Goal: Information Seeking & Learning: Learn about a topic

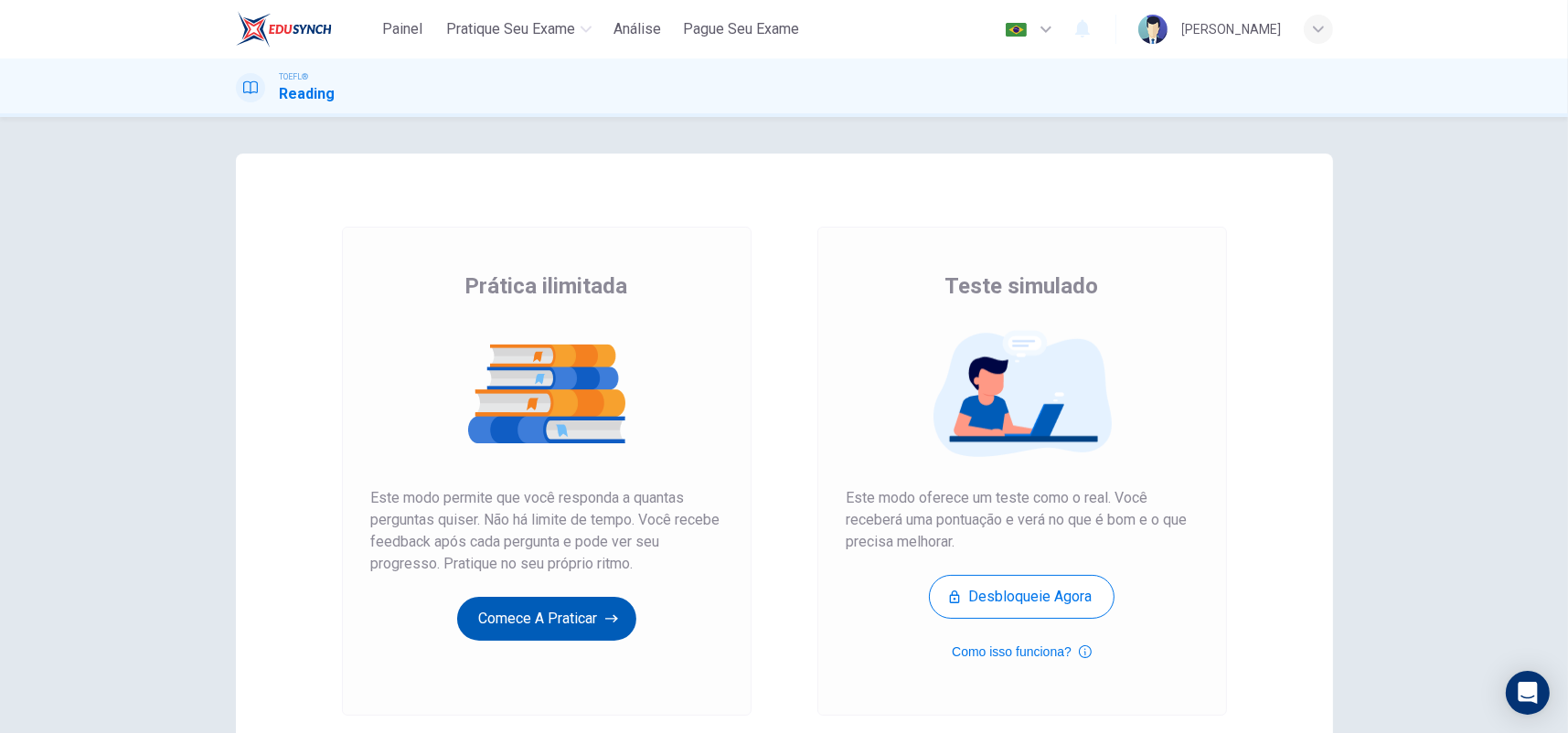
click at [598, 619] on button "Comece a praticar" at bounding box center [546, 618] width 179 height 44
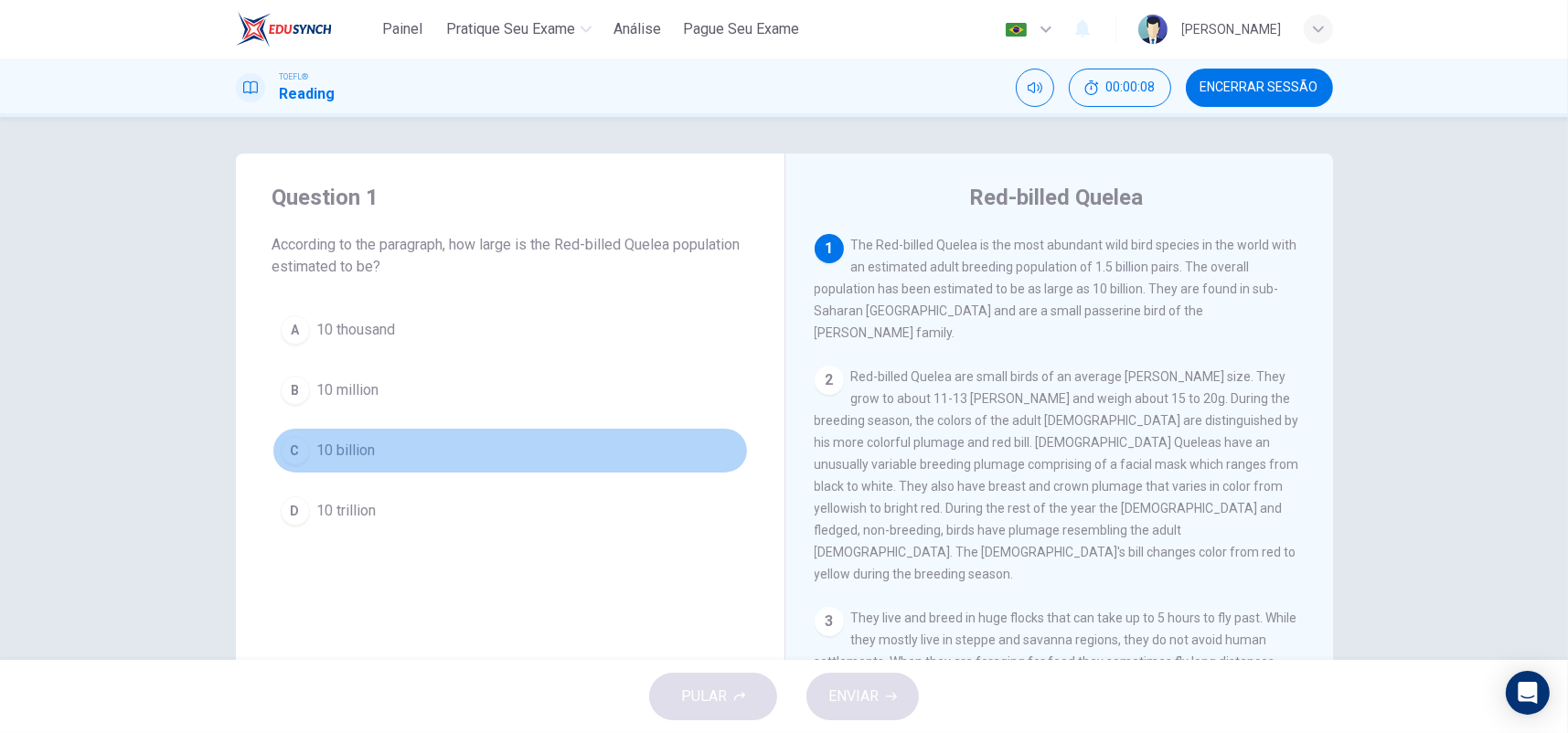
click at [352, 452] on span "10 billion" at bounding box center [346, 450] width 58 height 22
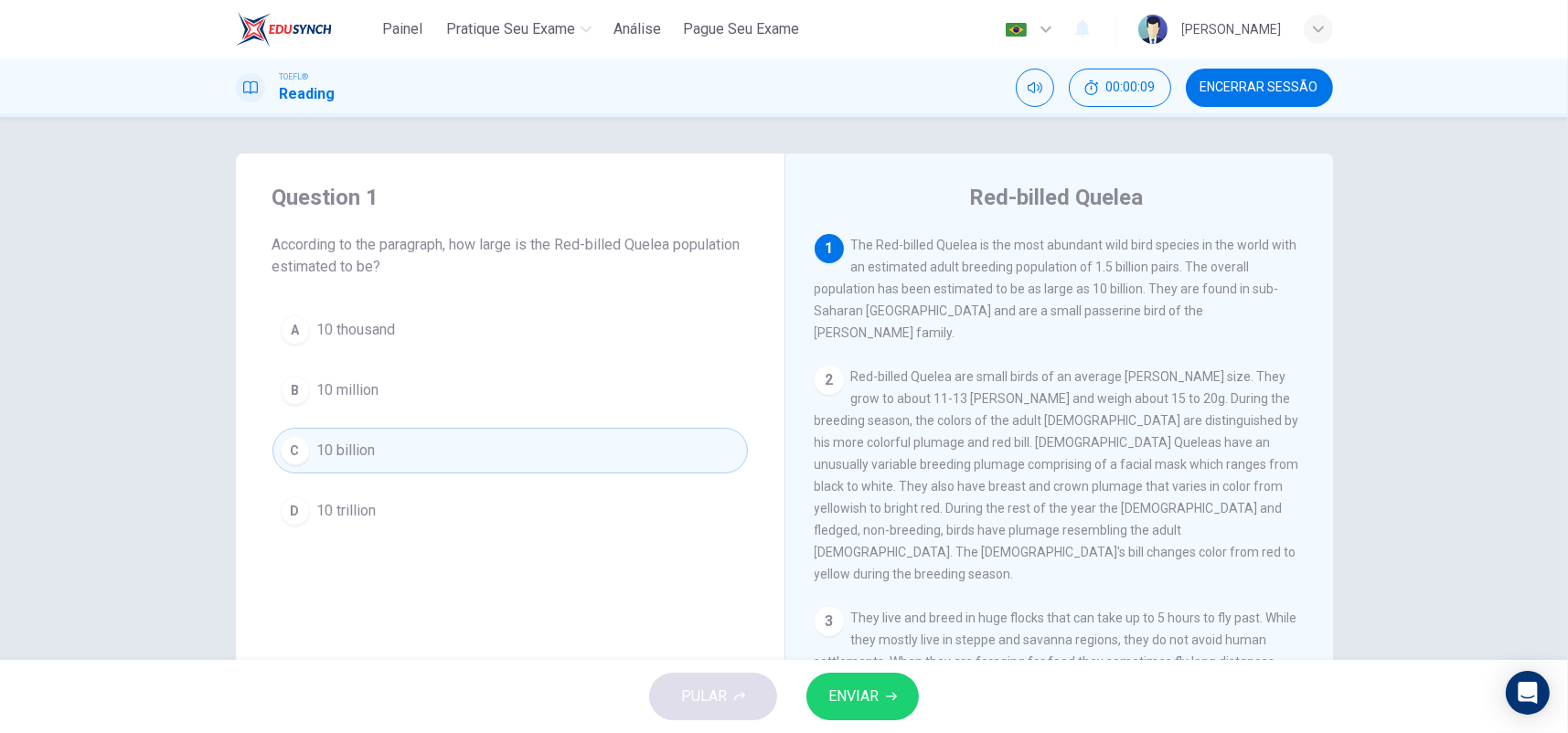
click at [874, 698] on span "ENVIAR" at bounding box center [853, 697] width 50 height 26
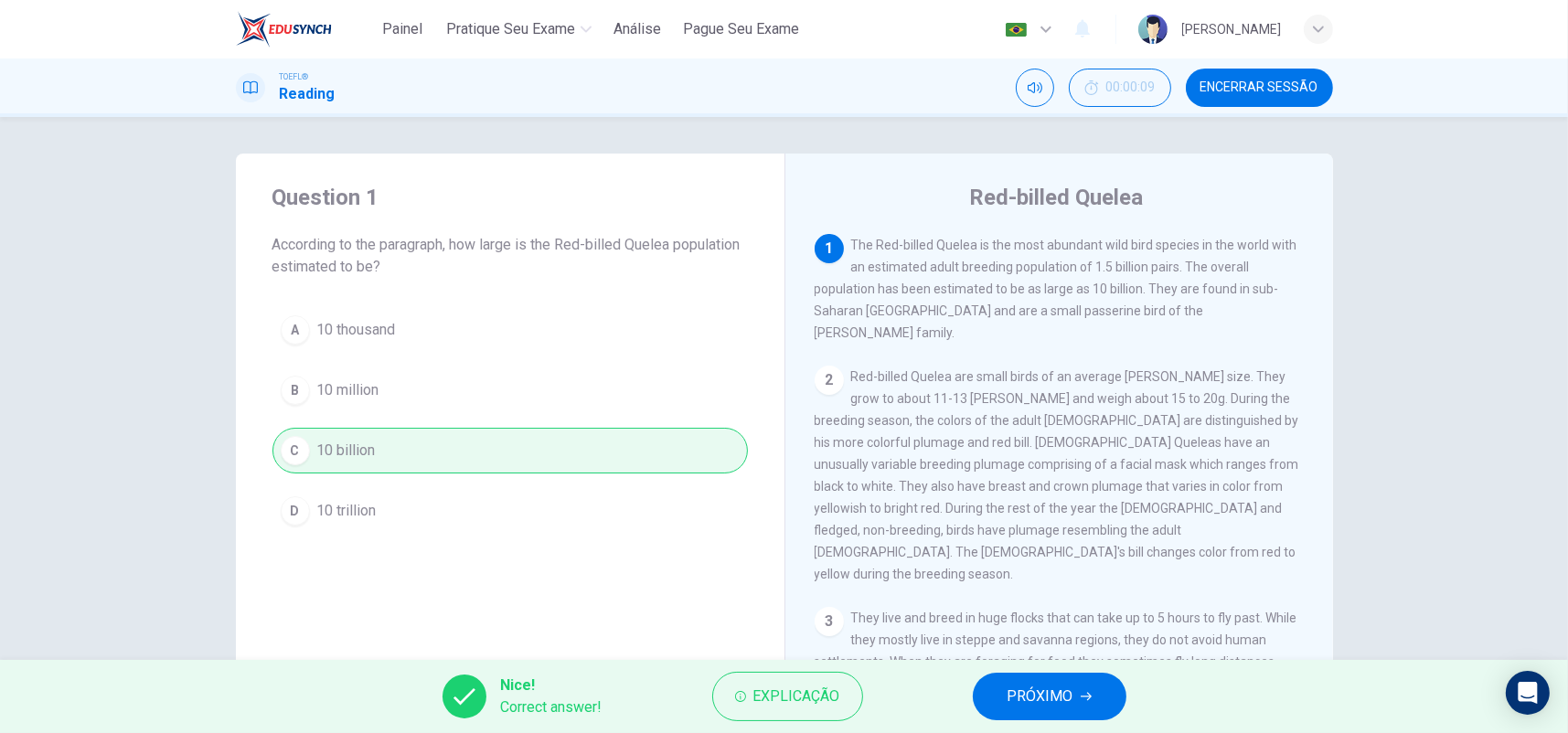
click at [1082, 699] on icon "button" at bounding box center [1087, 696] width 11 height 11
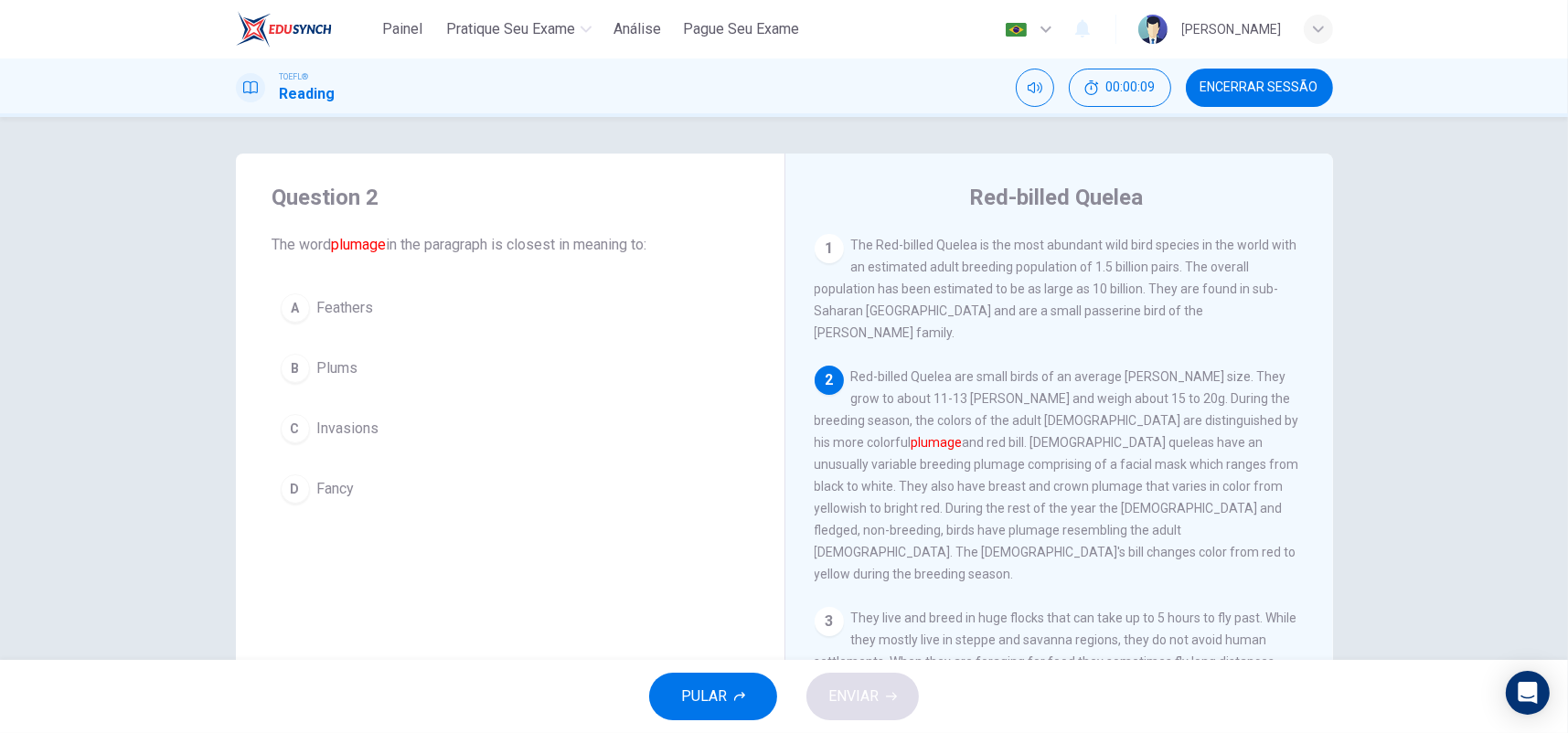
scroll to position [112, 0]
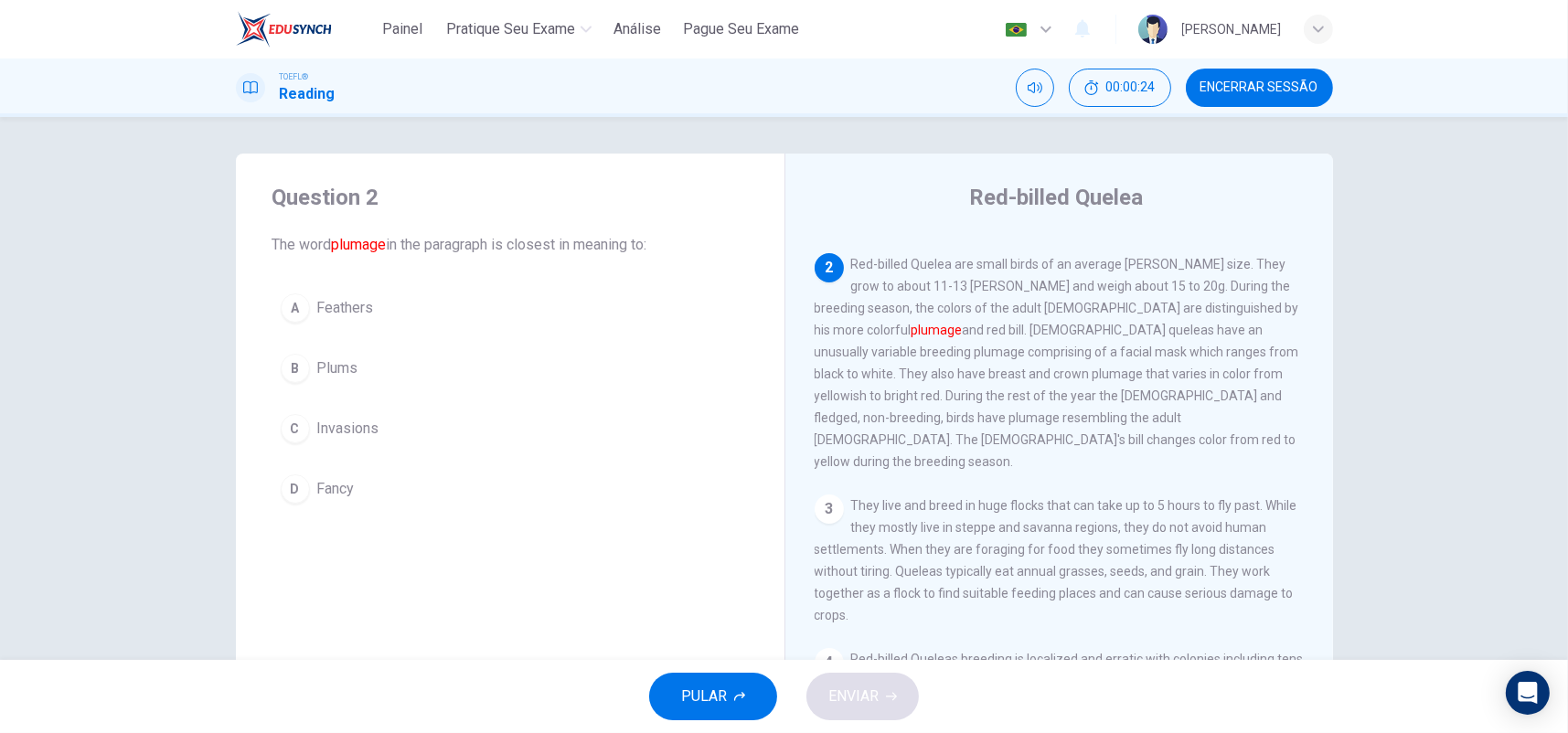
click at [336, 313] on span "Feathers" at bounding box center [345, 308] width 57 height 22
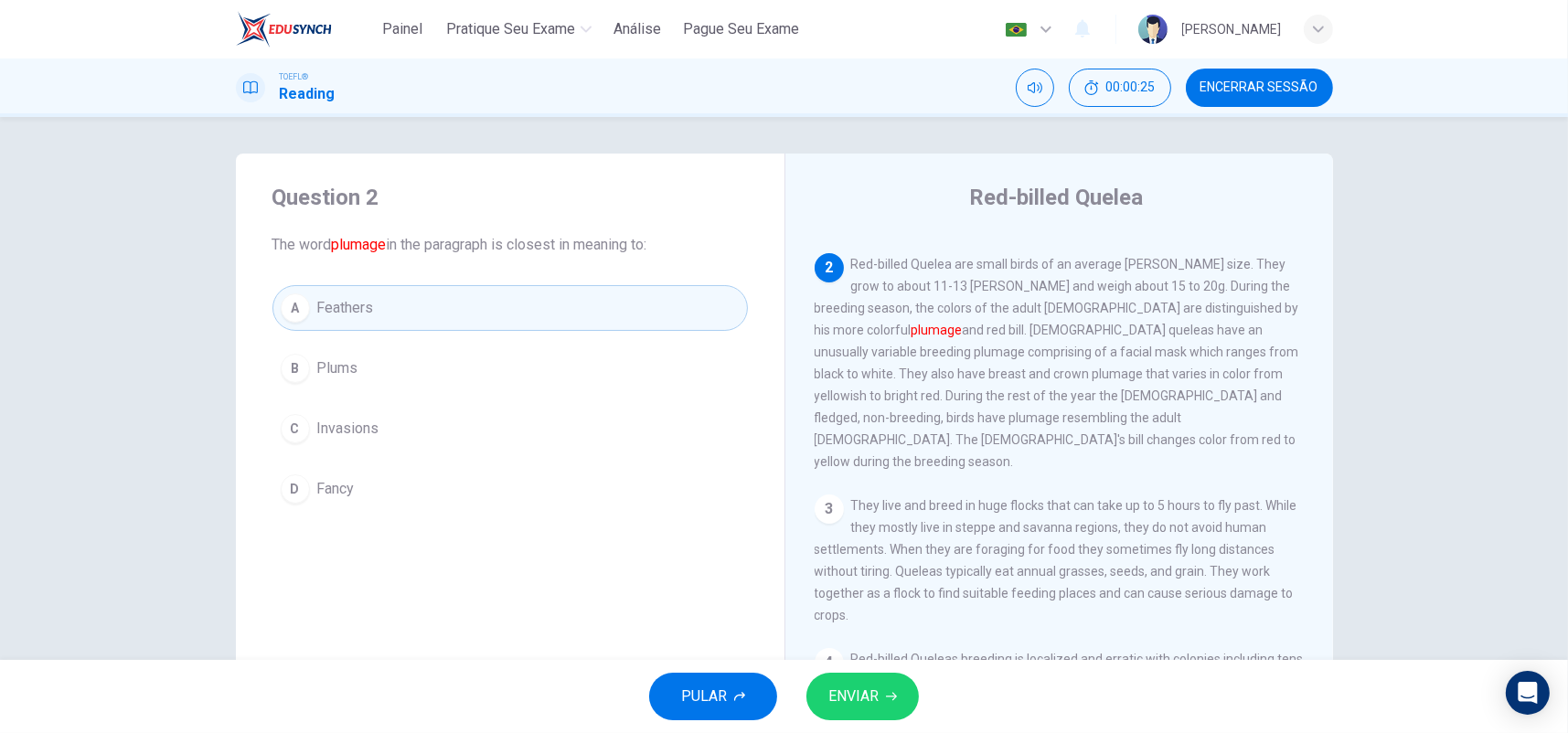
click at [844, 696] on span "ENVIAR" at bounding box center [853, 697] width 50 height 26
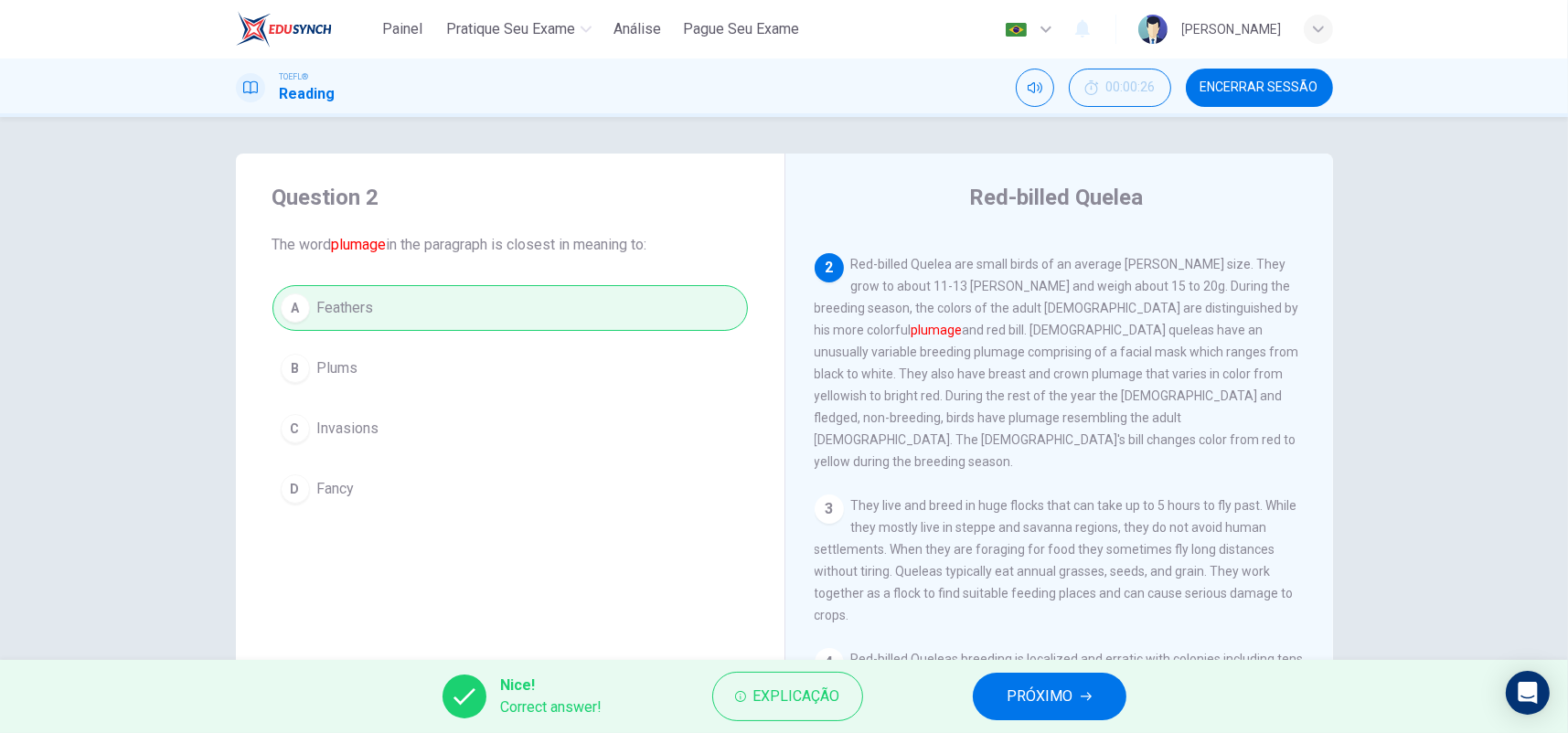
click at [1016, 689] on span "PRÓXIMO" at bounding box center [1040, 697] width 66 height 26
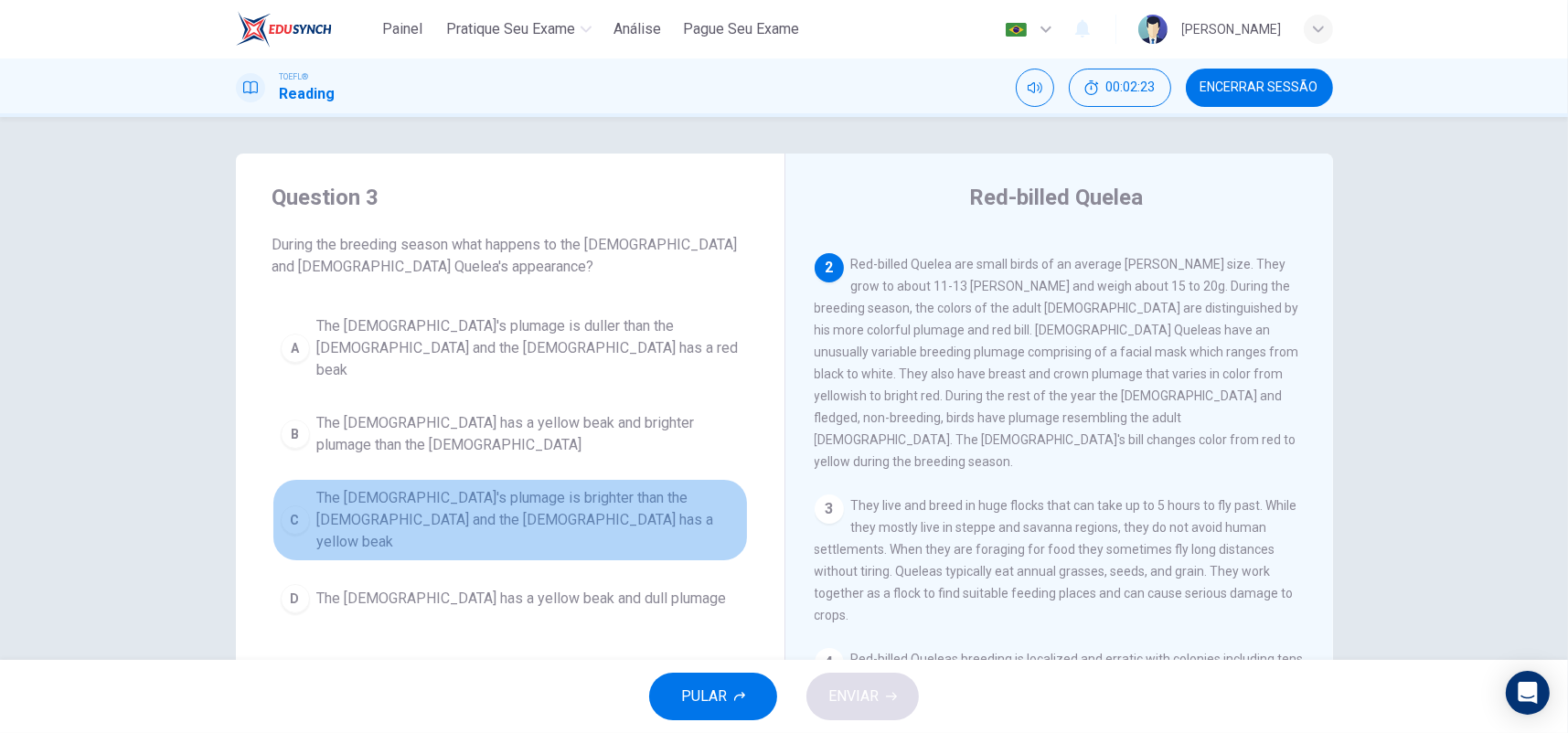
click at [464, 487] on span "The [DEMOGRAPHIC_DATA]'s plumage is brighter than the [DEMOGRAPHIC_DATA] and th…" at bounding box center [529, 520] width 423 height 66
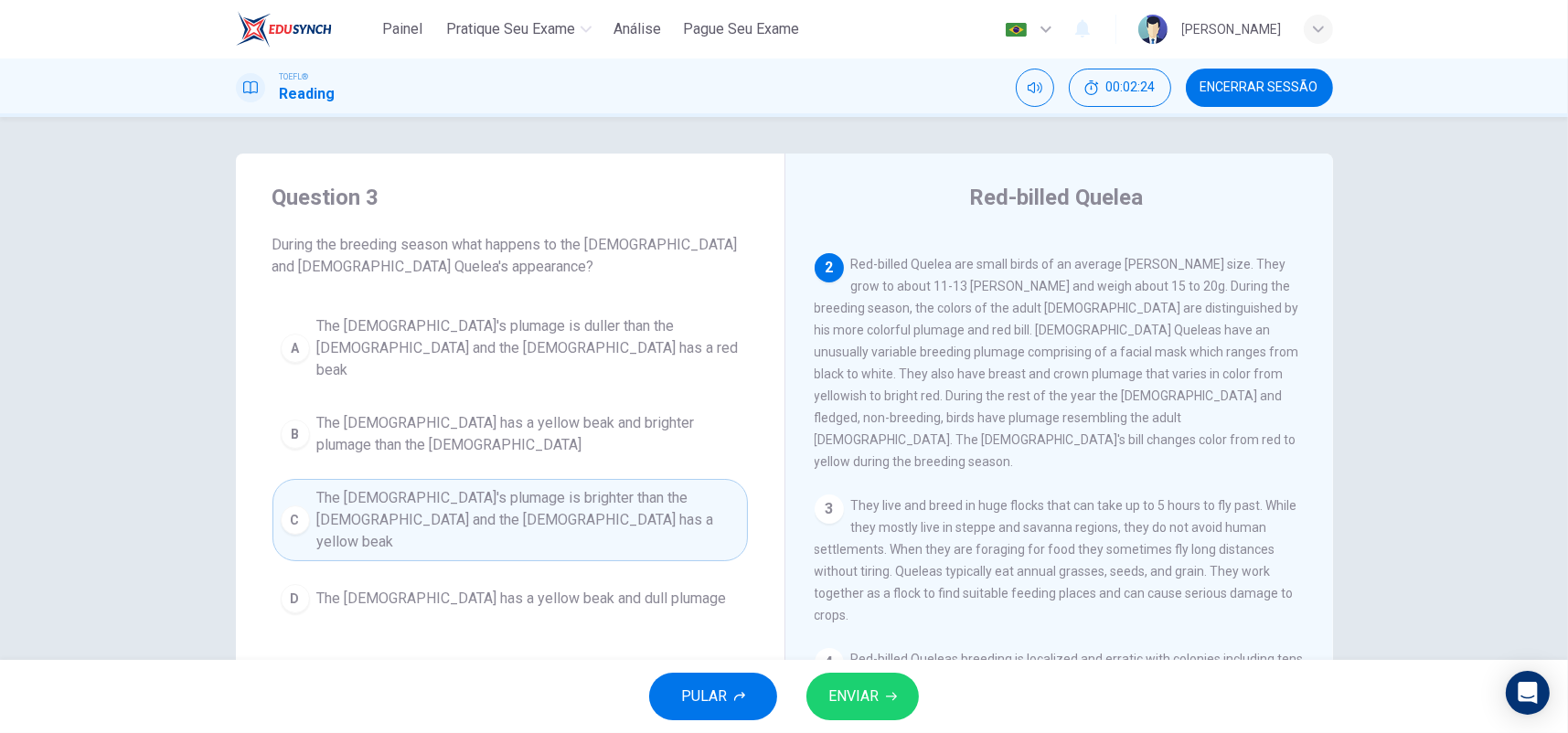
click at [884, 686] on button "ENVIAR" at bounding box center [862, 696] width 112 height 47
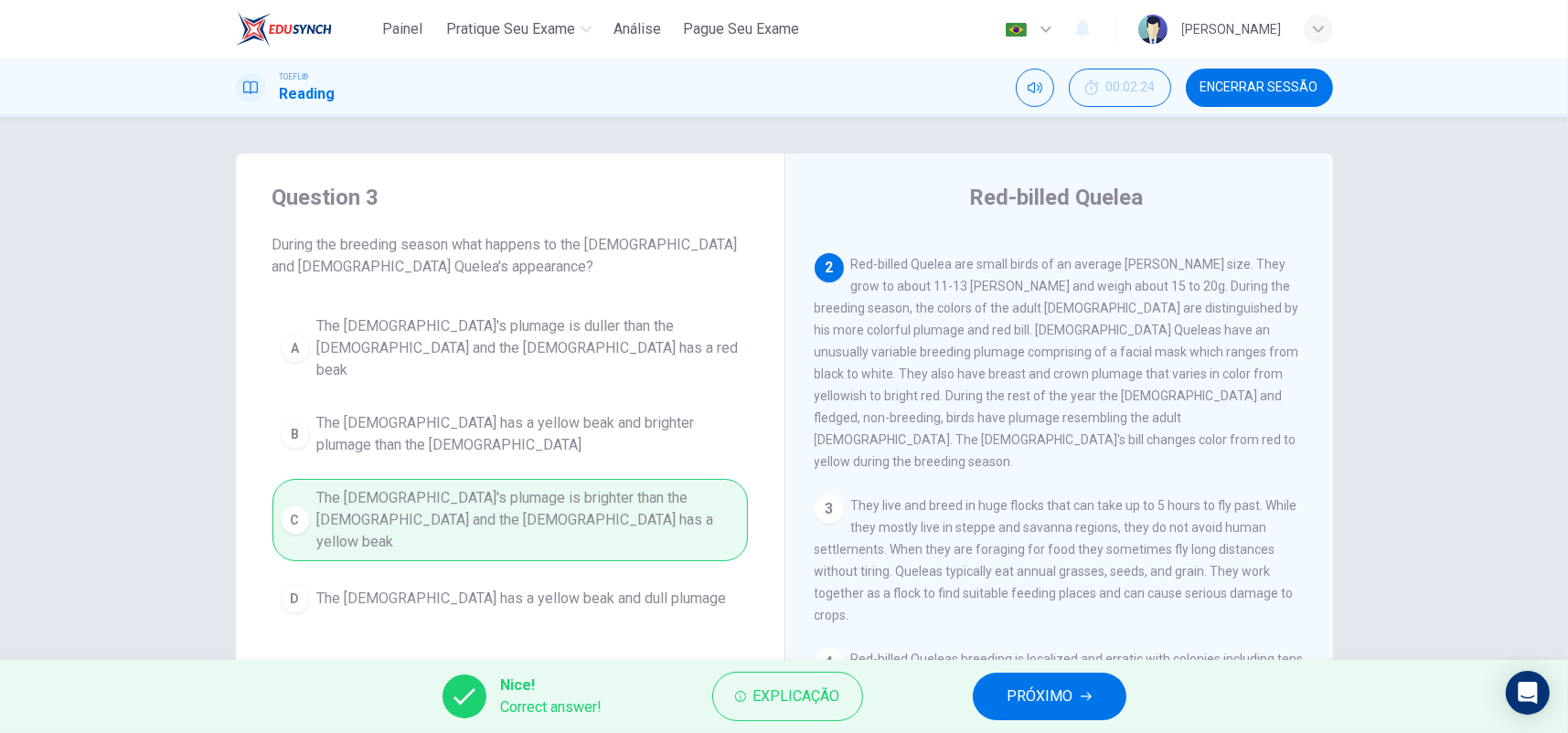
click at [990, 692] on button "PRÓXIMO" at bounding box center [1050, 696] width 154 height 47
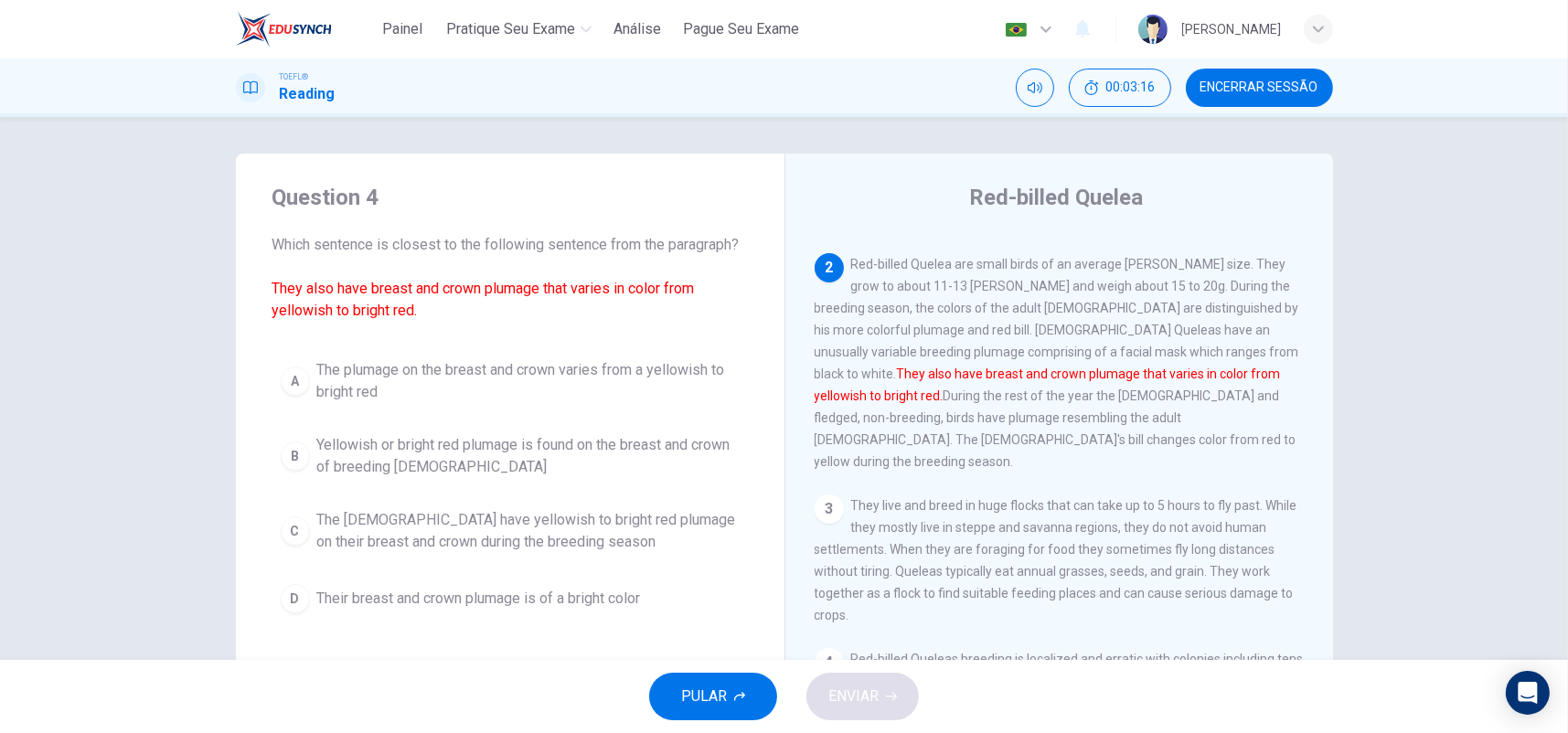
click at [373, 381] on span "The plumage on the breast and crown varies from a yellowish to bright red" at bounding box center [529, 381] width 423 height 44
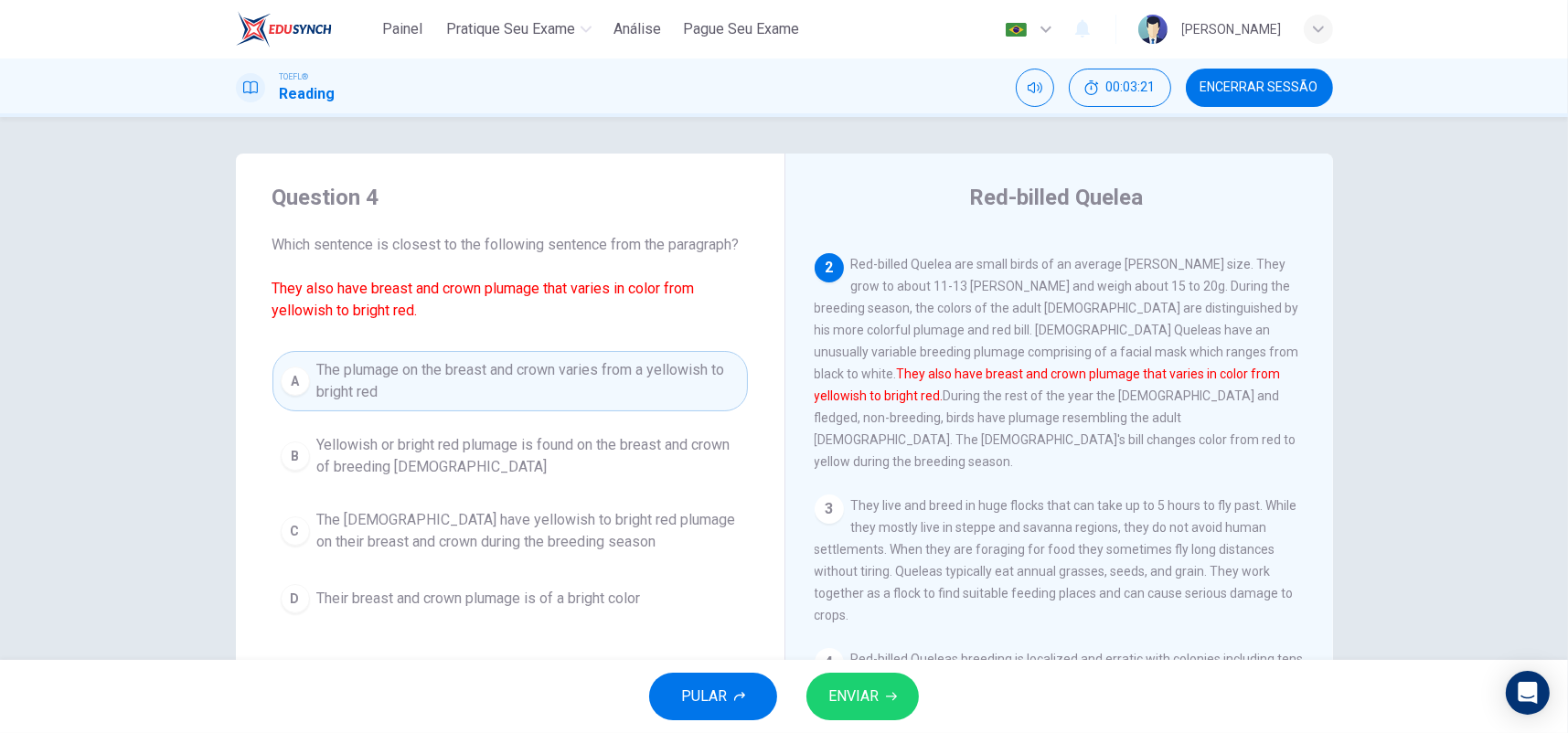
click at [862, 684] on span "ENVIAR" at bounding box center [853, 697] width 50 height 26
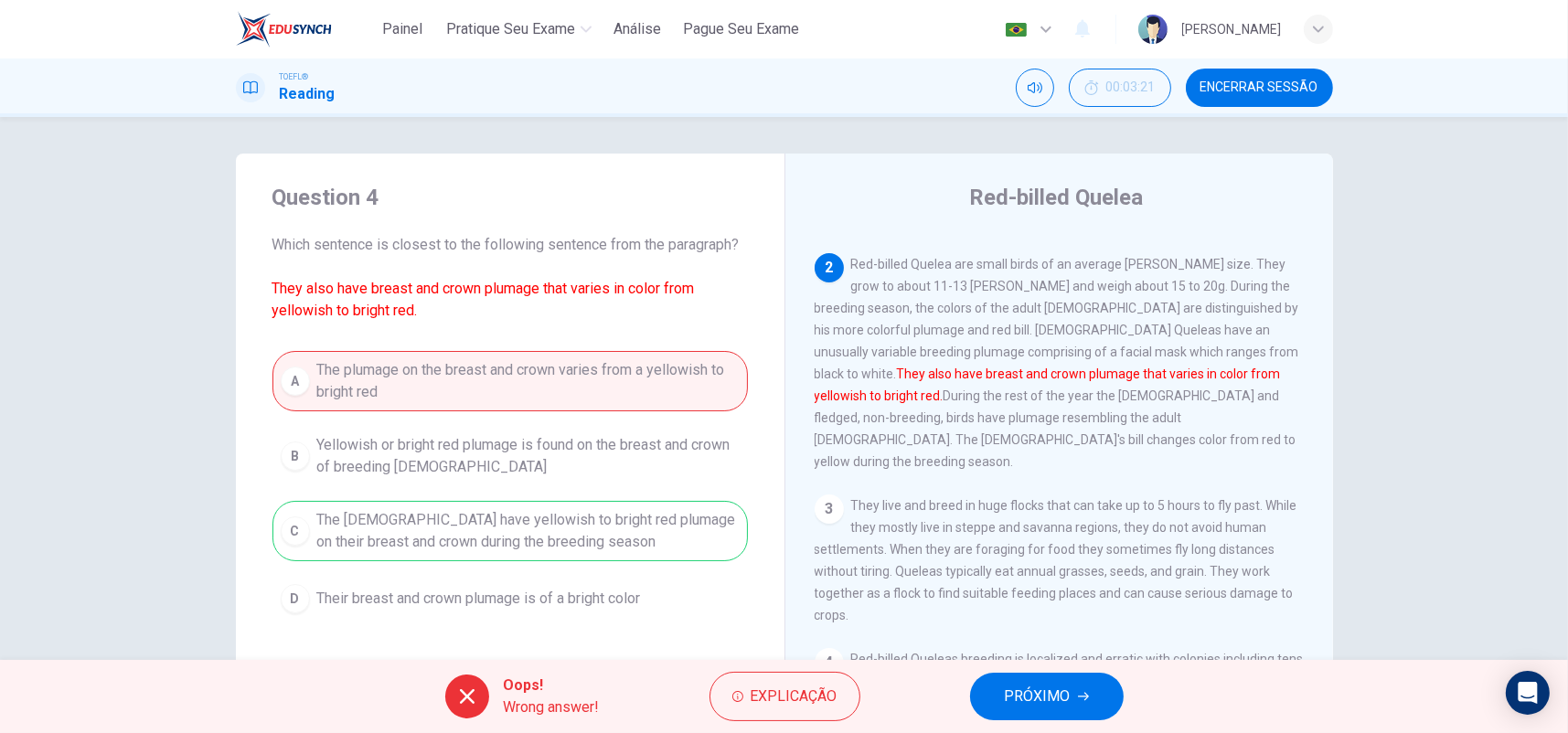
click at [1001, 687] on button "PRÓXIMO" at bounding box center [1047, 696] width 154 height 47
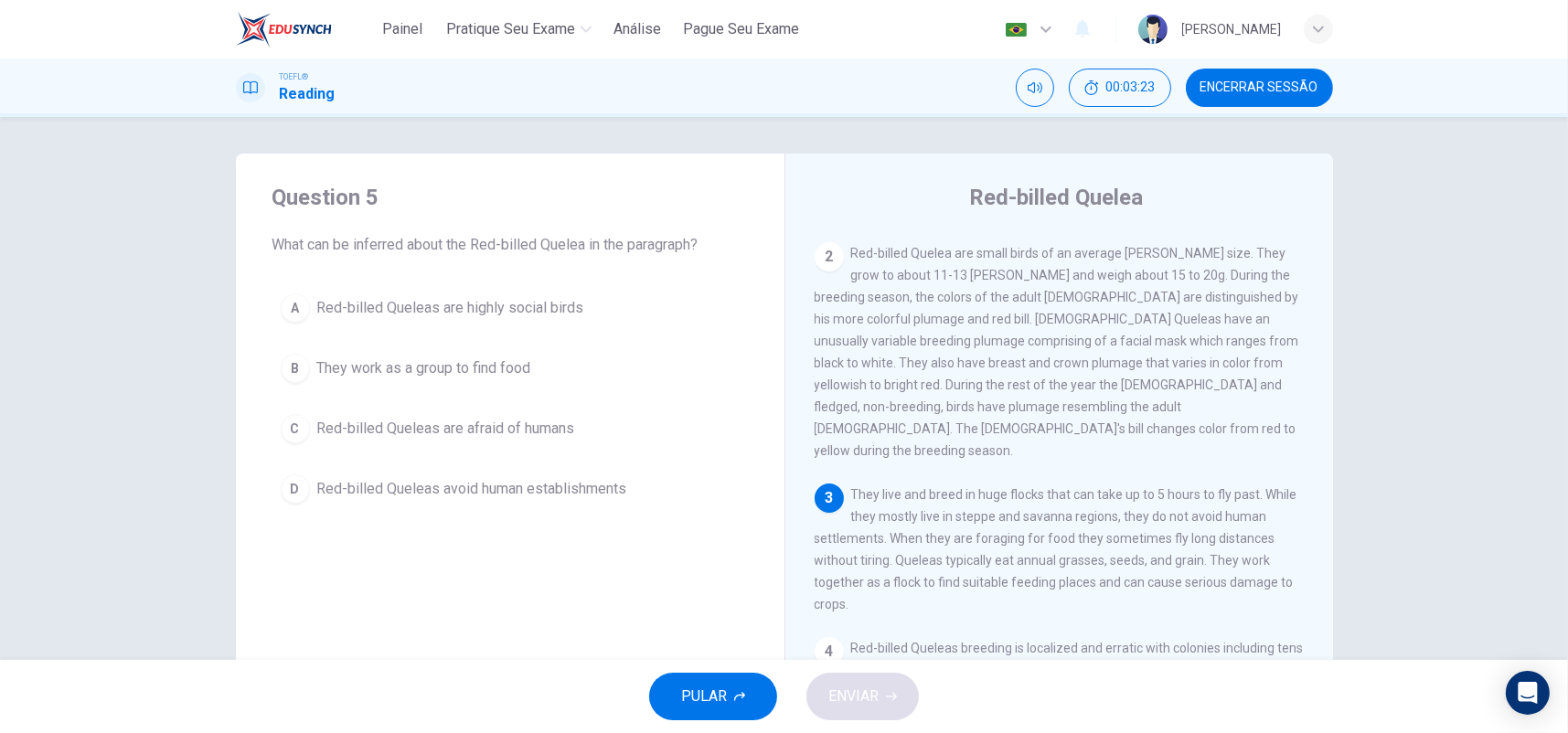
scroll to position [183, 0]
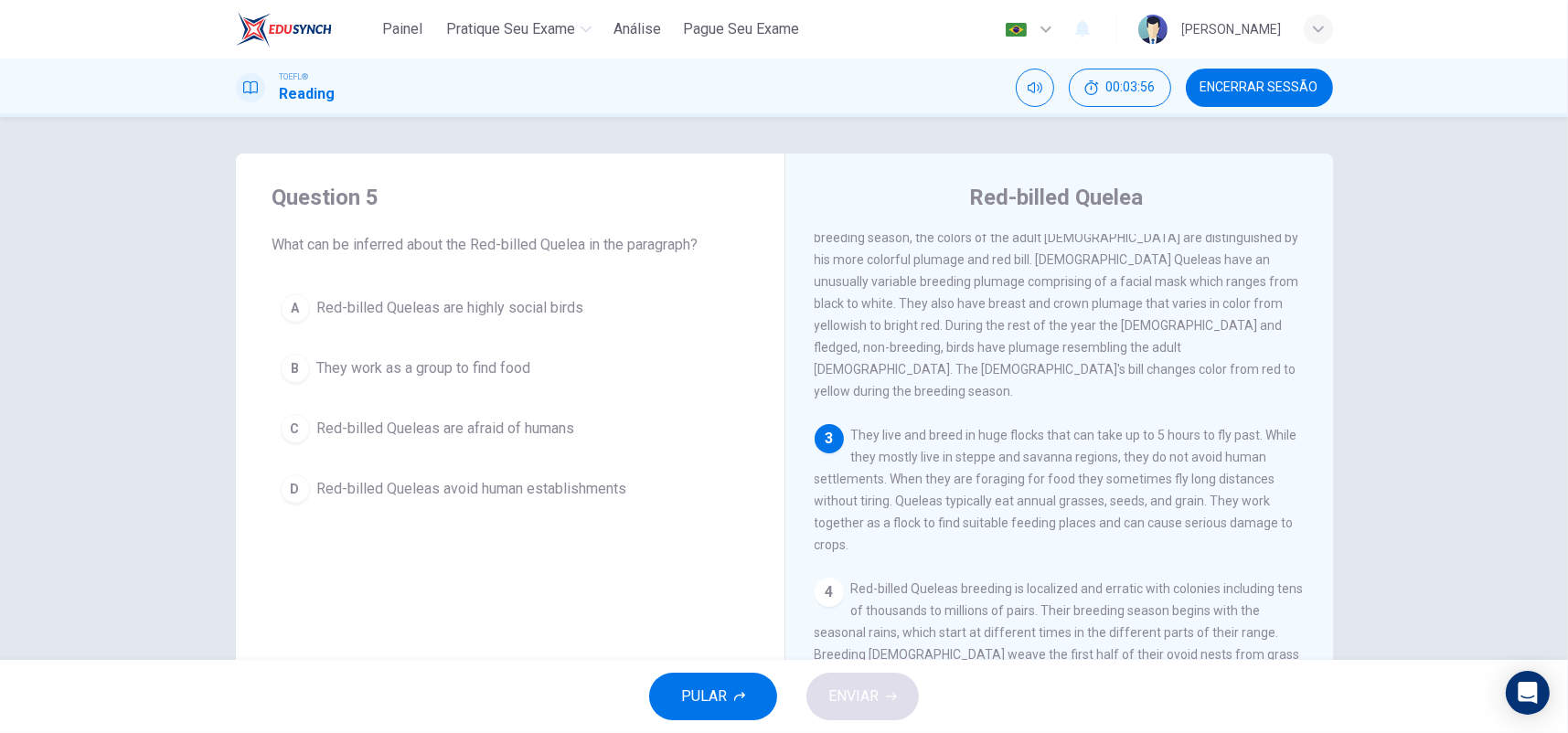
click at [519, 366] on span "They work as a group to find food" at bounding box center [424, 369] width 214 height 22
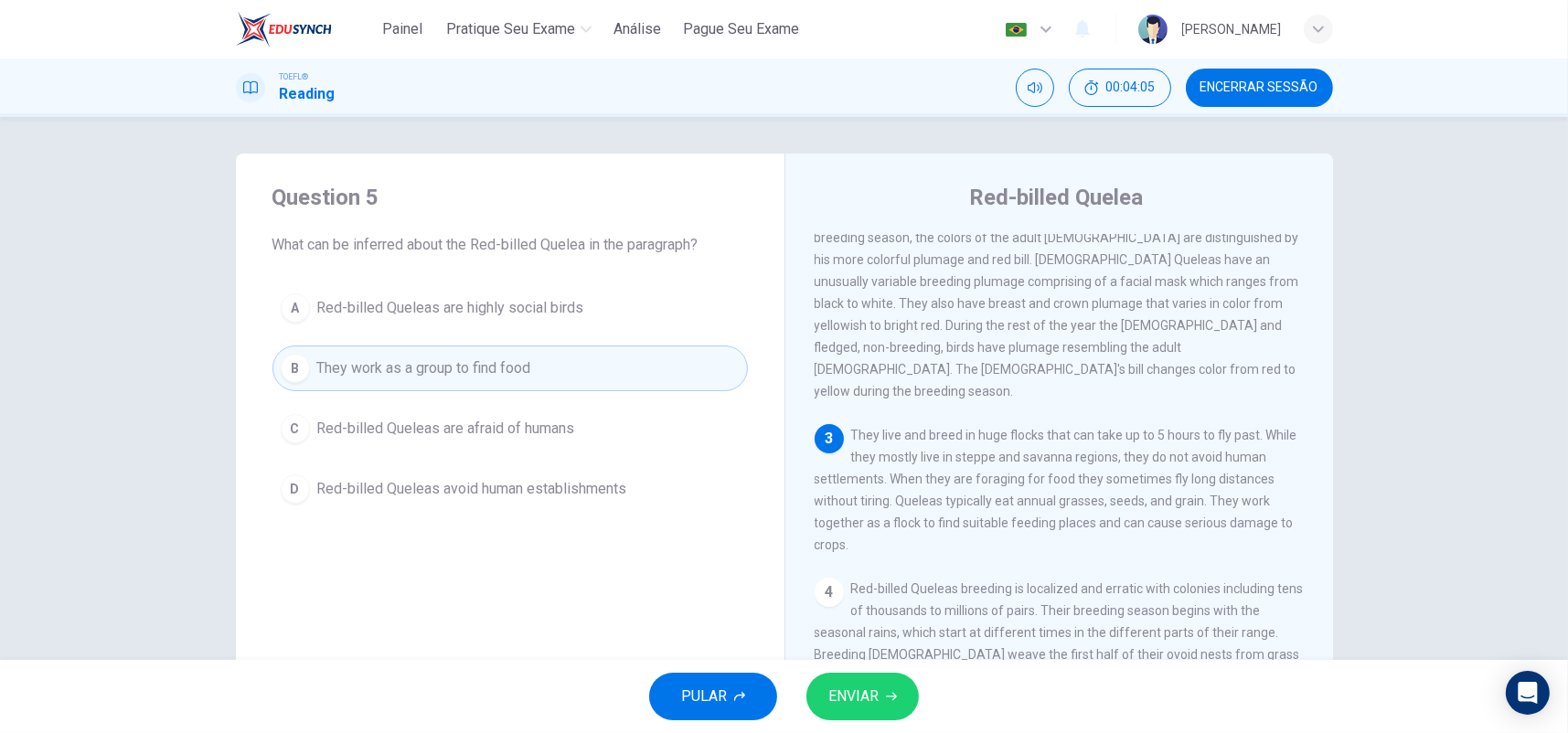
click at [877, 698] on span "ENVIAR" at bounding box center [853, 697] width 50 height 26
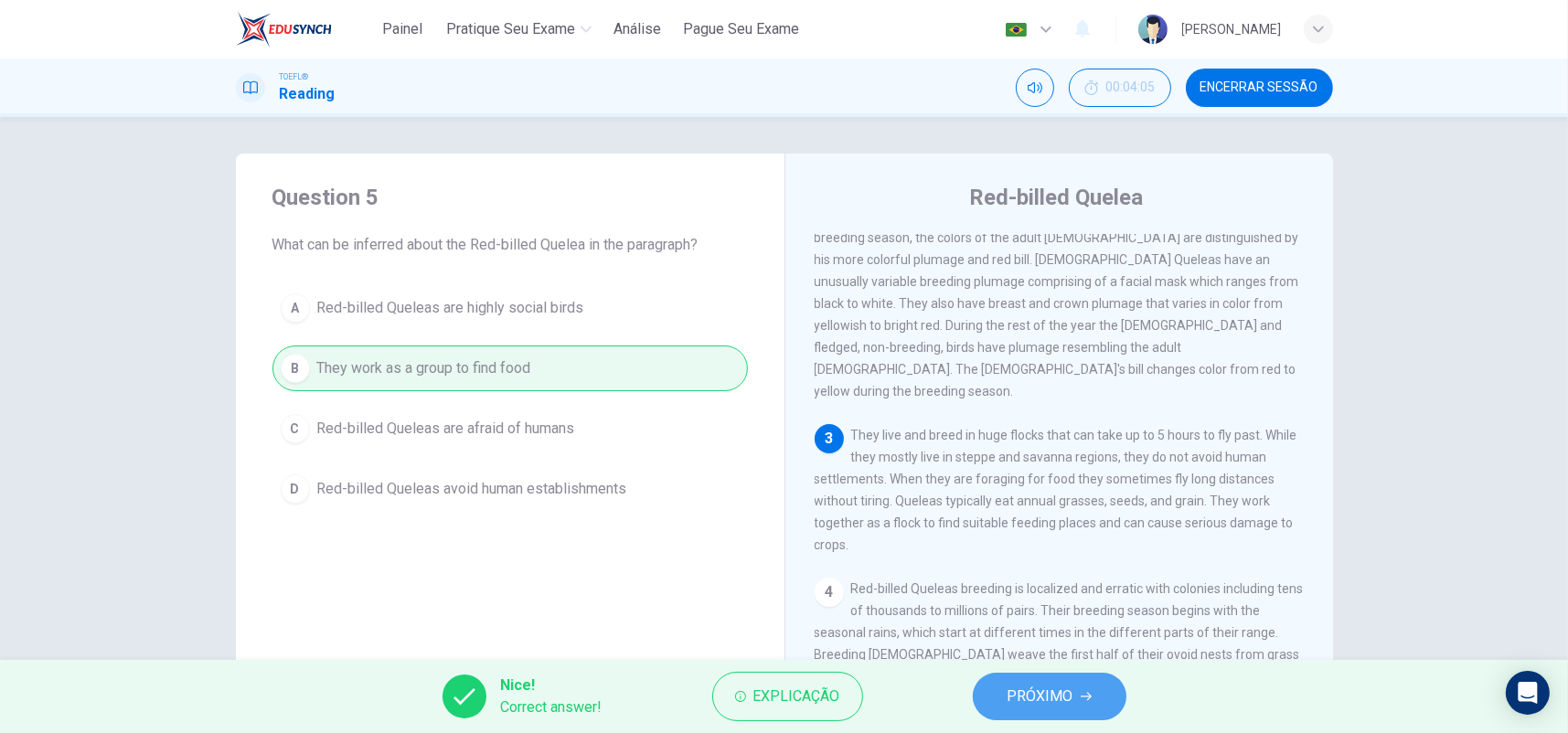
click at [1026, 692] on span "PRÓXIMO" at bounding box center [1040, 697] width 66 height 26
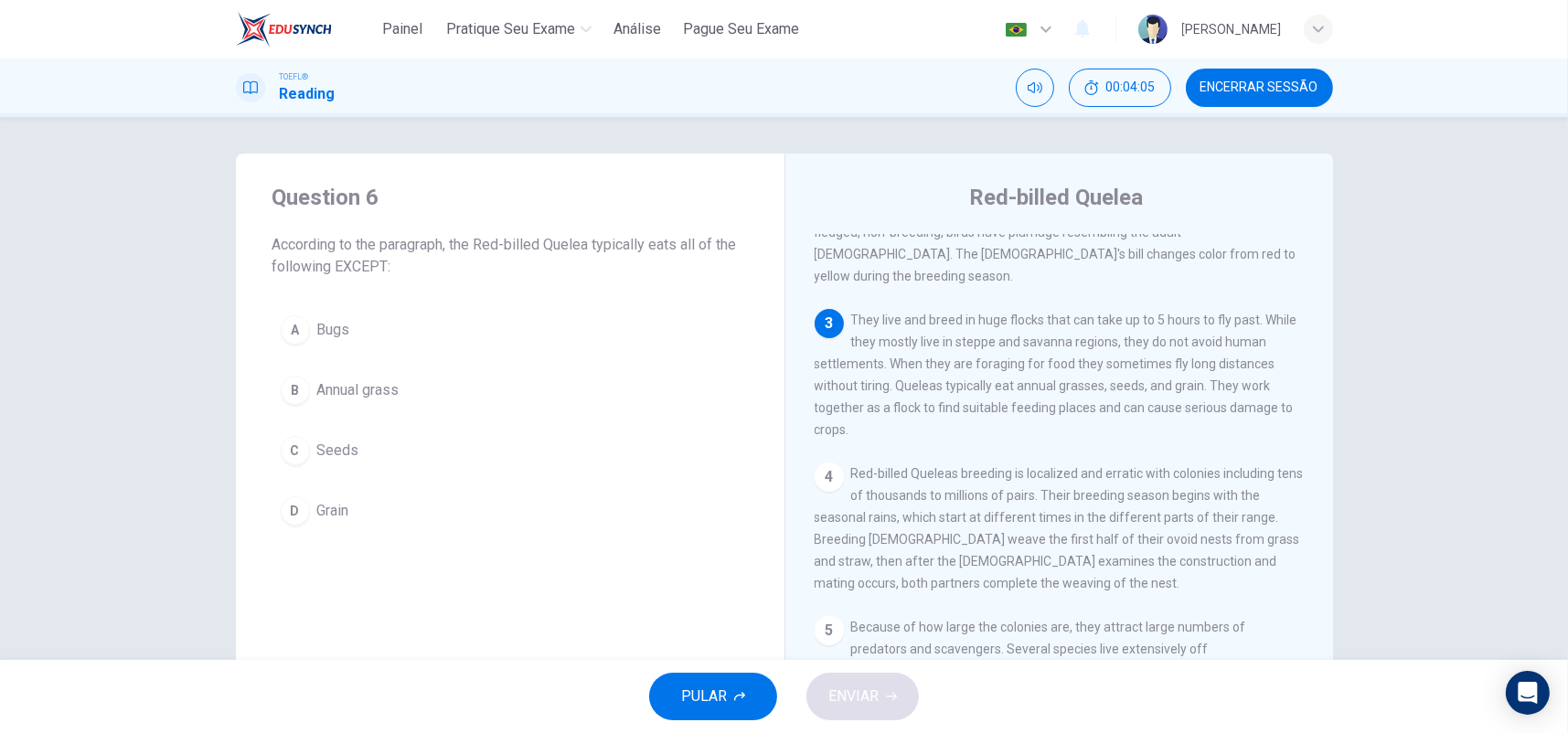
scroll to position [311, 0]
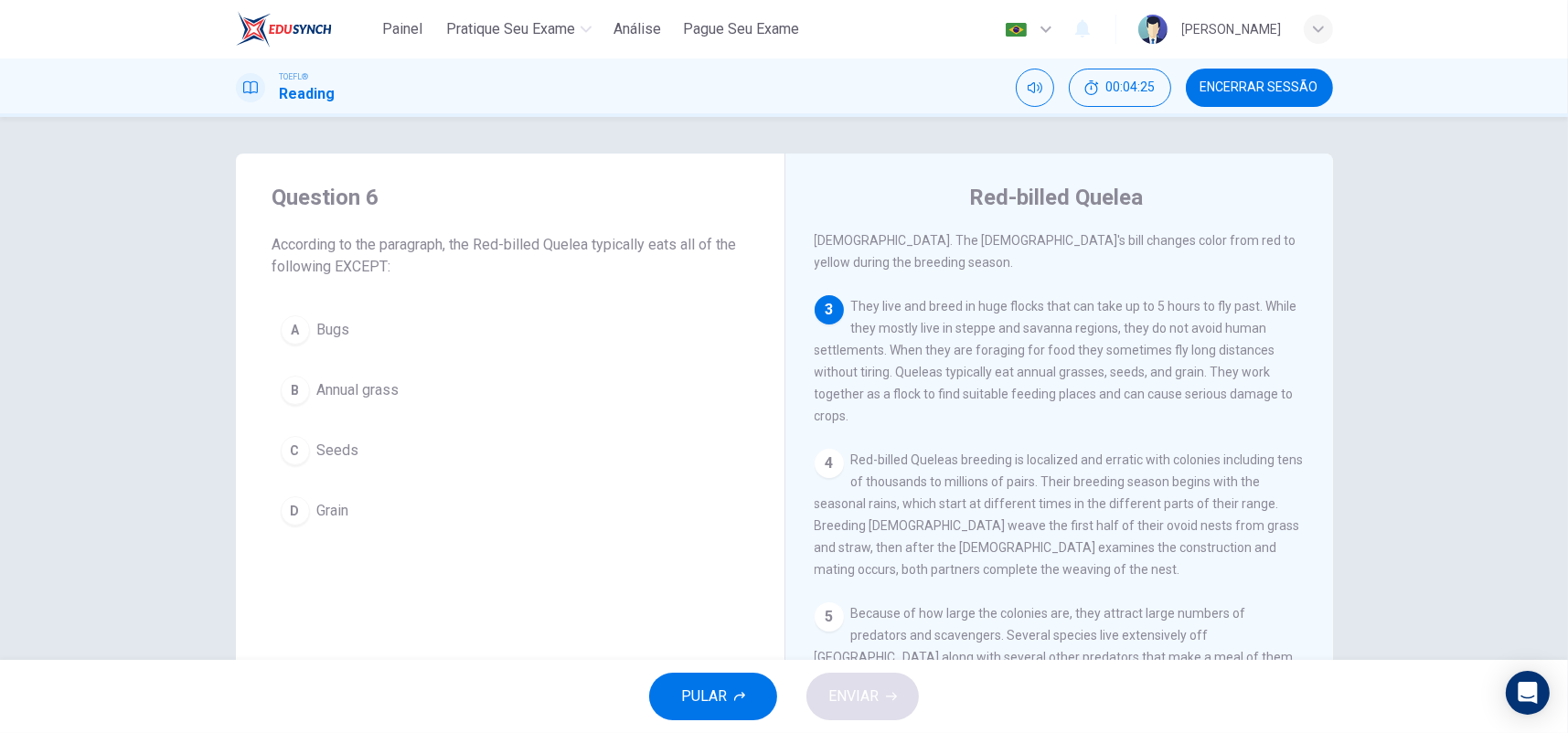
click at [328, 320] on span "Bugs" at bounding box center [333, 330] width 32 height 22
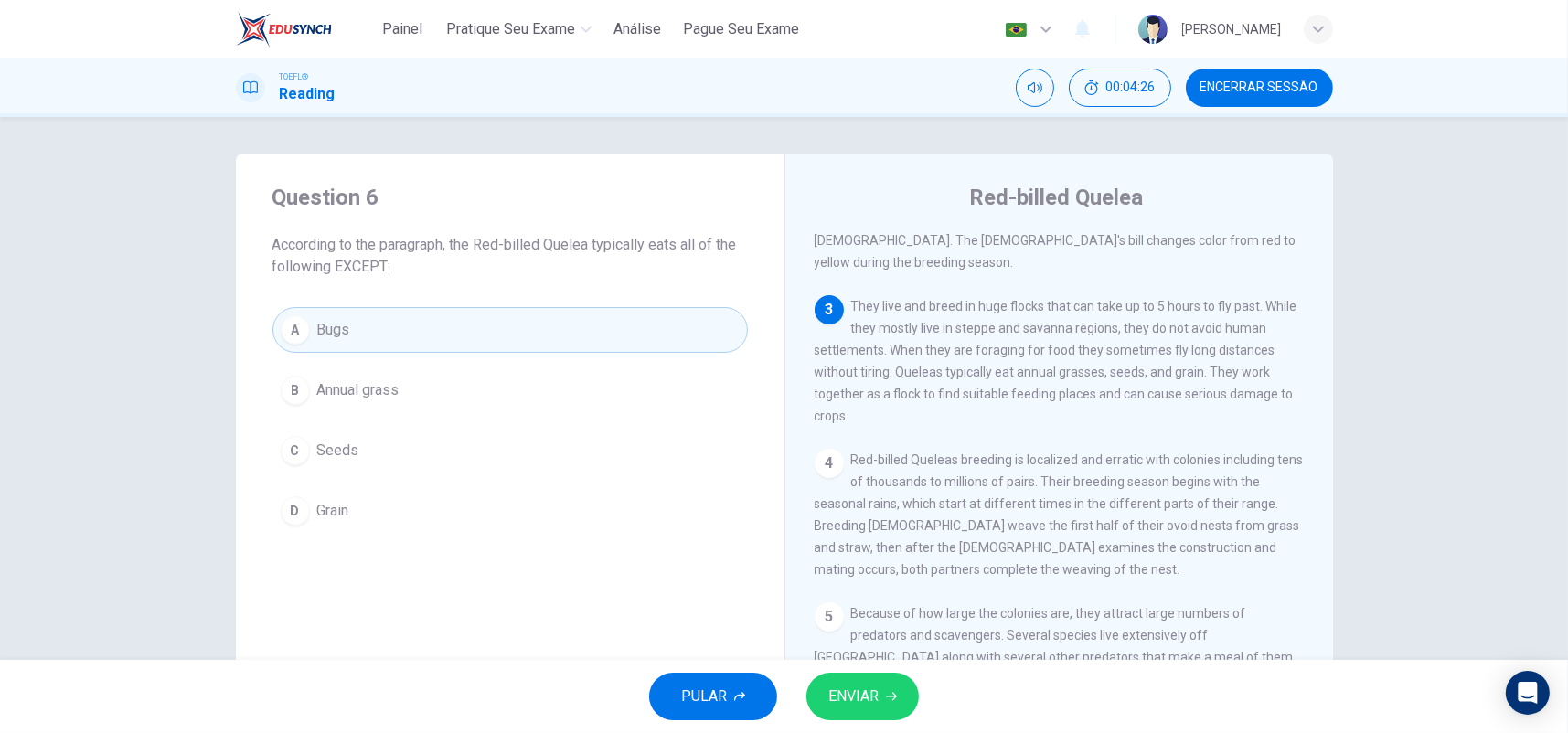
click at [866, 690] on span "ENVIAR" at bounding box center [853, 697] width 50 height 26
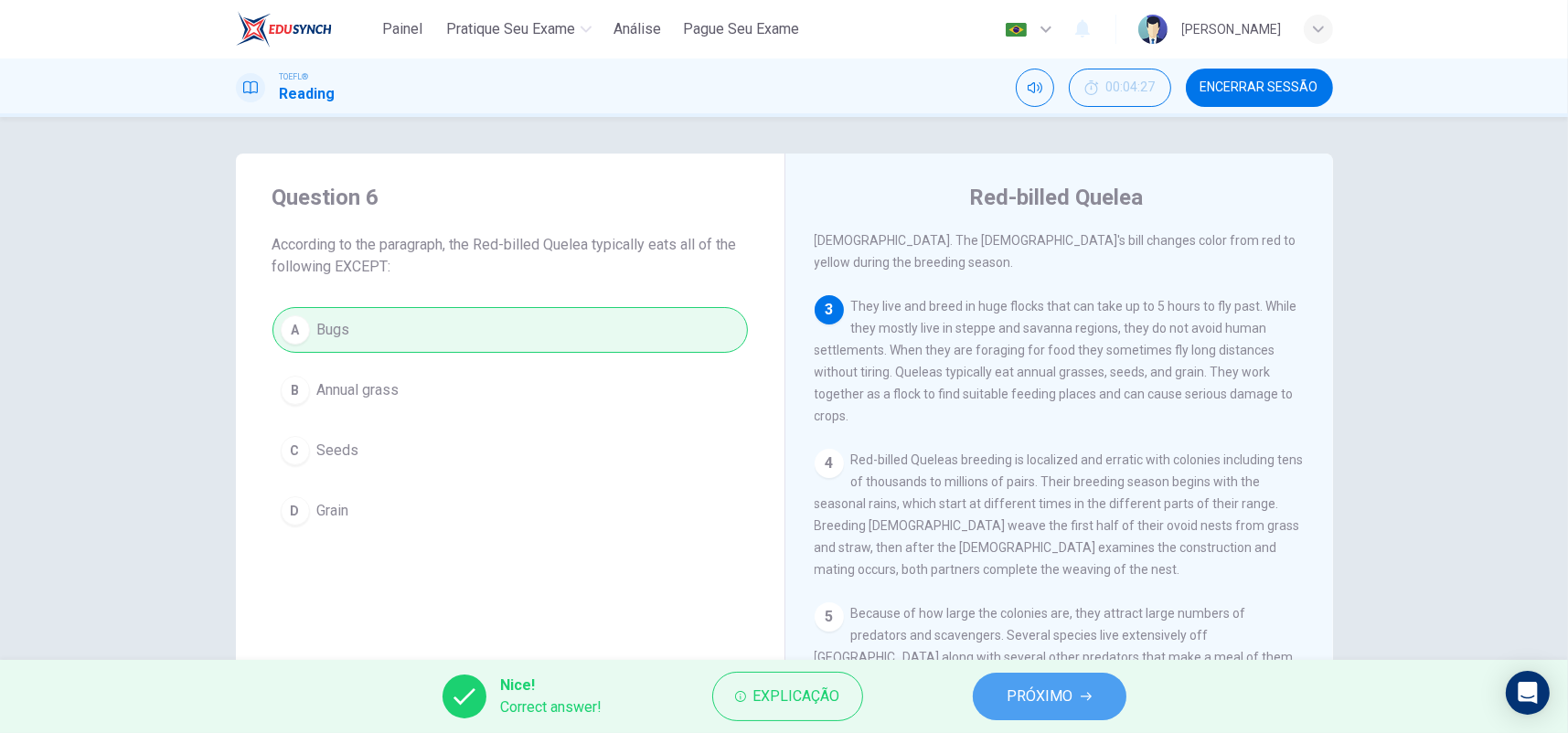
click at [1008, 689] on span "PRÓXIMO" at bounding box center [1040, 697] width 66 height 26
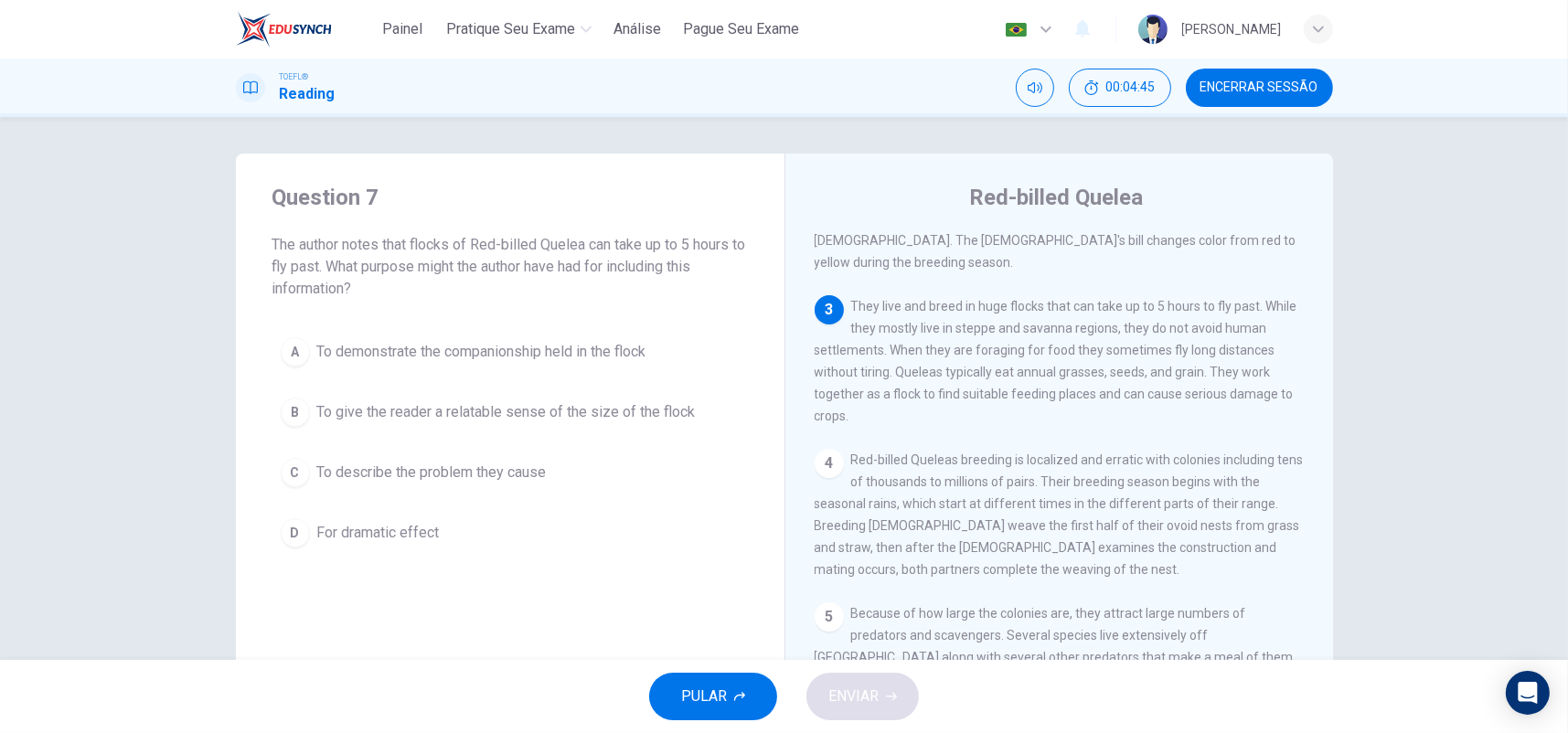
click at [939, 298] on span "They live and breed in huge flocks that can take up to 5 hours to fly past. Whi…" at bounding box center [1056, 360] width 483 height 124
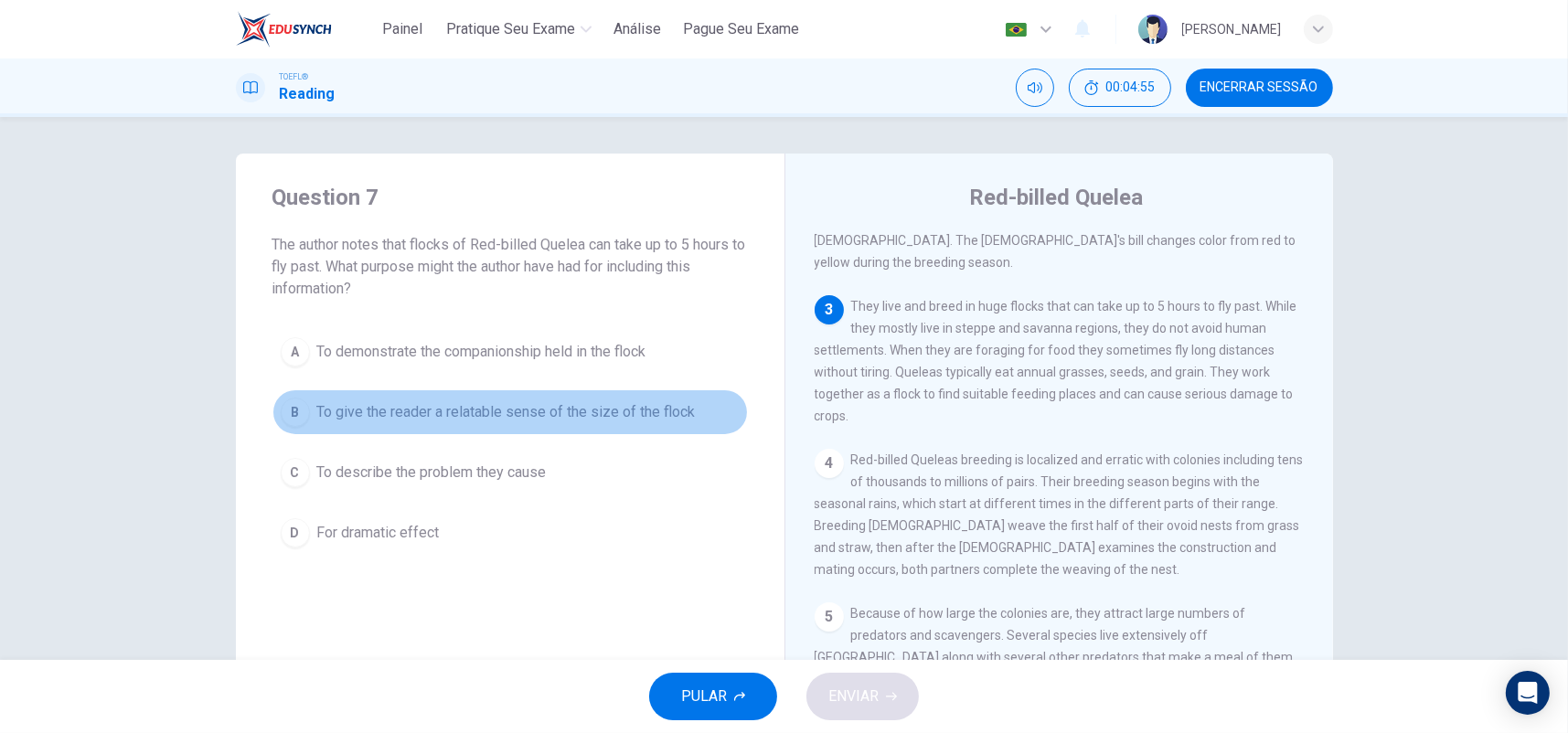
click at [521, 405] on span "To give the reader a relatable sense of the size of the flock" at bounding box center [506, 412] width 378 height 22
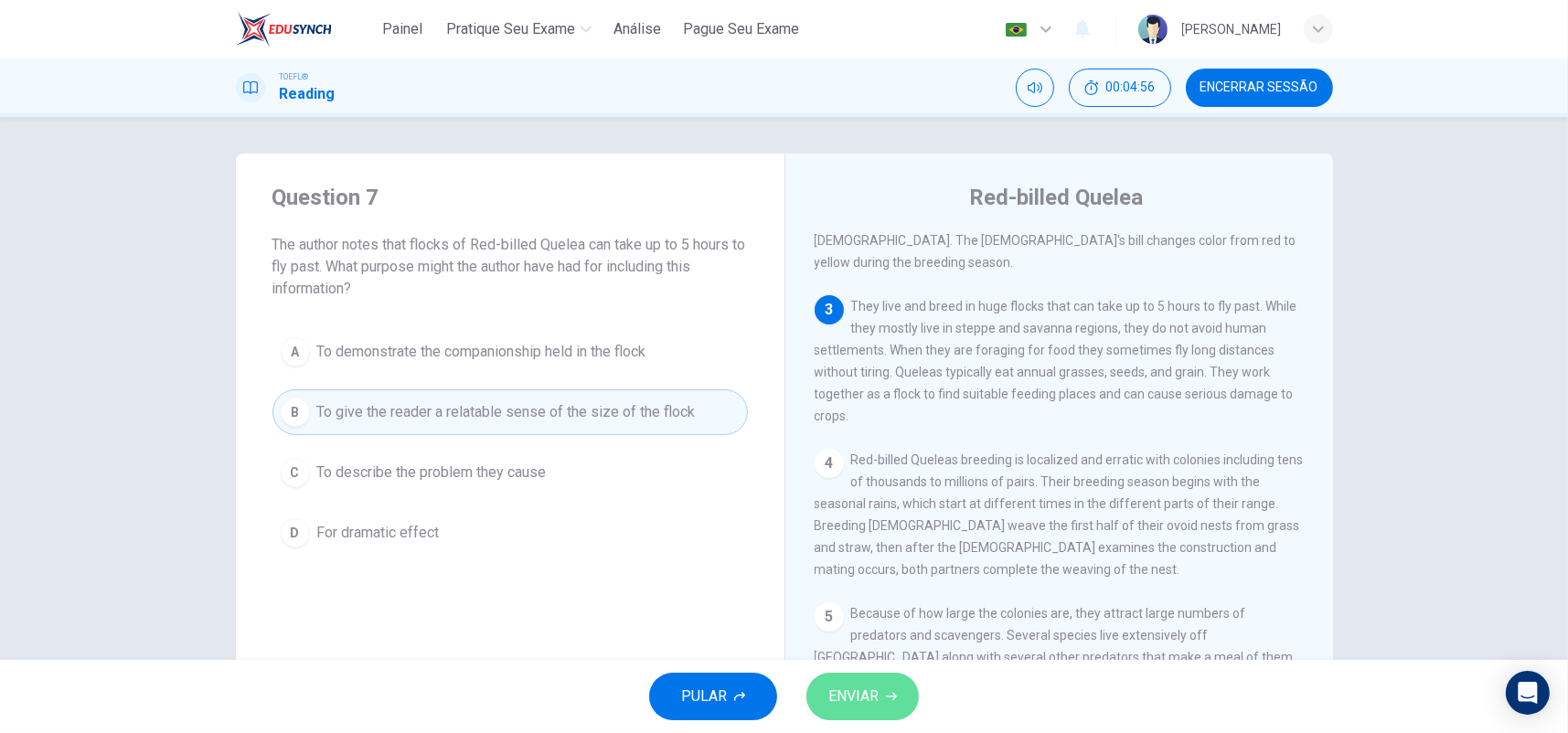
click at [891, 689] on button "ENVIAR" at bounding box center [862, 696] width 112 height 47
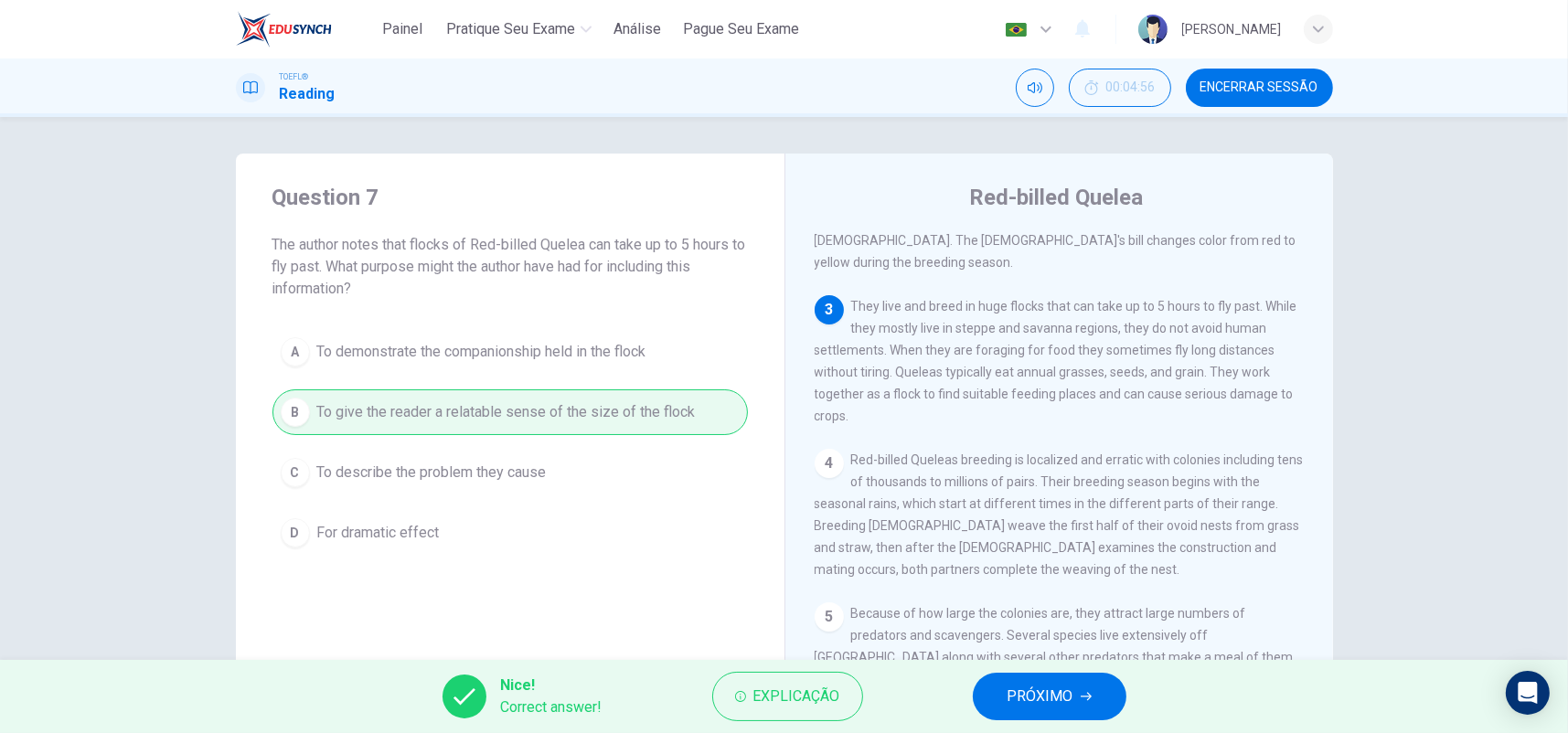
click at [1055, 696] on span "PRÓXIMO" at bounding box center [1040, 697] width 66 height 26
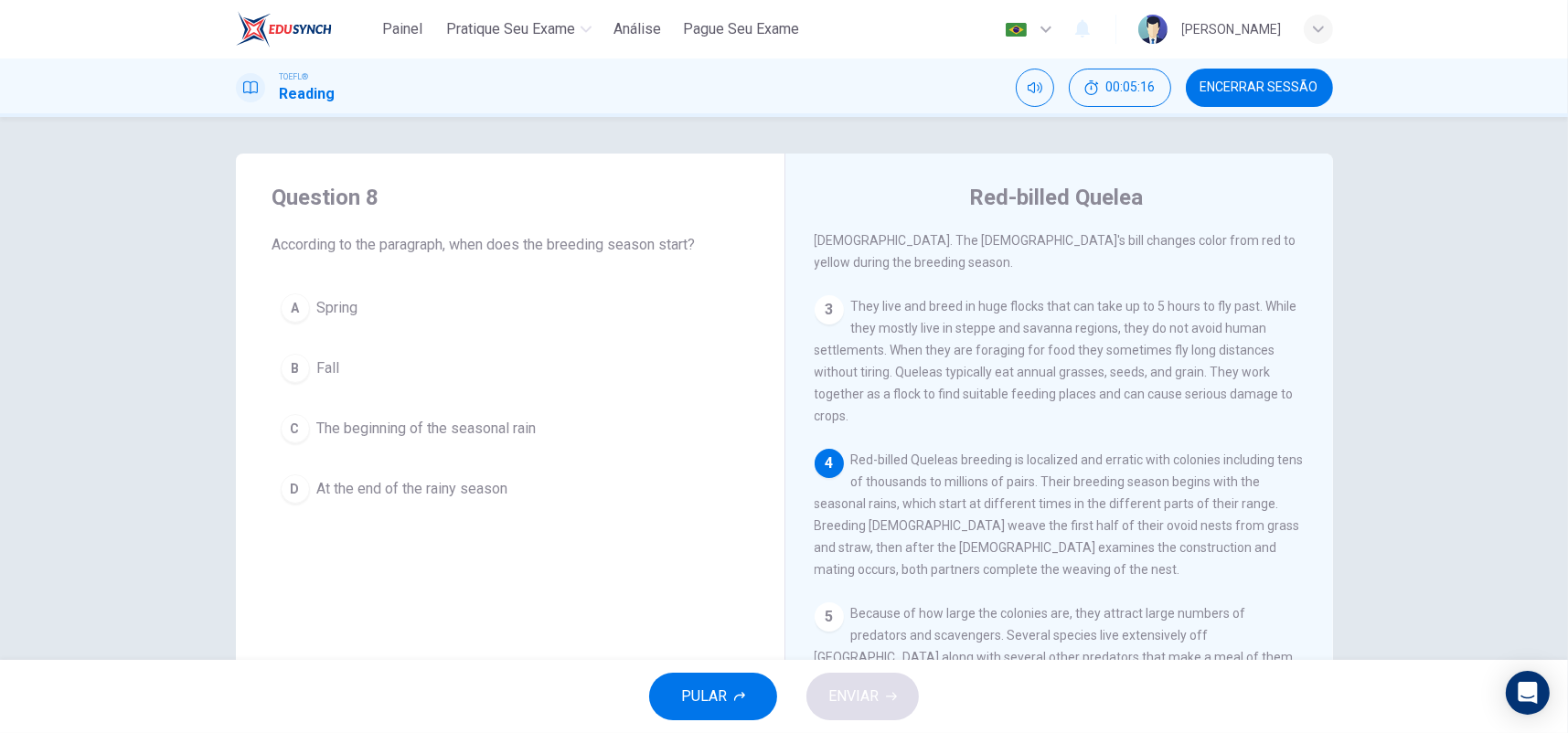
click at [507, 428] on span "The beginning of the seasonal rain" at bounding box center [427, 429] width 220 height 22
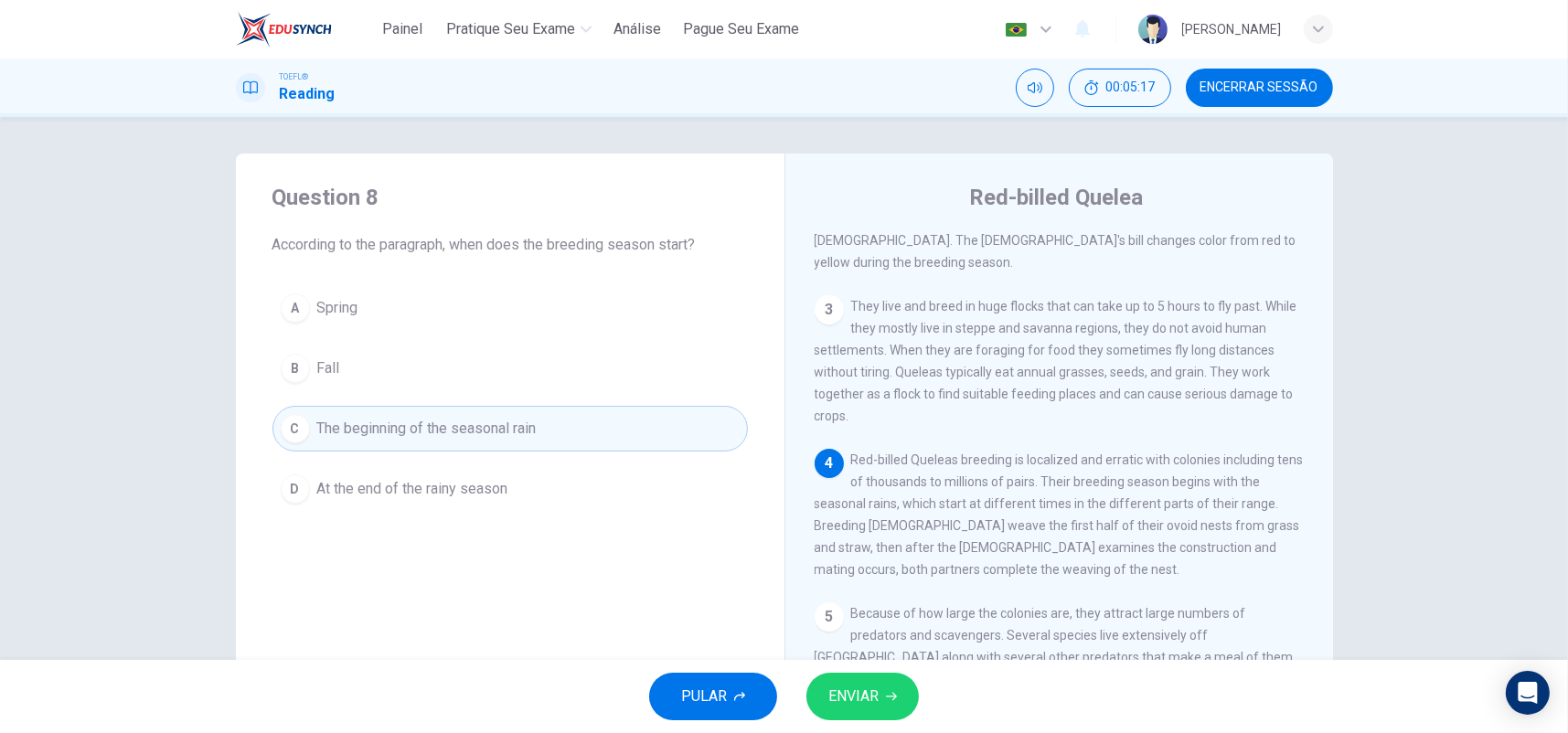
click at [901, 691] on button "ENVIAR" at bounding box center [862, 696] width 112 height 47
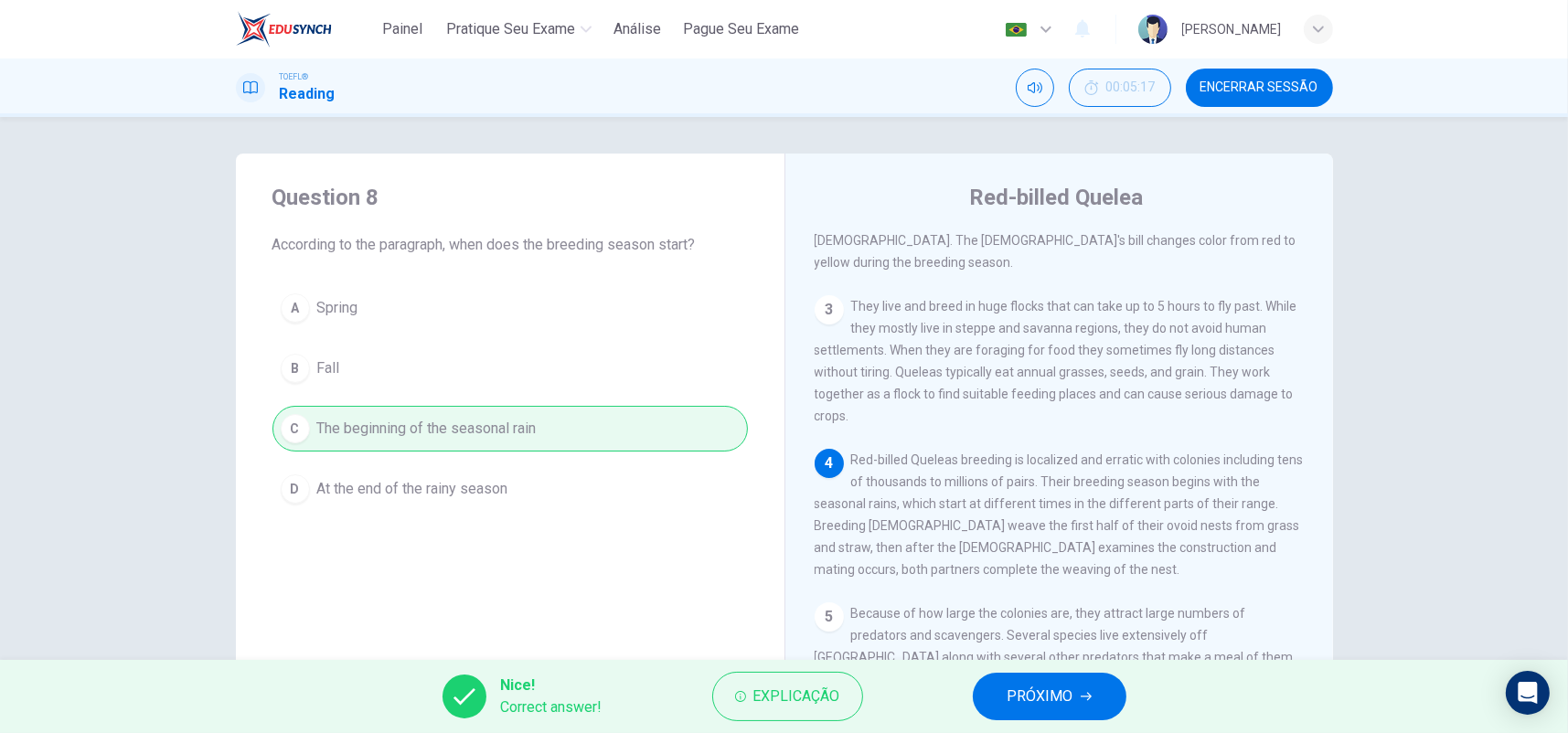
click at [1008, 692] on span "PRÓXIMO" at bounding box center [1040, 697] width 66 height 26
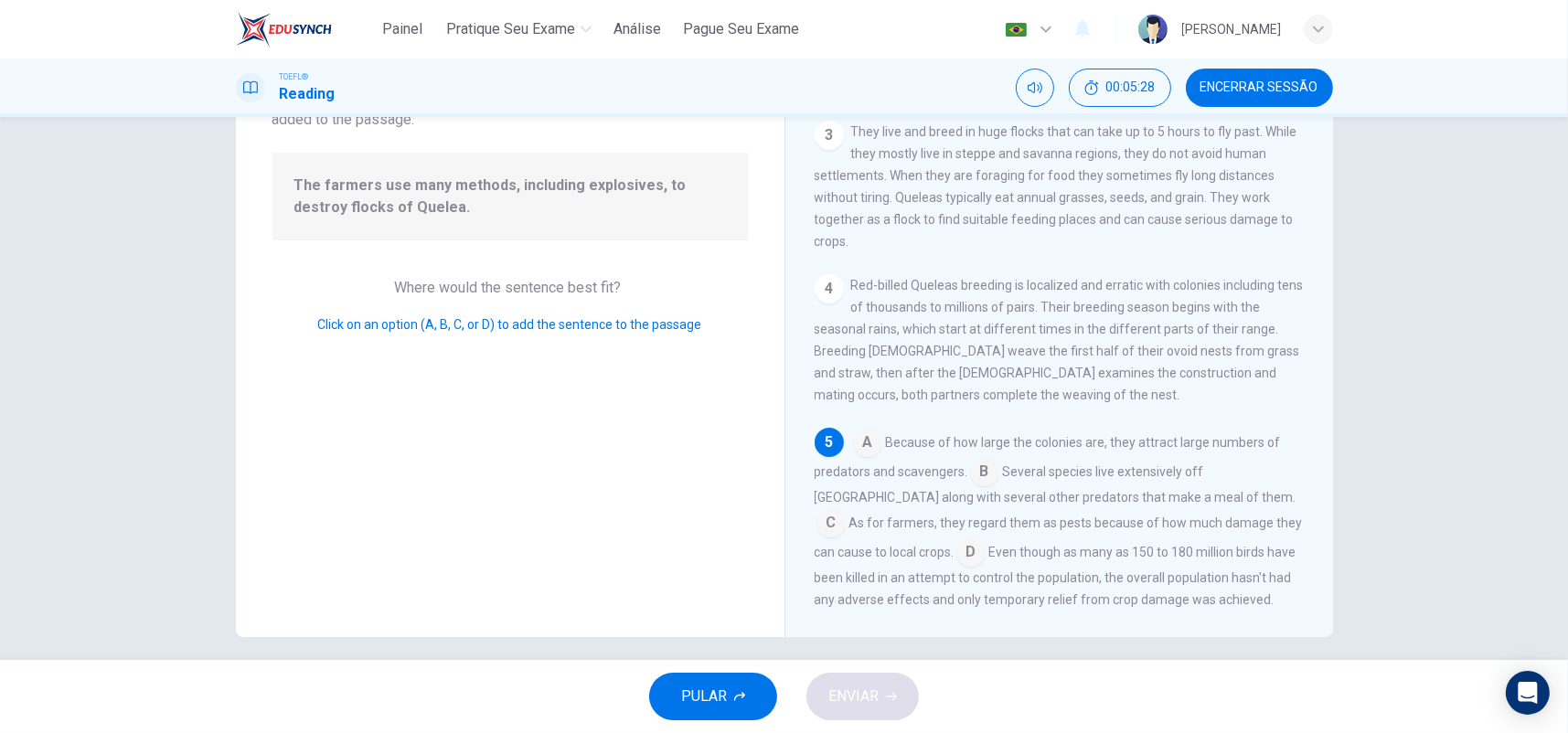
scroll to position [165, 0]
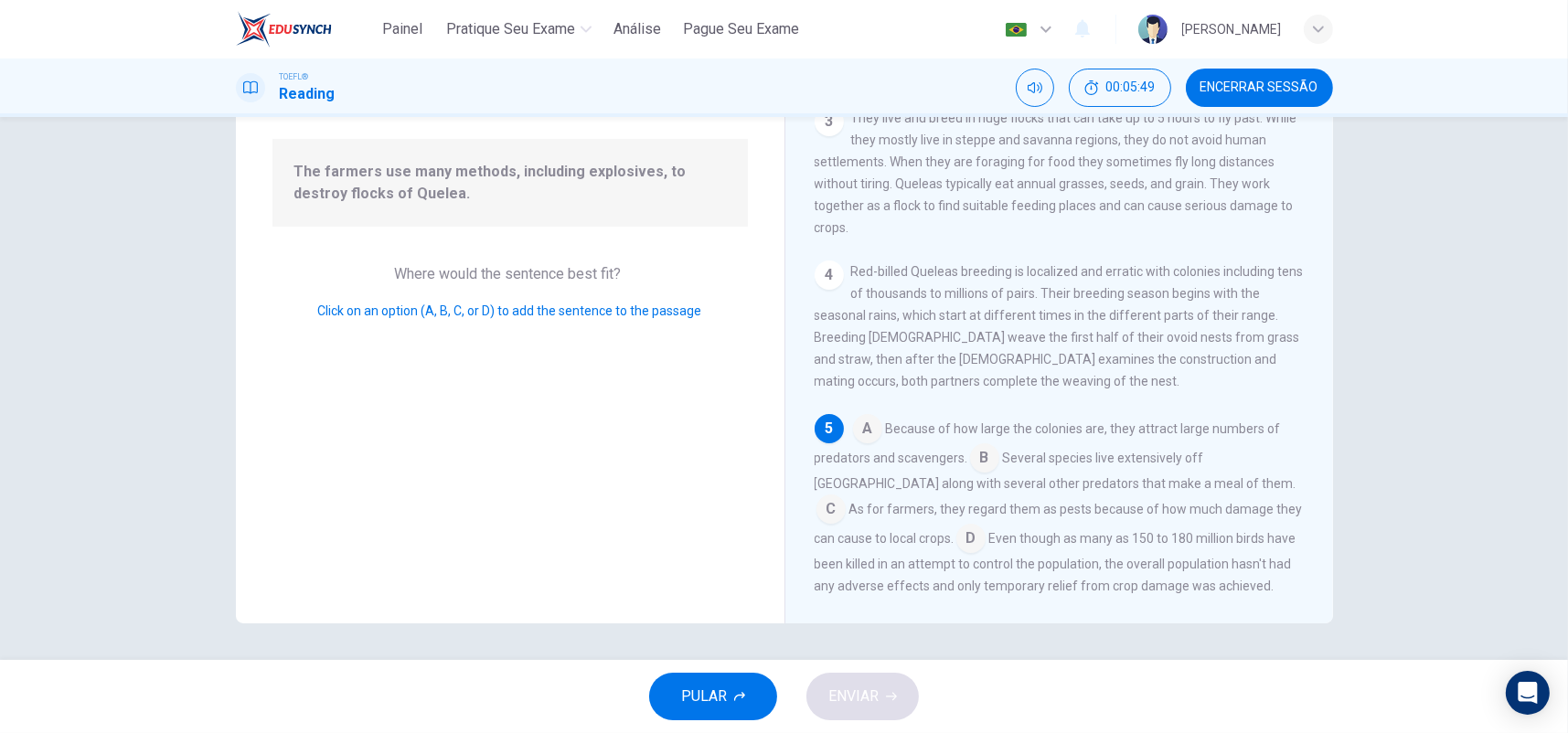
click at [956, 525] on input at bounding box center [971, 540] width 30 height 30
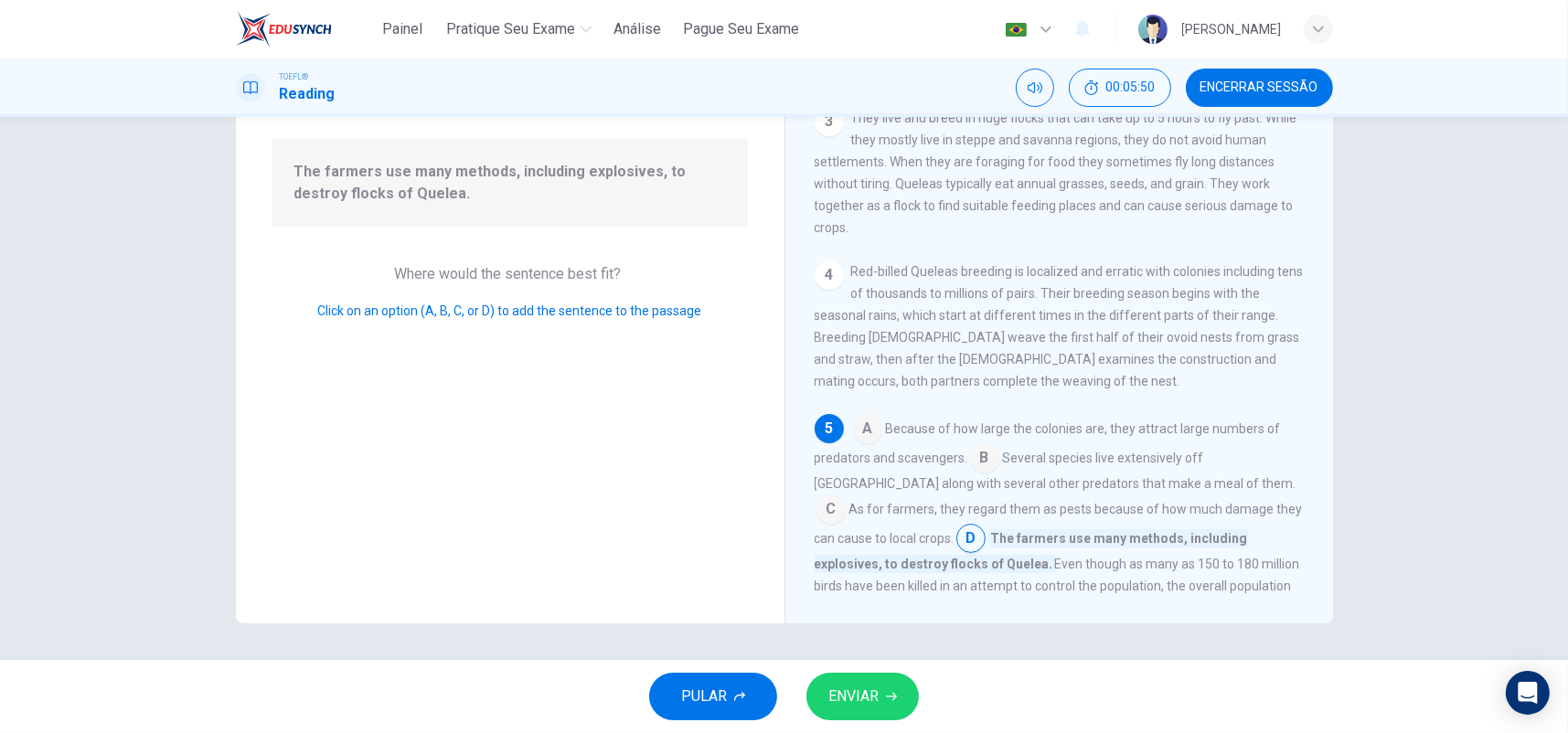
click at [864, 692] on span "ENVIAR" at bounding box center [853, 697] width 50 height 26
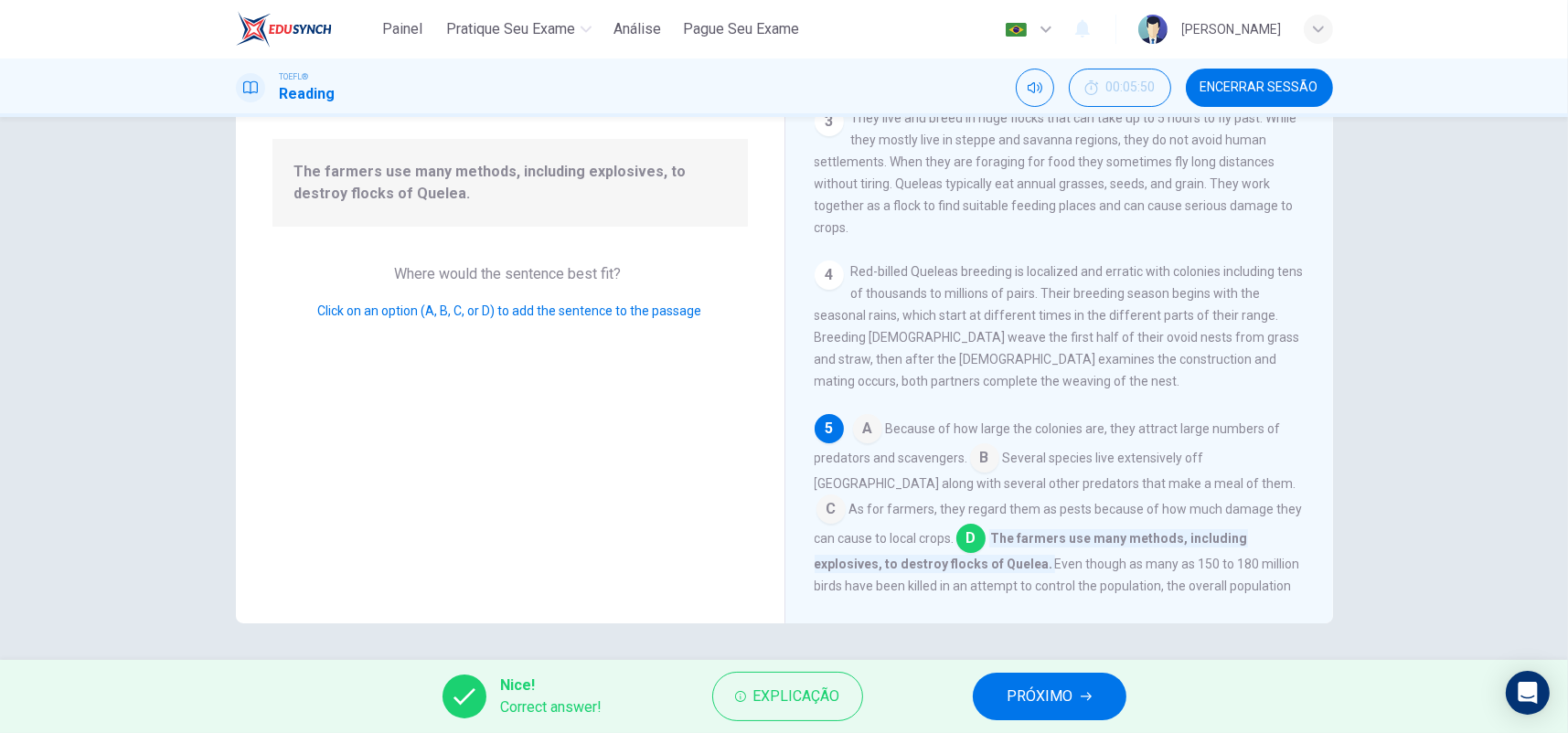
click at [1031, 704] on span "PRÓXIMO" at bounding box center [1040, 697] width 66 height 26
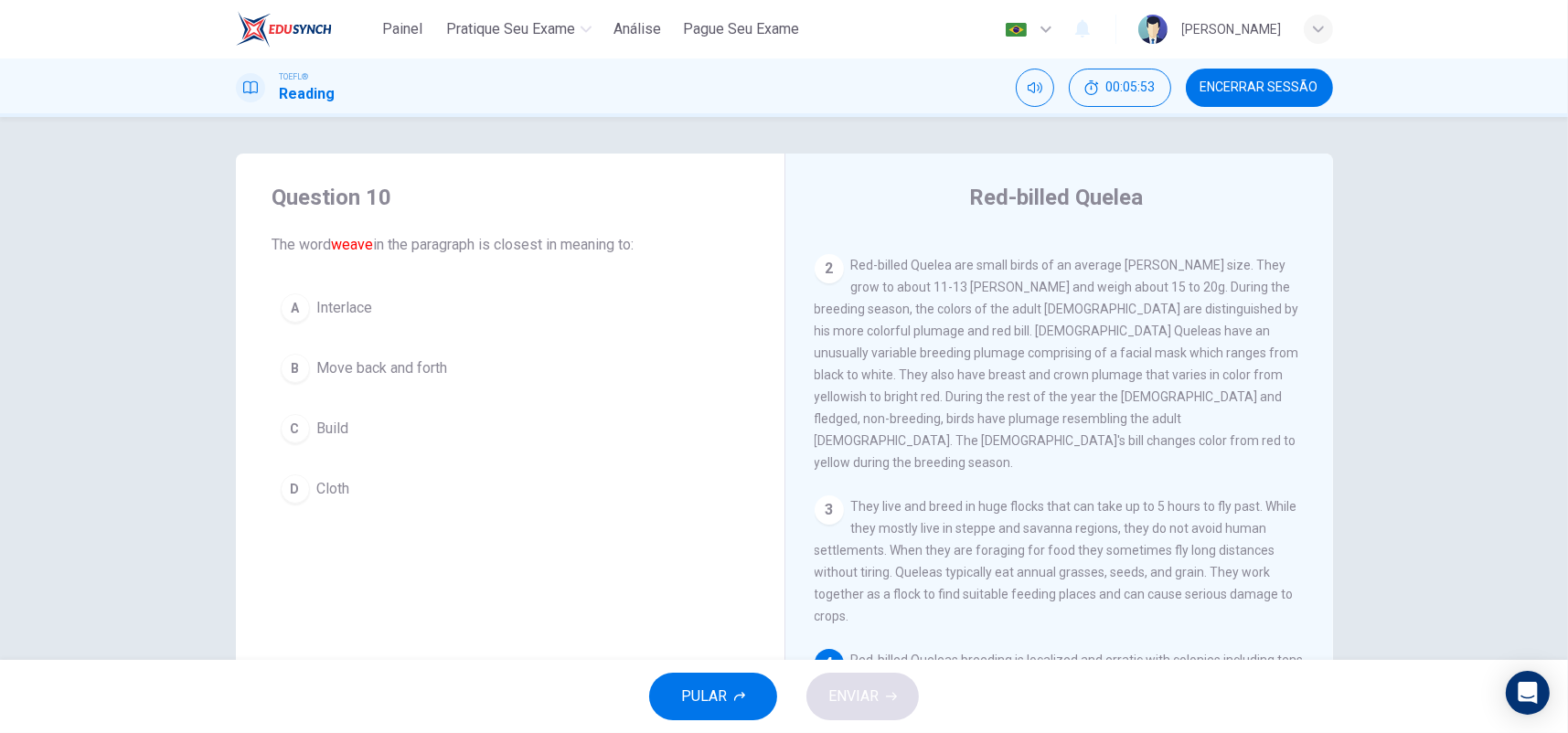
scroll to position [311, 0]
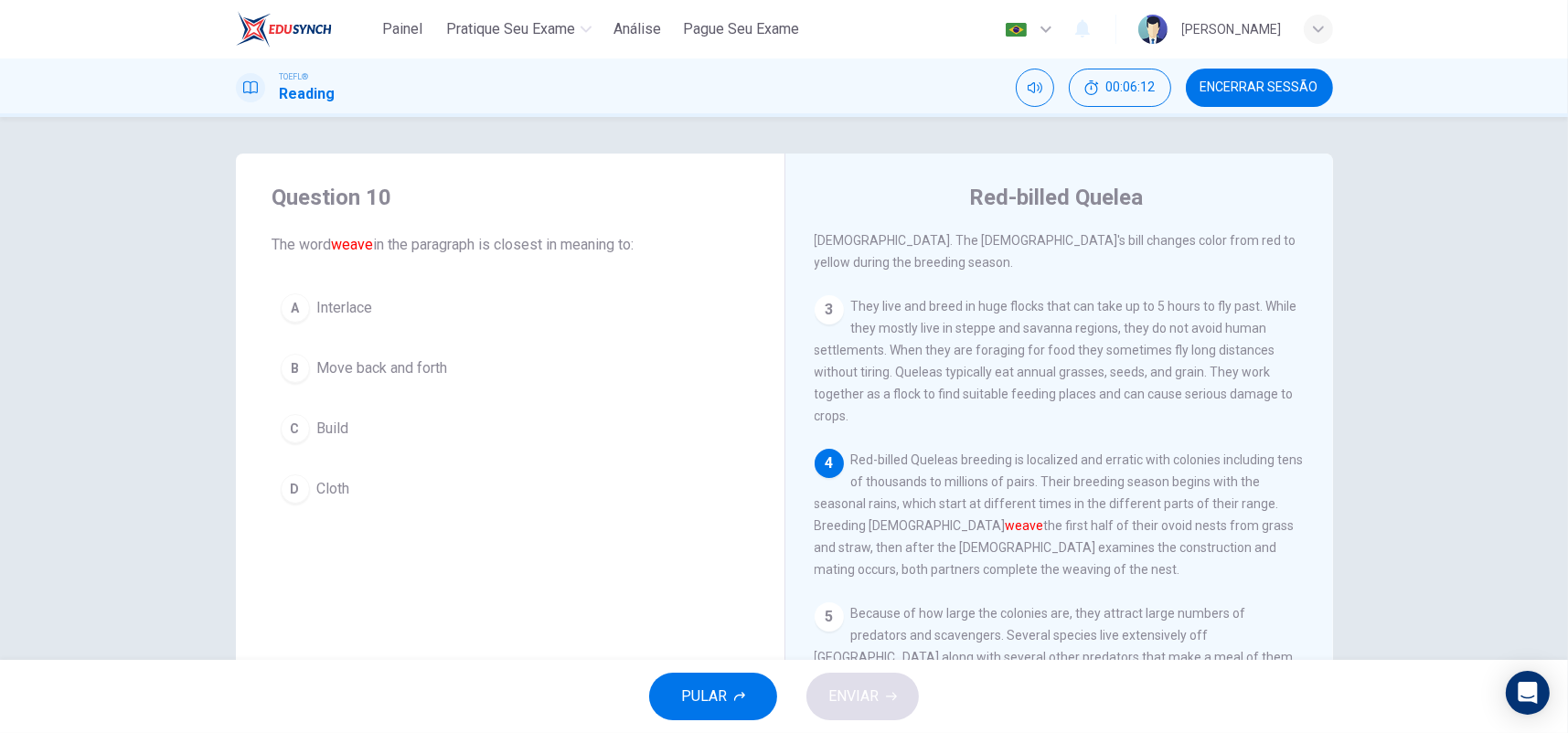
click at [337, 419] on span "Build" at bounding box center [333, 429] width 32 height 22
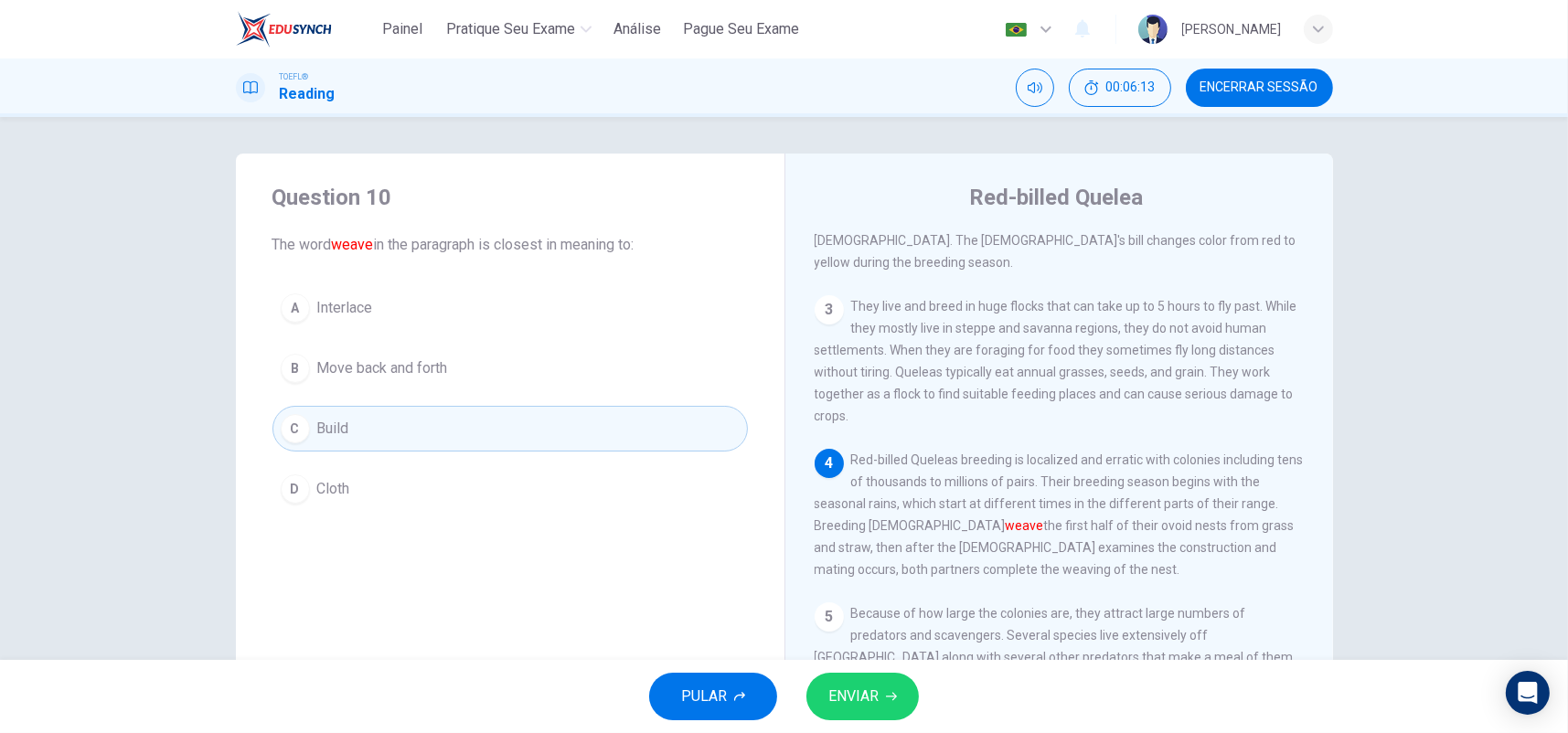
click at [856, 684] on span "ENVIAR" at bounding box center [853, 697] width 50 height 26
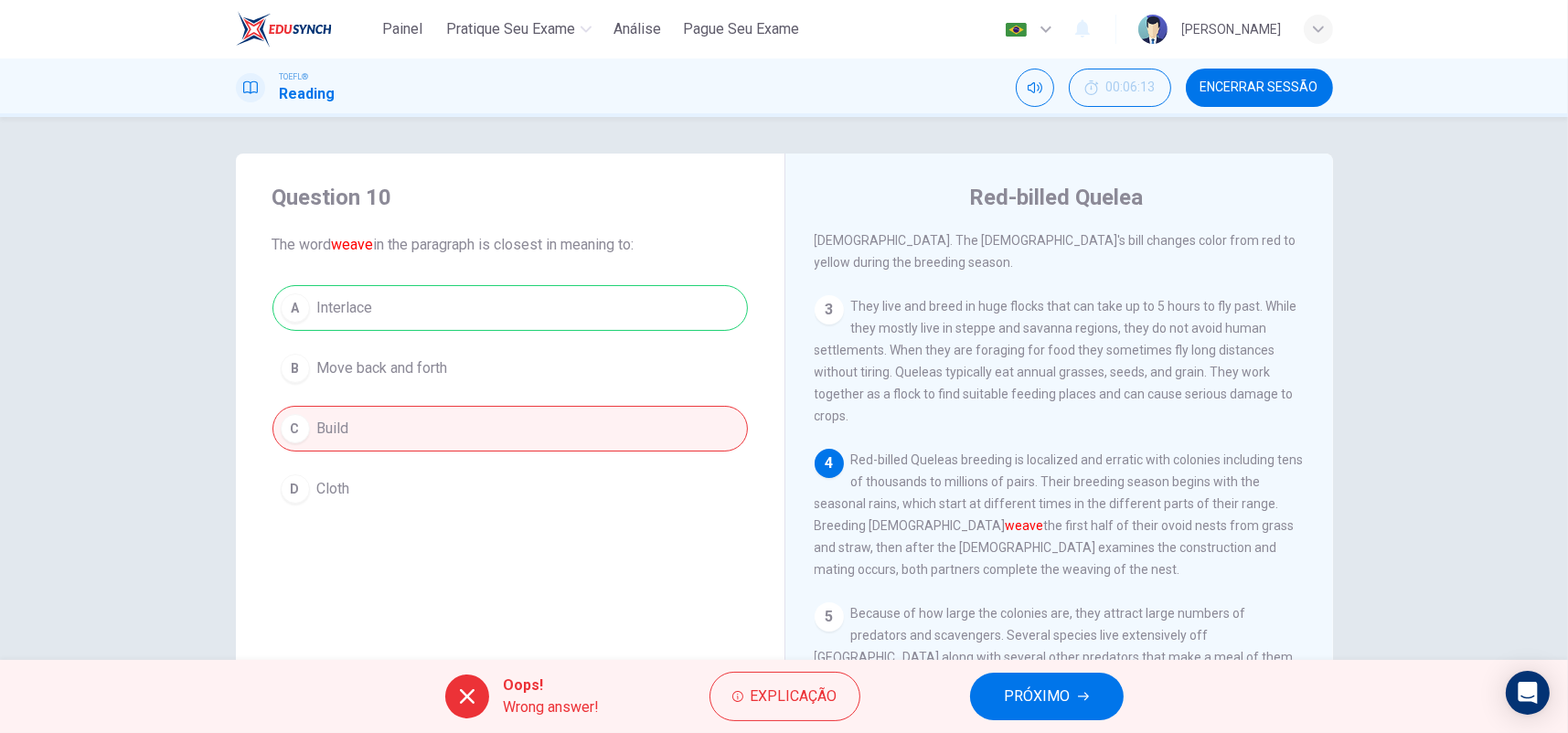
click at [1013, 695] on span "PRÓXIMO" at bounding box center [1038, 697] width 66 height 26
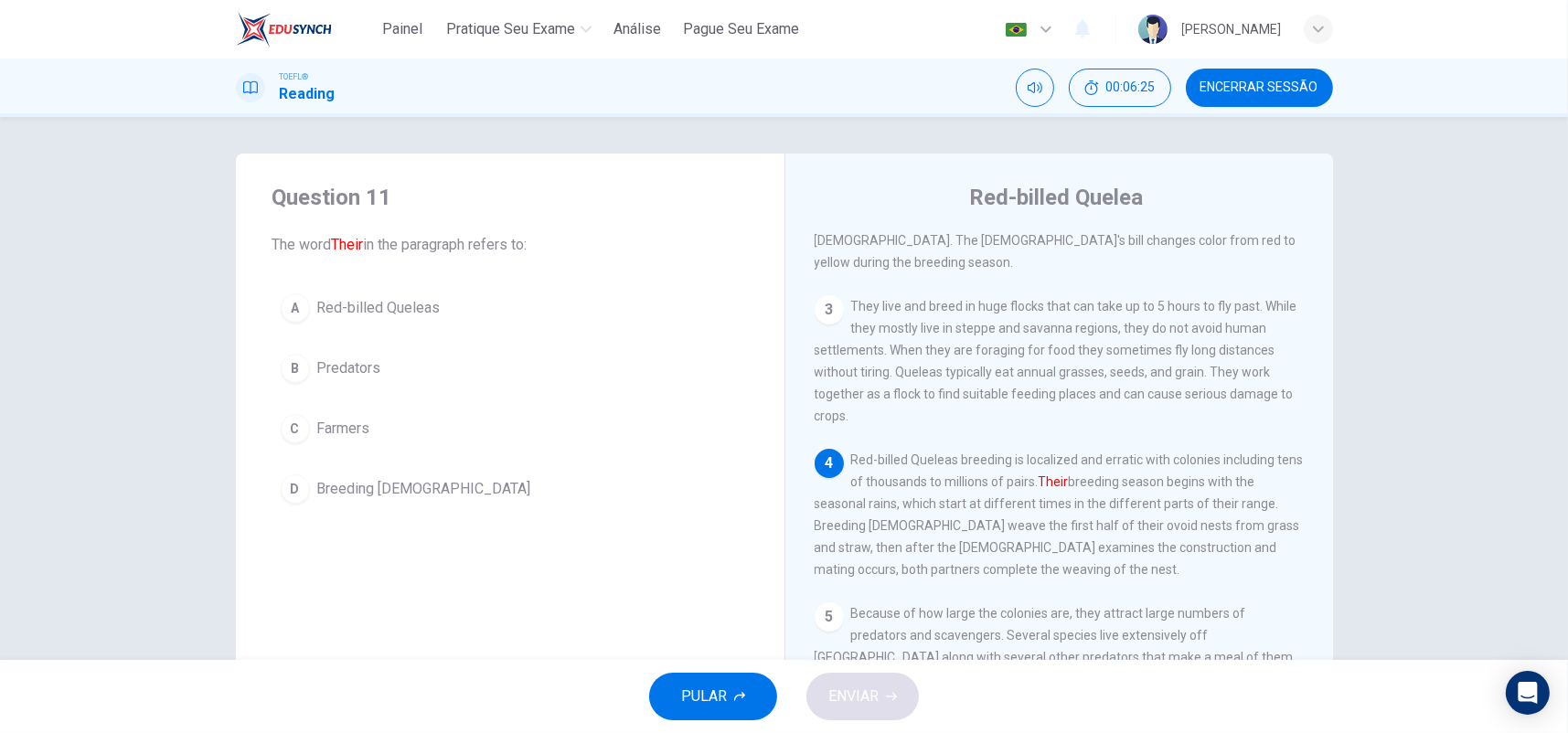
click at [406, 314] on span "Red-billed Queleas" at bounding box center [378, 308] width 123 height 22
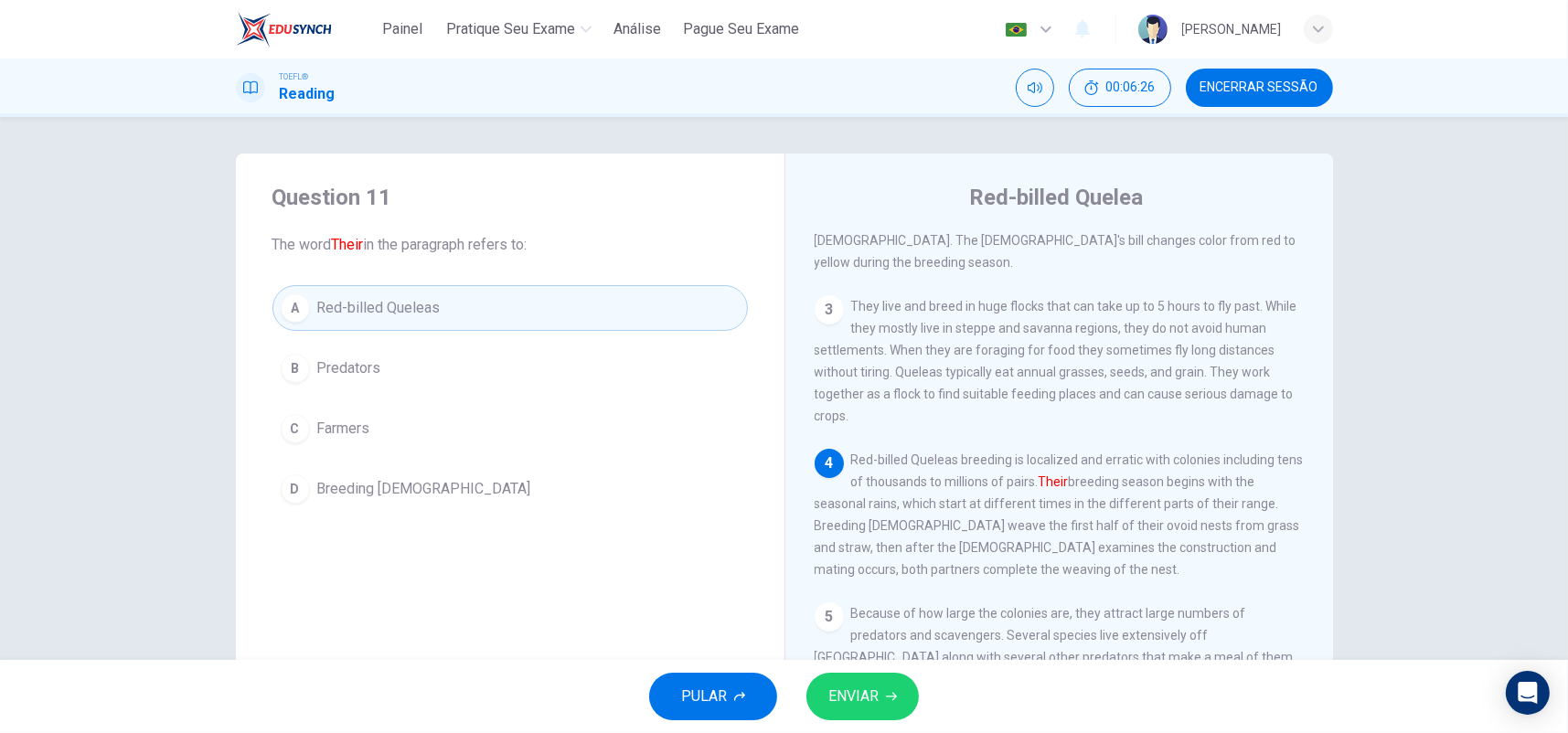
click at [886, 701] on button "ENVIAR" at bounding box center [862, 696] width 112 height 47
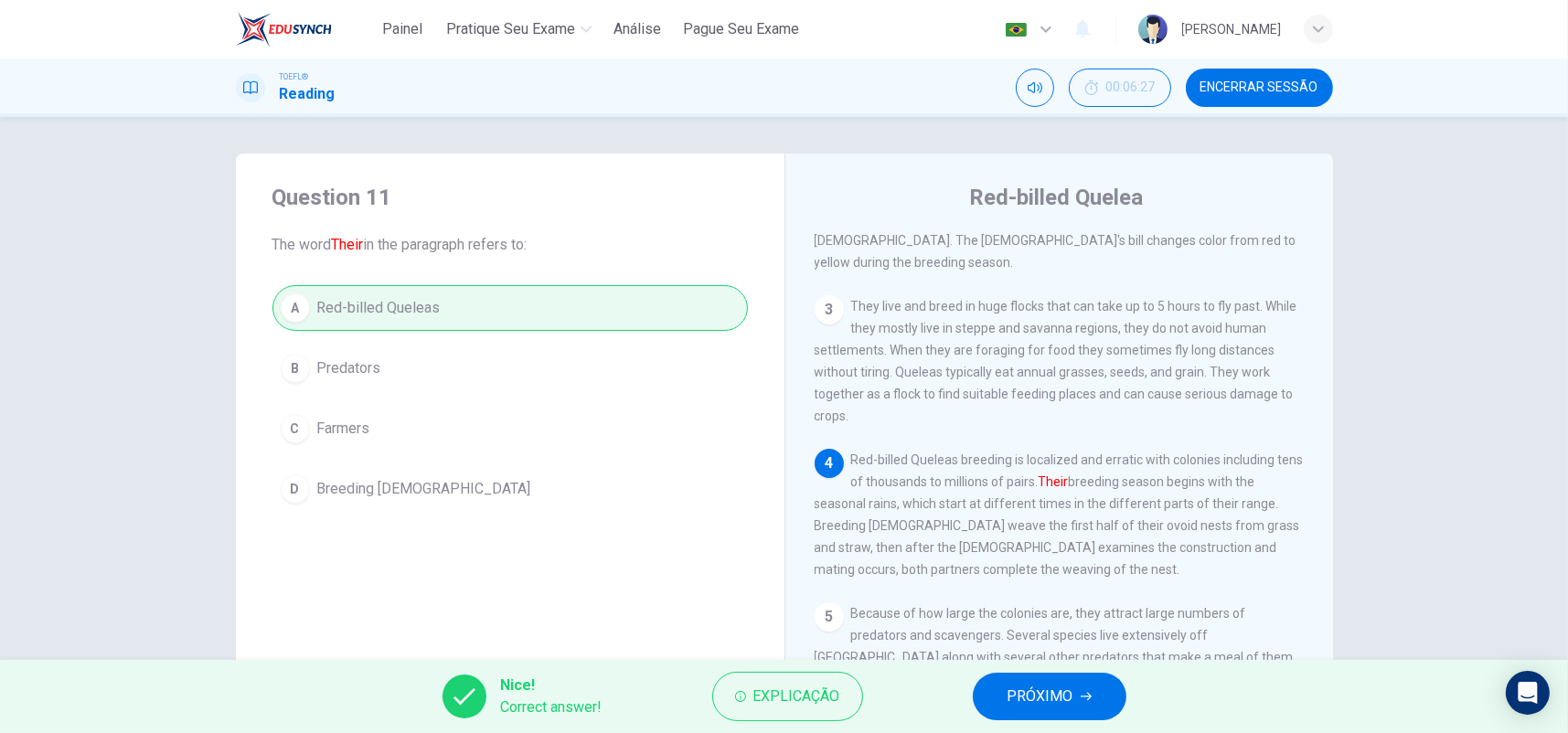
click at [1047, 696] on span "PRÓXIMO" at bounding box center [1040, 697] width 66 height 26
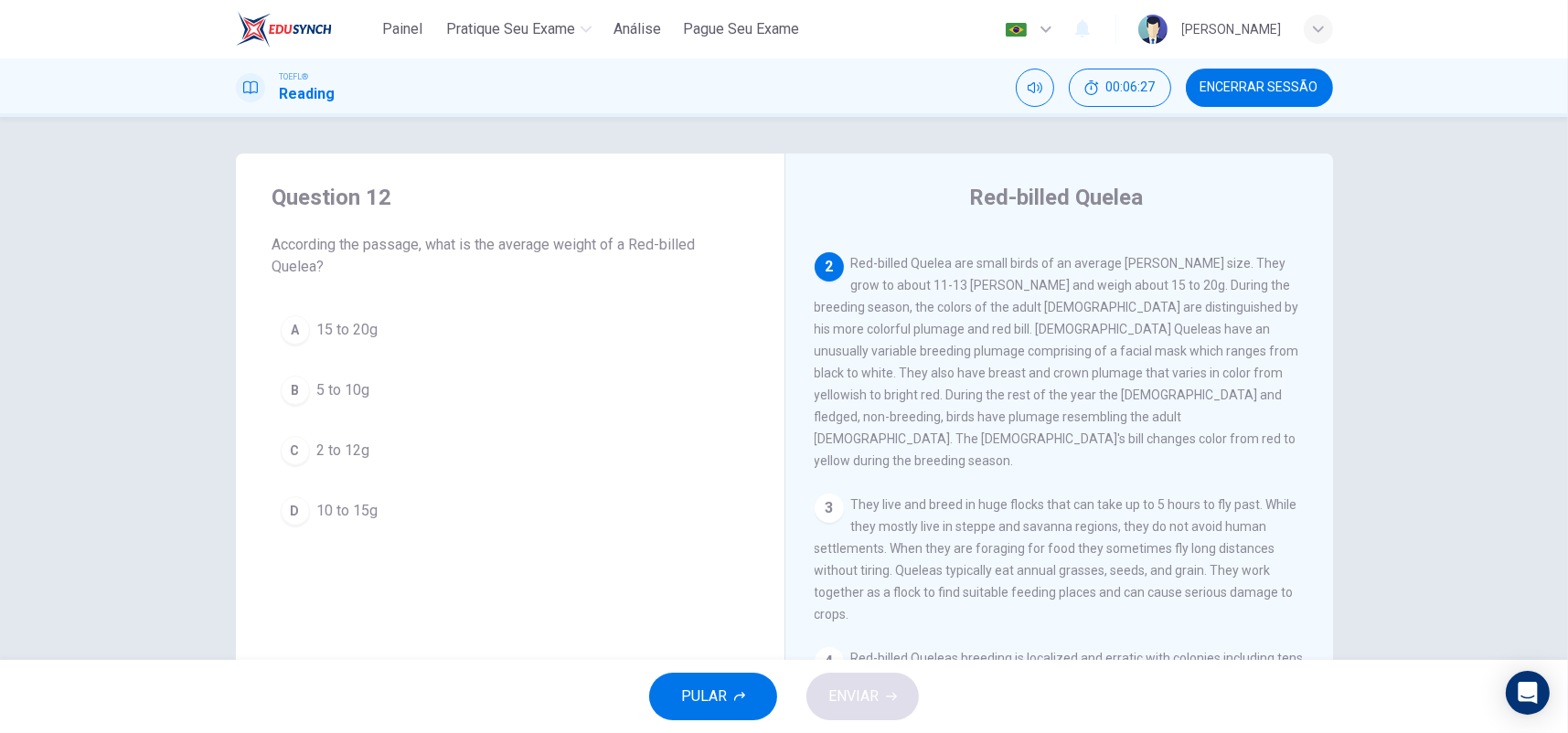
scroll to position [112, 0]
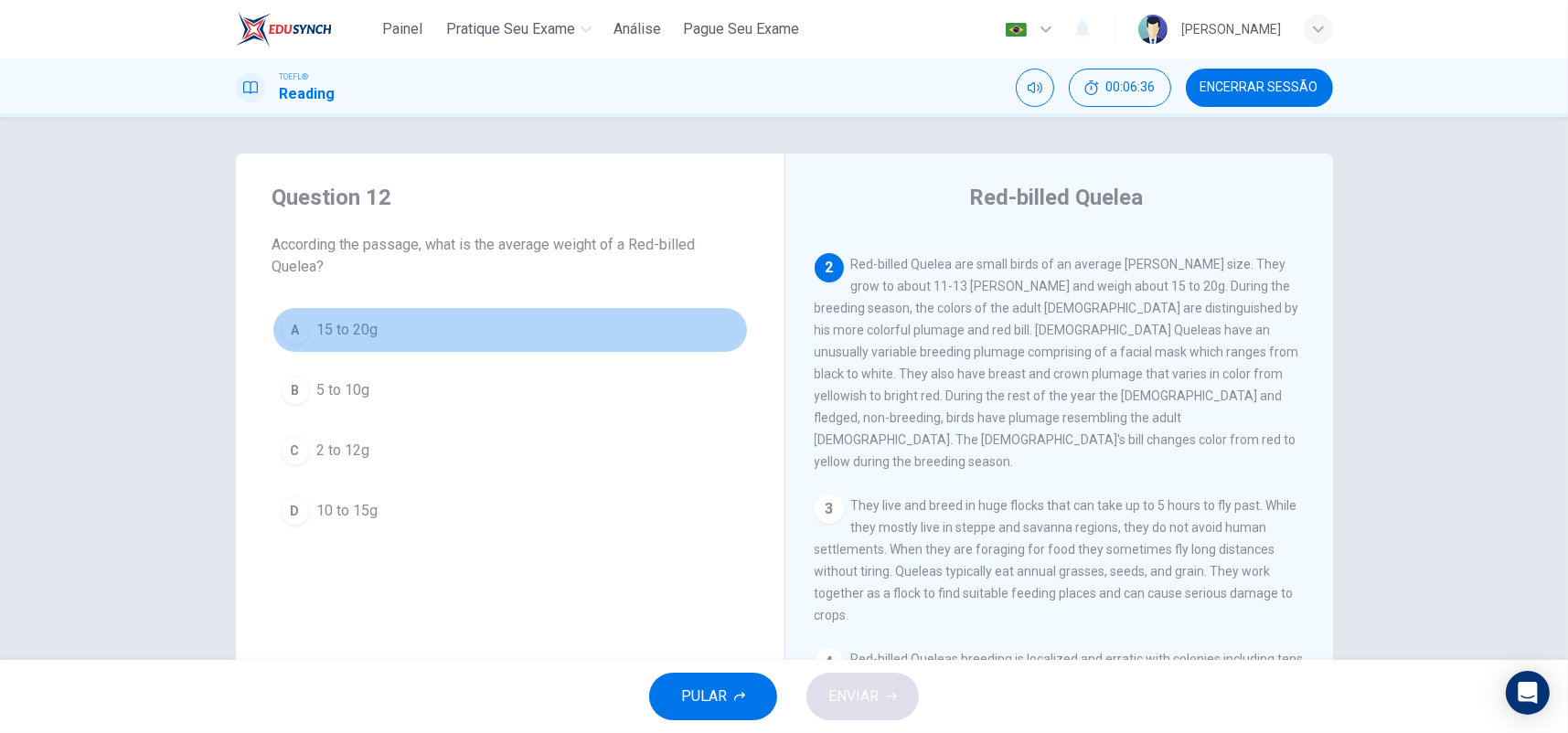
click at [373, 326] on button "A 15 to 20g" at bounding box center [510, 329] width 476 height 45
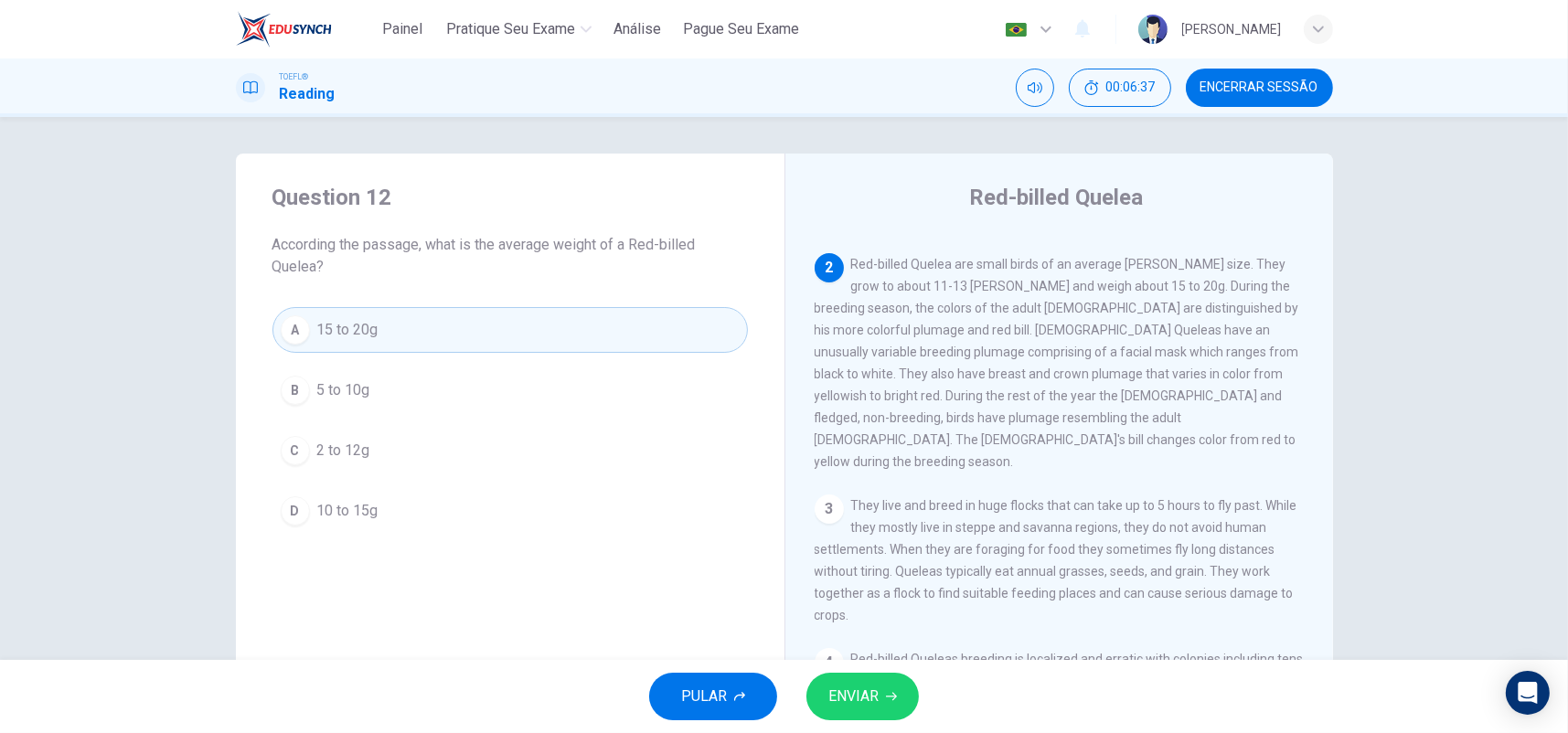
click at [904, 689] on button "ENVIAR" at bounding box center [862, 696] width 112 height 47
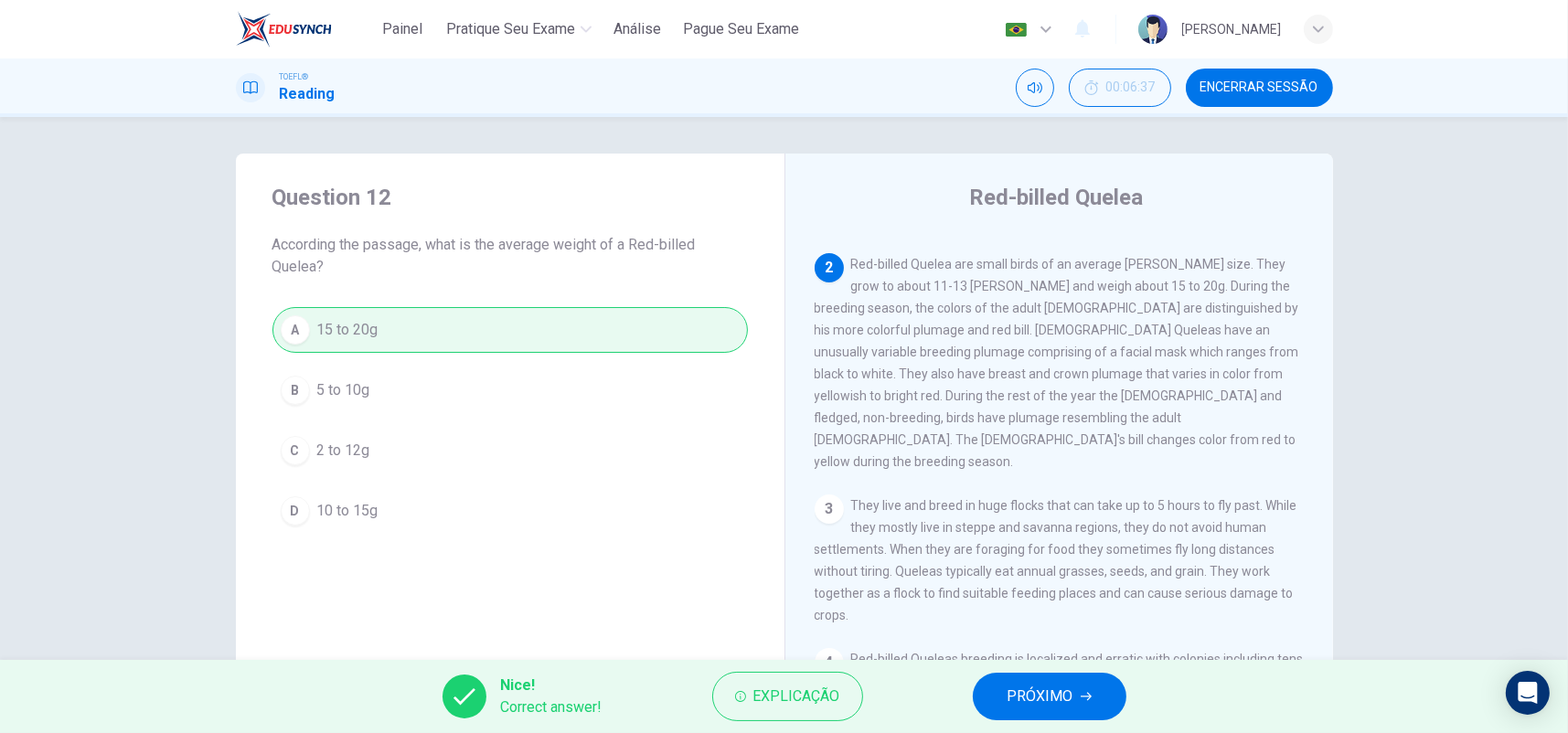
click at [1001, 690] on button "PRÓXIMO" at bounding box center [1050, 696] width 154 height 47
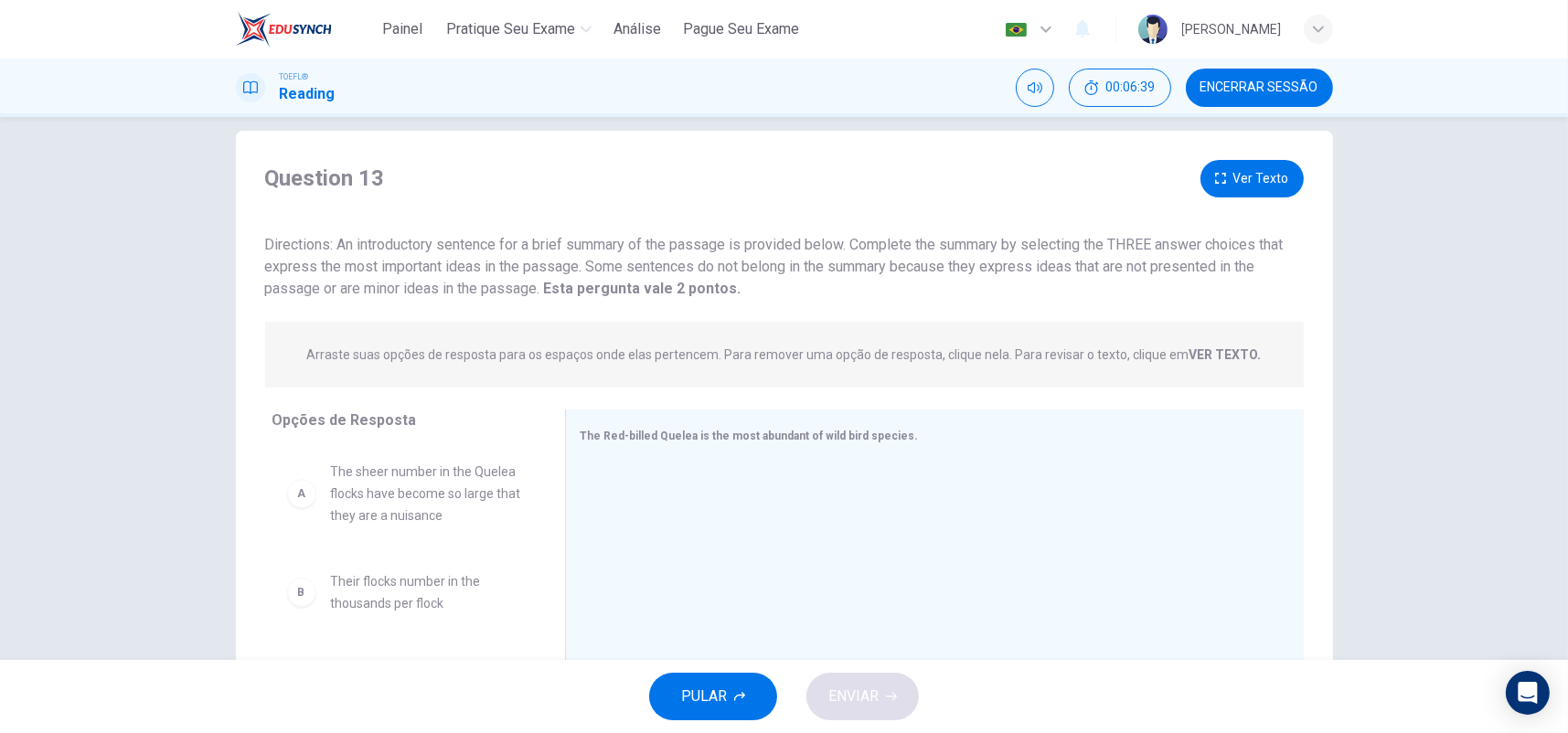
scroll to position [165, 0]
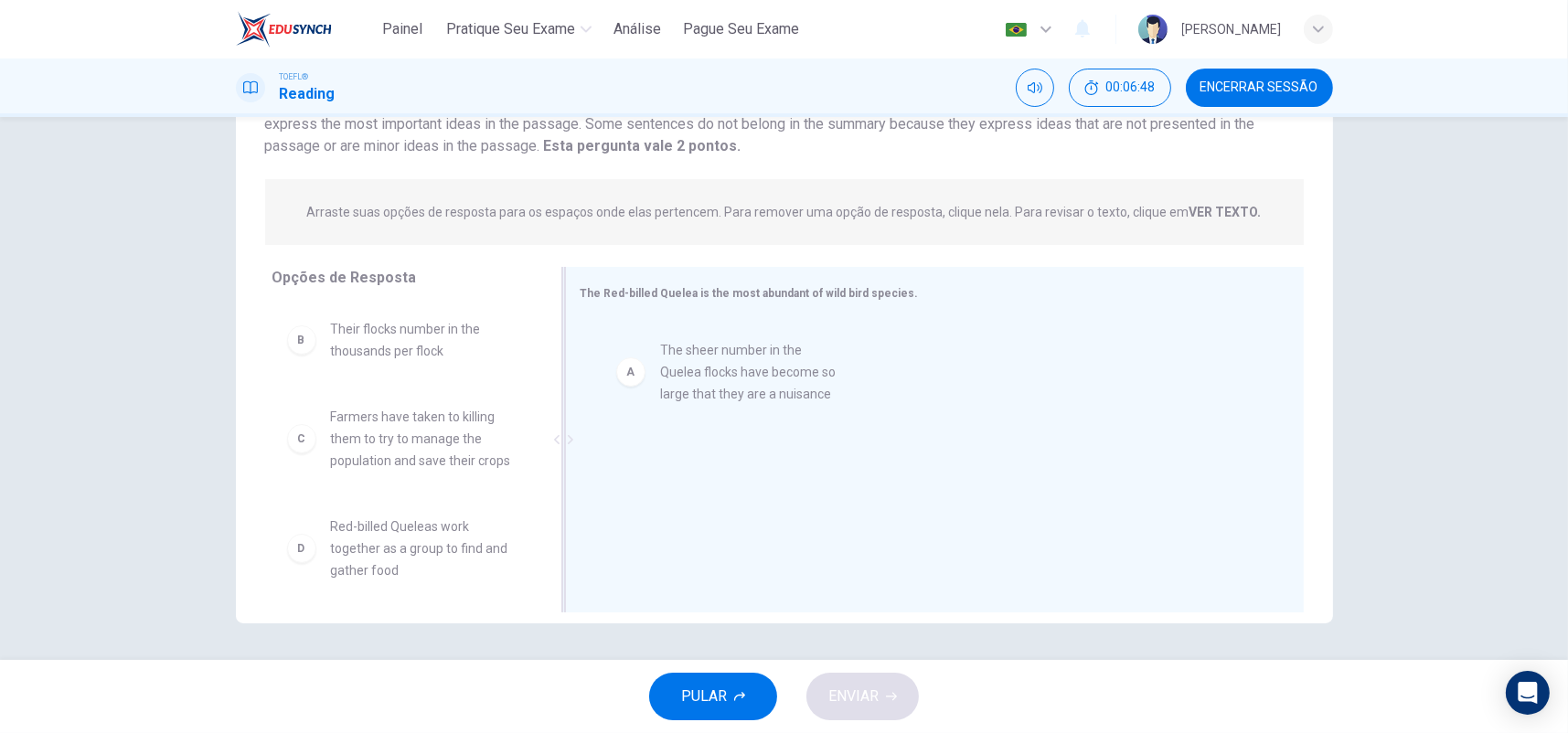
drag, startPoint x: 389, startPoint y: 352, endPoint x: 745, endPoint y: 374, distance: 356.7
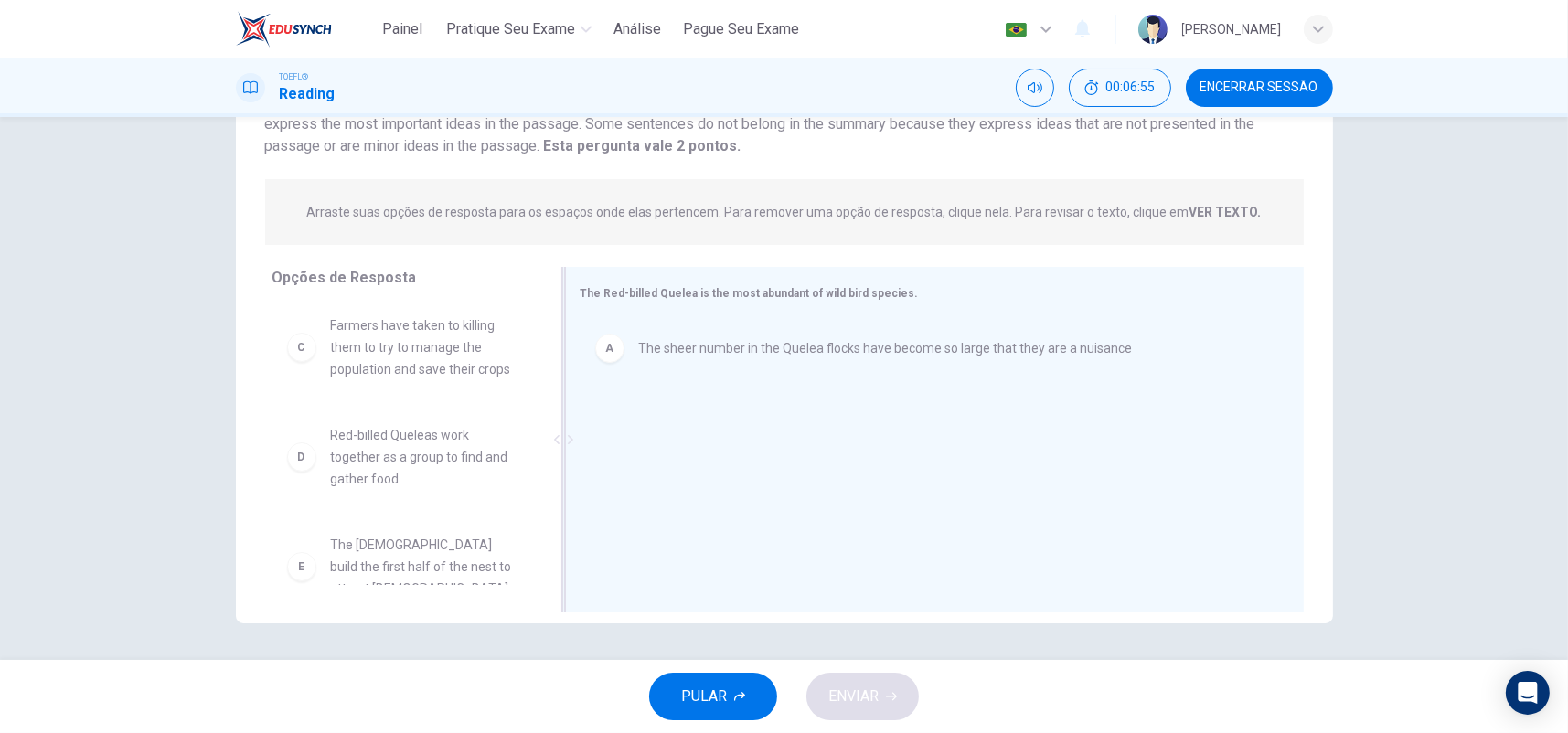
scroll to position [88, 0]
drag, startPoint x: 409, startPoint y: 354, endPoint x: 681, endPoint y: 429, distance: 282.2
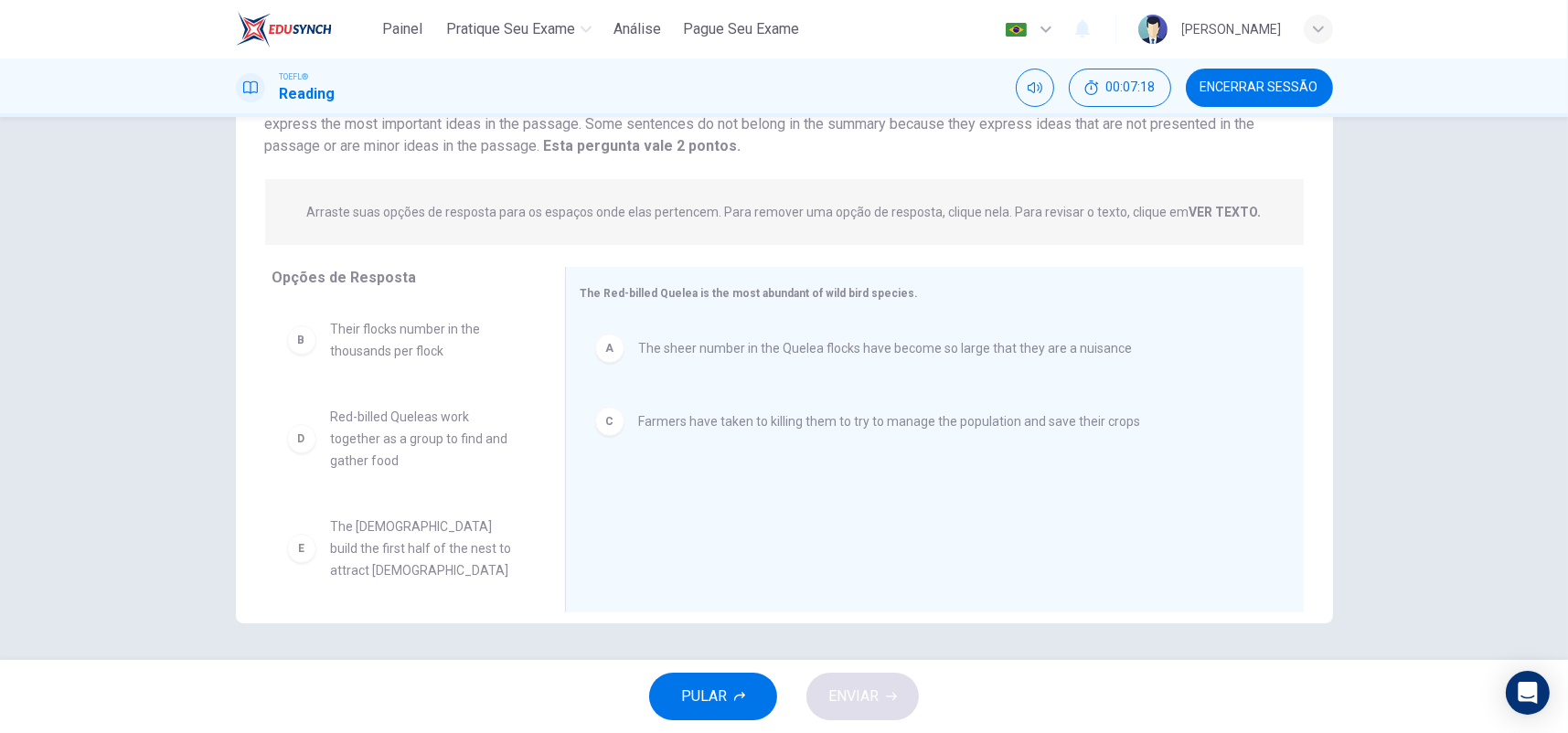
scroll to position [120, 0]
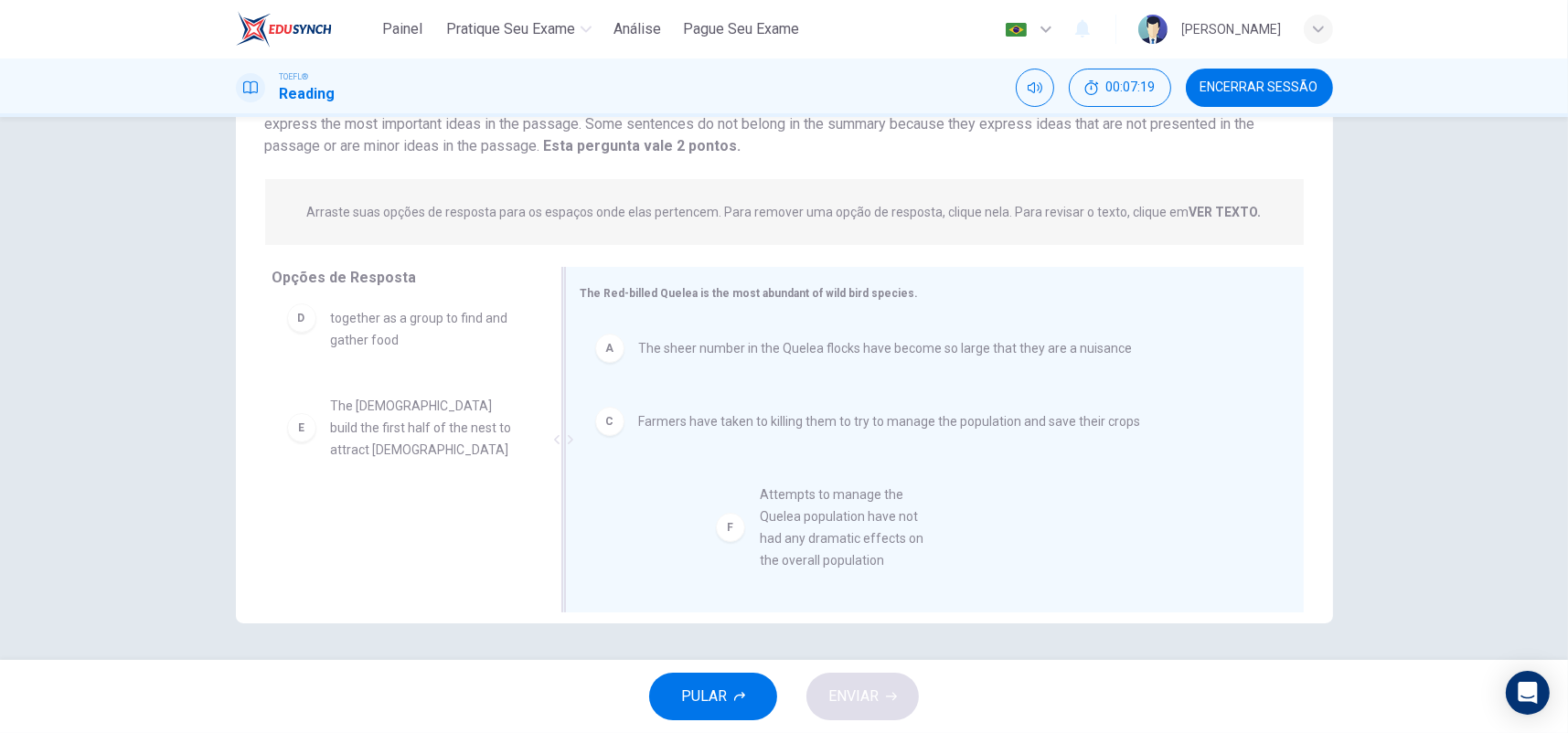
drag, startPoint x: 427, startPoint y: 511, endPoint x: 868, endPoint y: 512, distance: 441.0
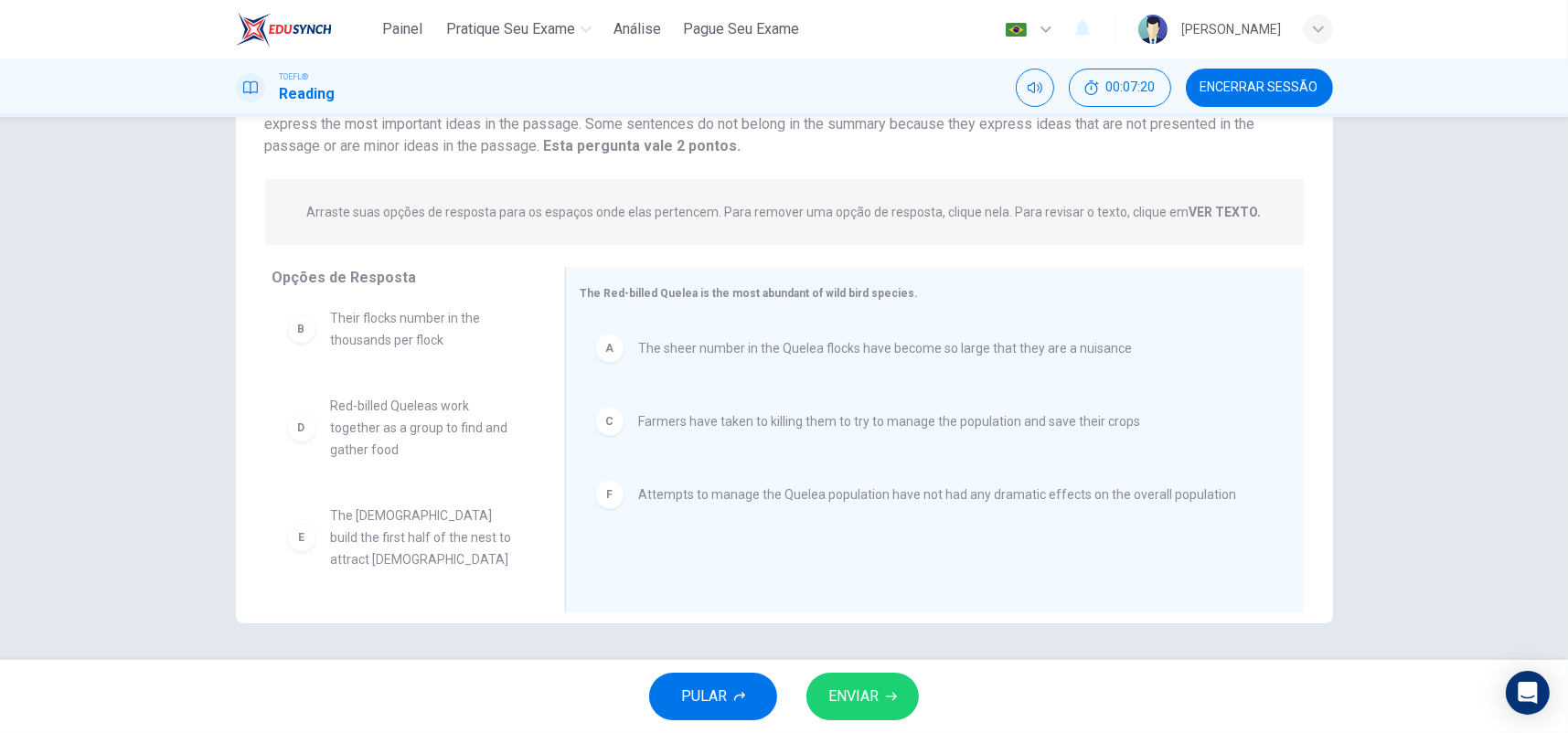
scroll to position [0, 0]
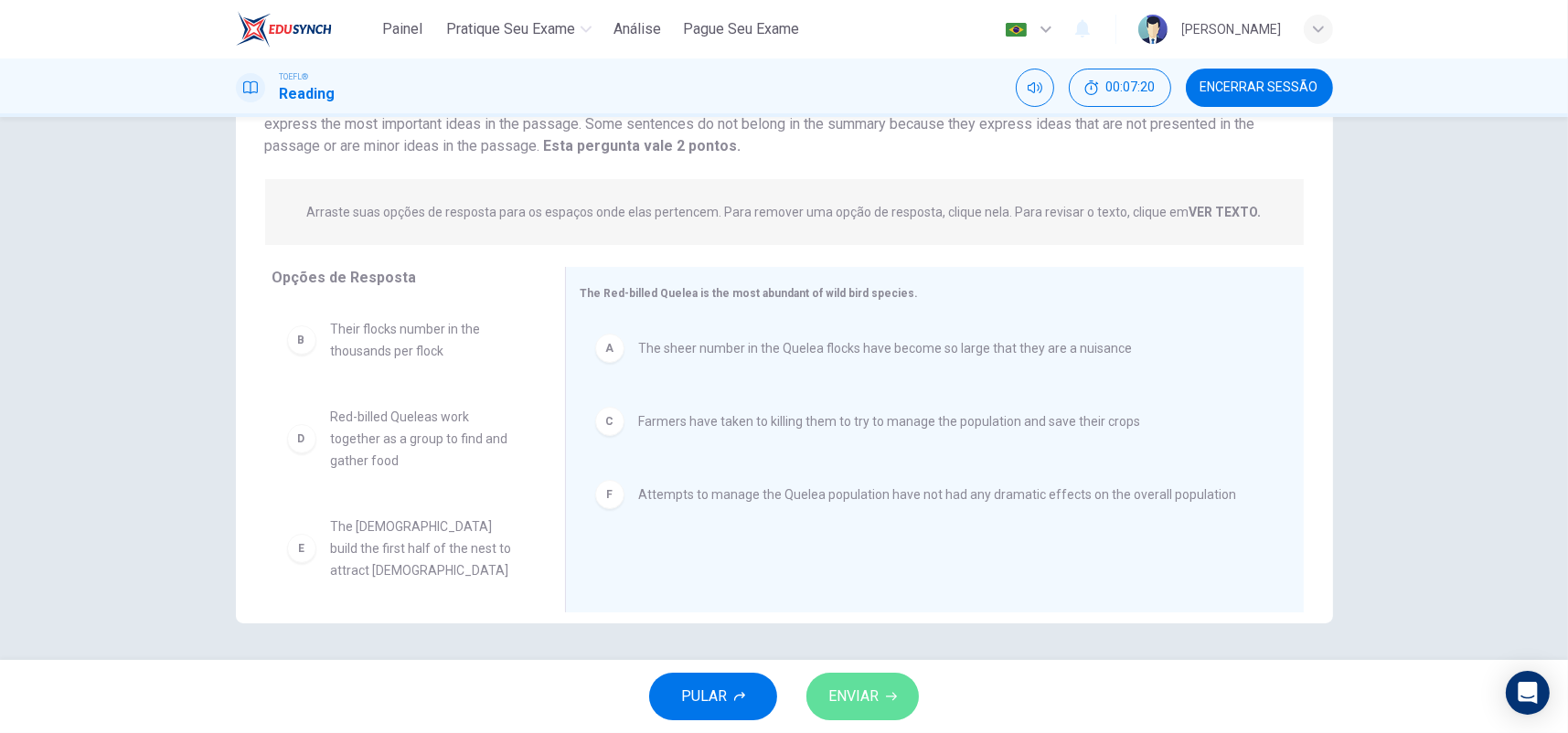
click at [887, 690] on icon "button" at bounding box center [891, 696] width 11 height 11
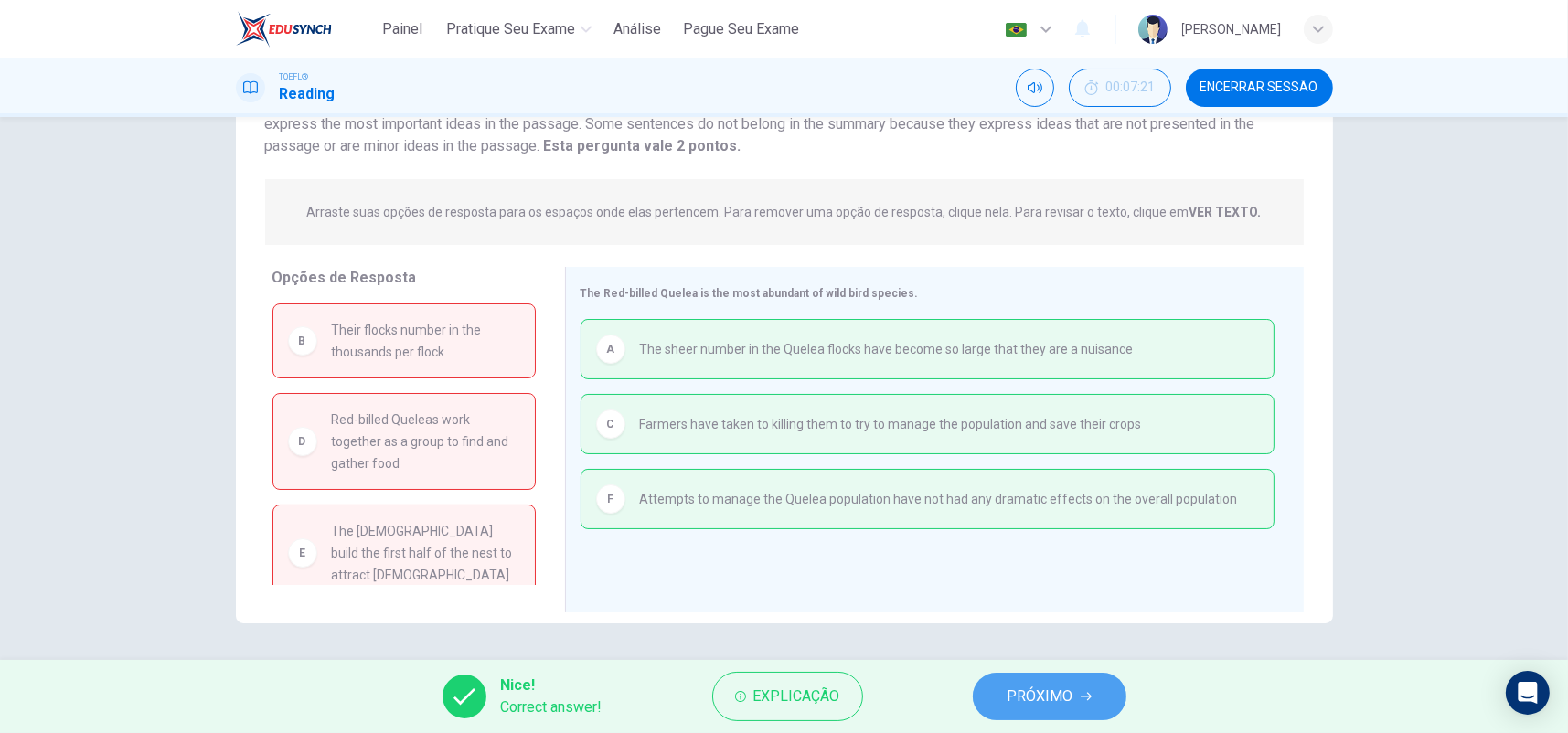
click at [1028, 693] on span "PRÓXIMO" at bounding box center [1040, 697] width 66 height 26
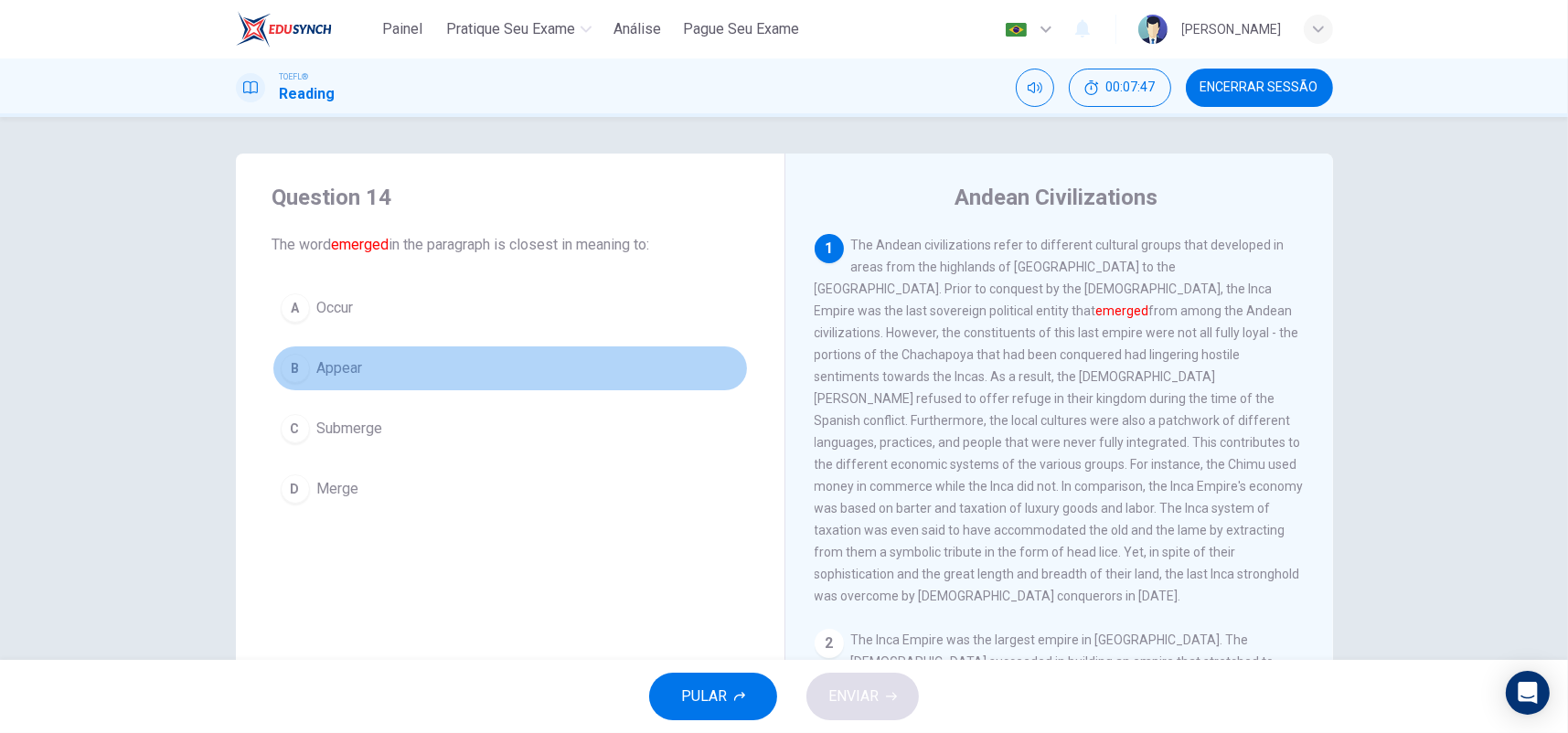
click at [360, 370] on button "B Appear" at bounding box center [510, 368] width 476 height 45
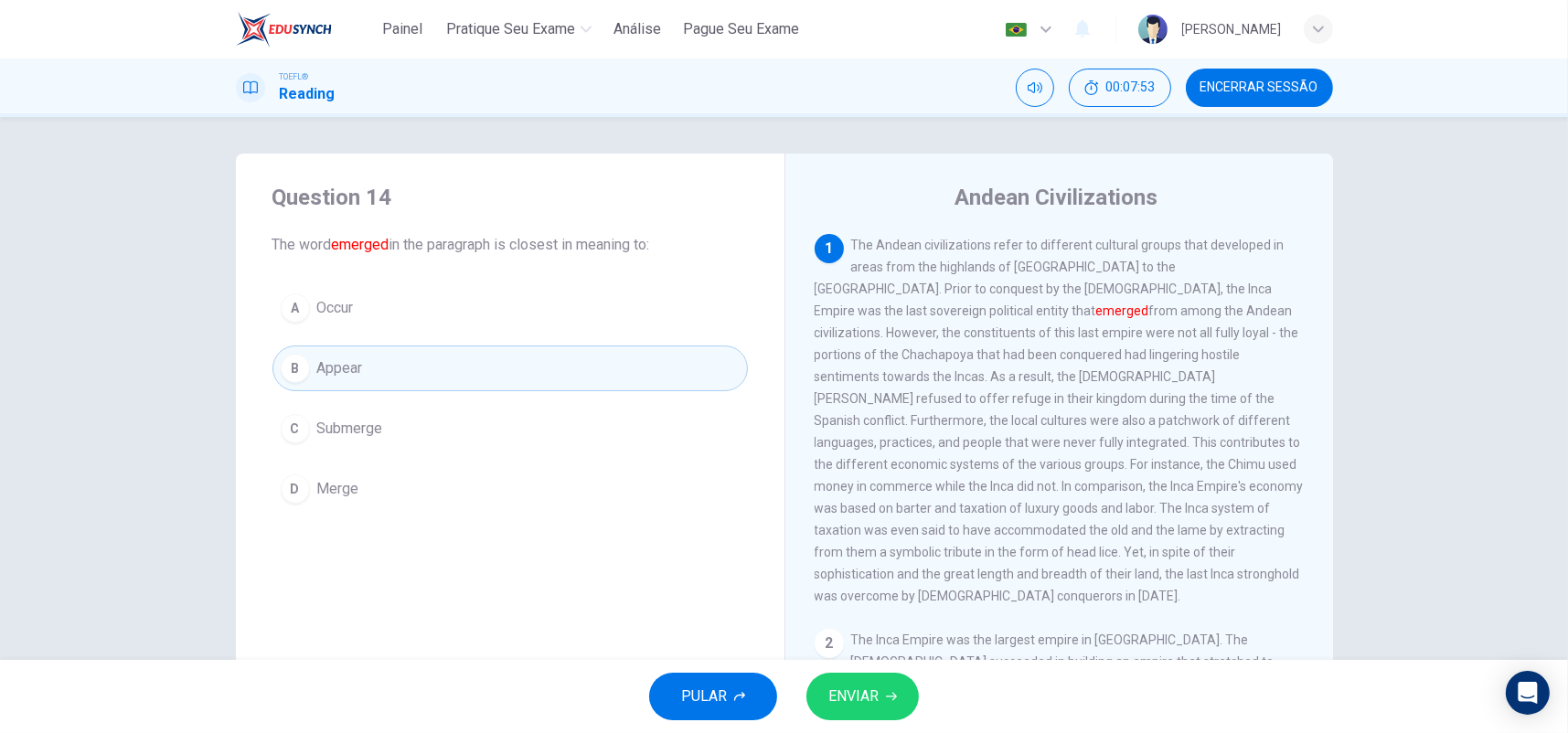
click at [370, 299] on button "A Occur" at bounding box center [510, 308] width 476 height 45
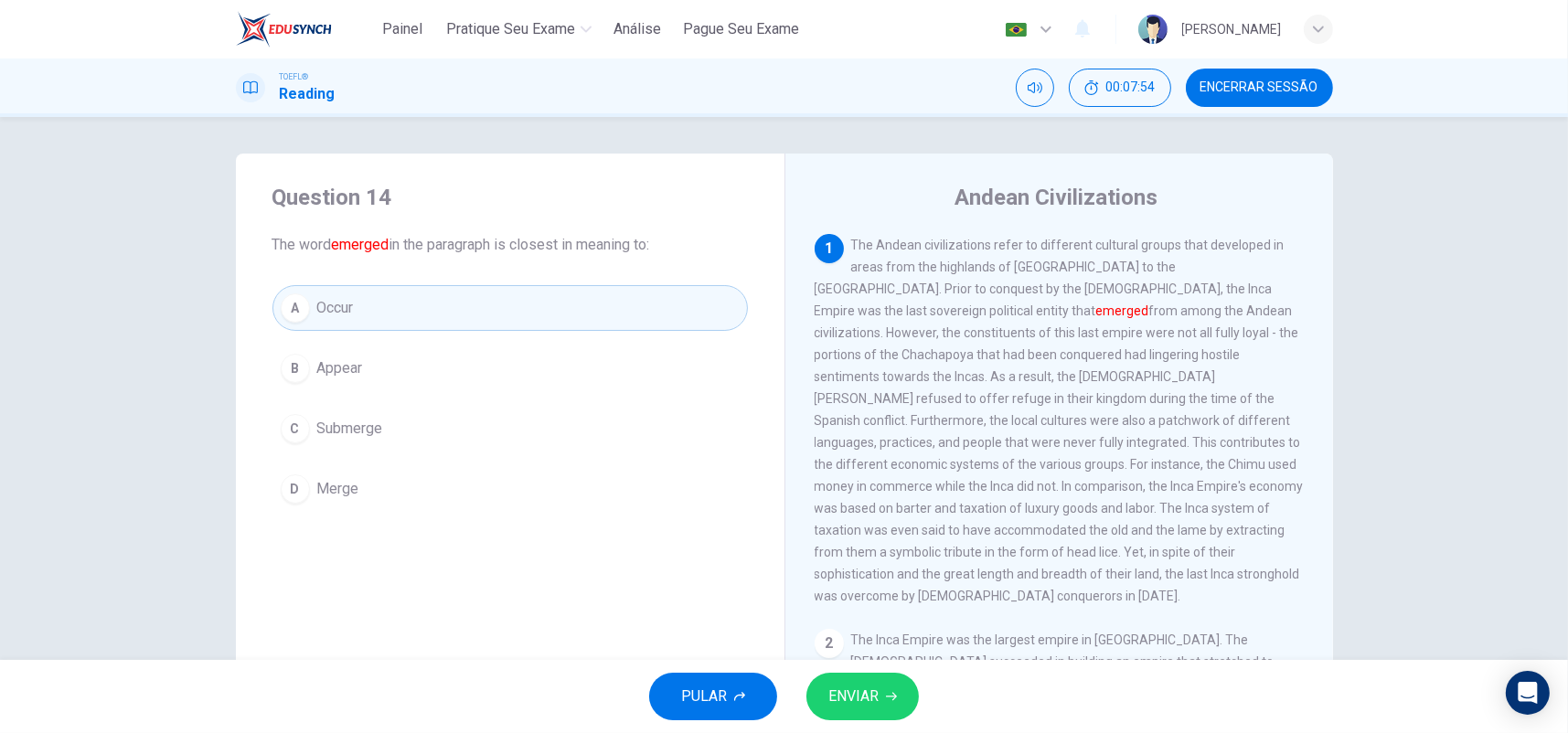
click at [859, 689] on span "ENVIAR" at bounding box center [853, 697] width 50 height 26
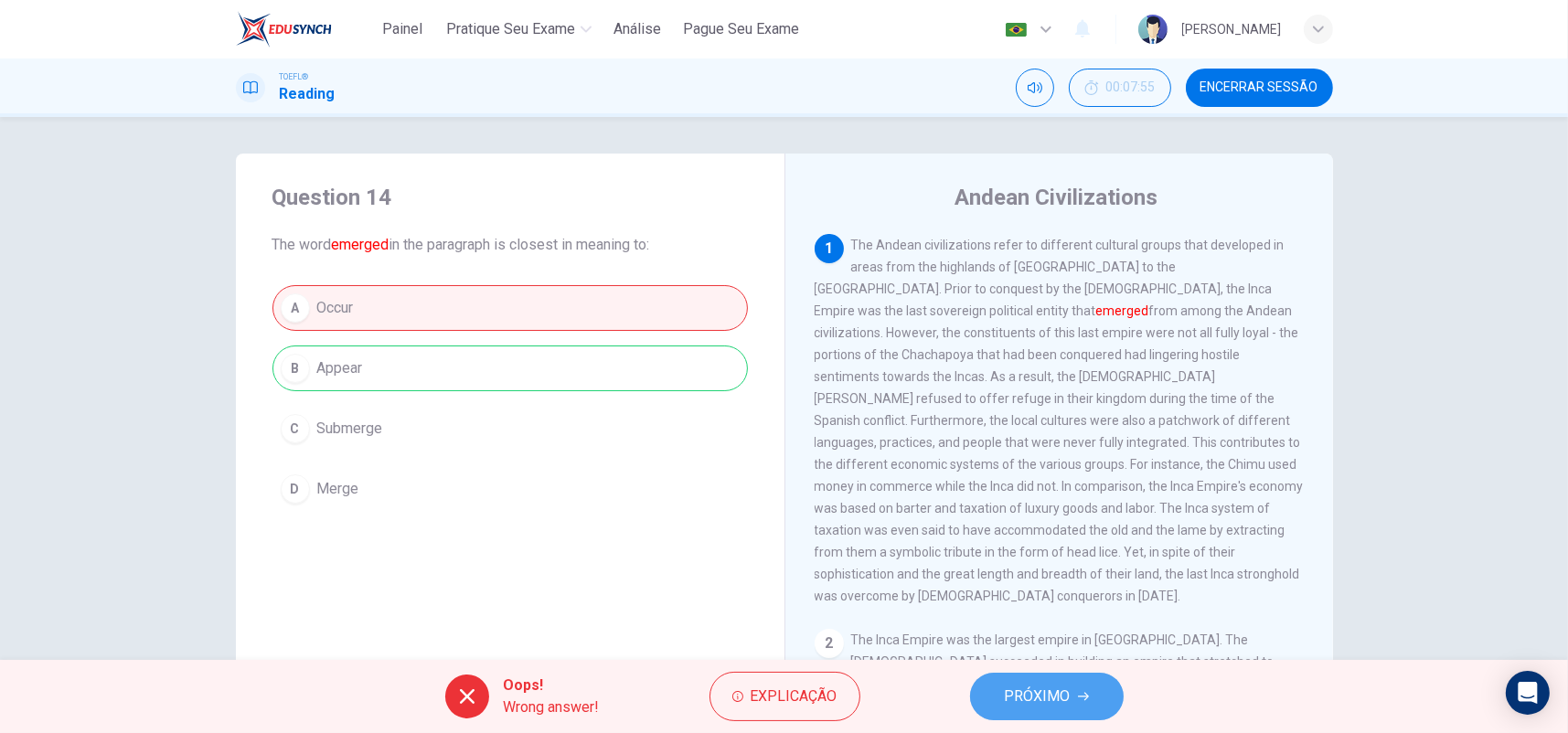
click at [1073, 694] on button "PRÓXIMO" at bounding box center [1047, 696] width 154 height 47
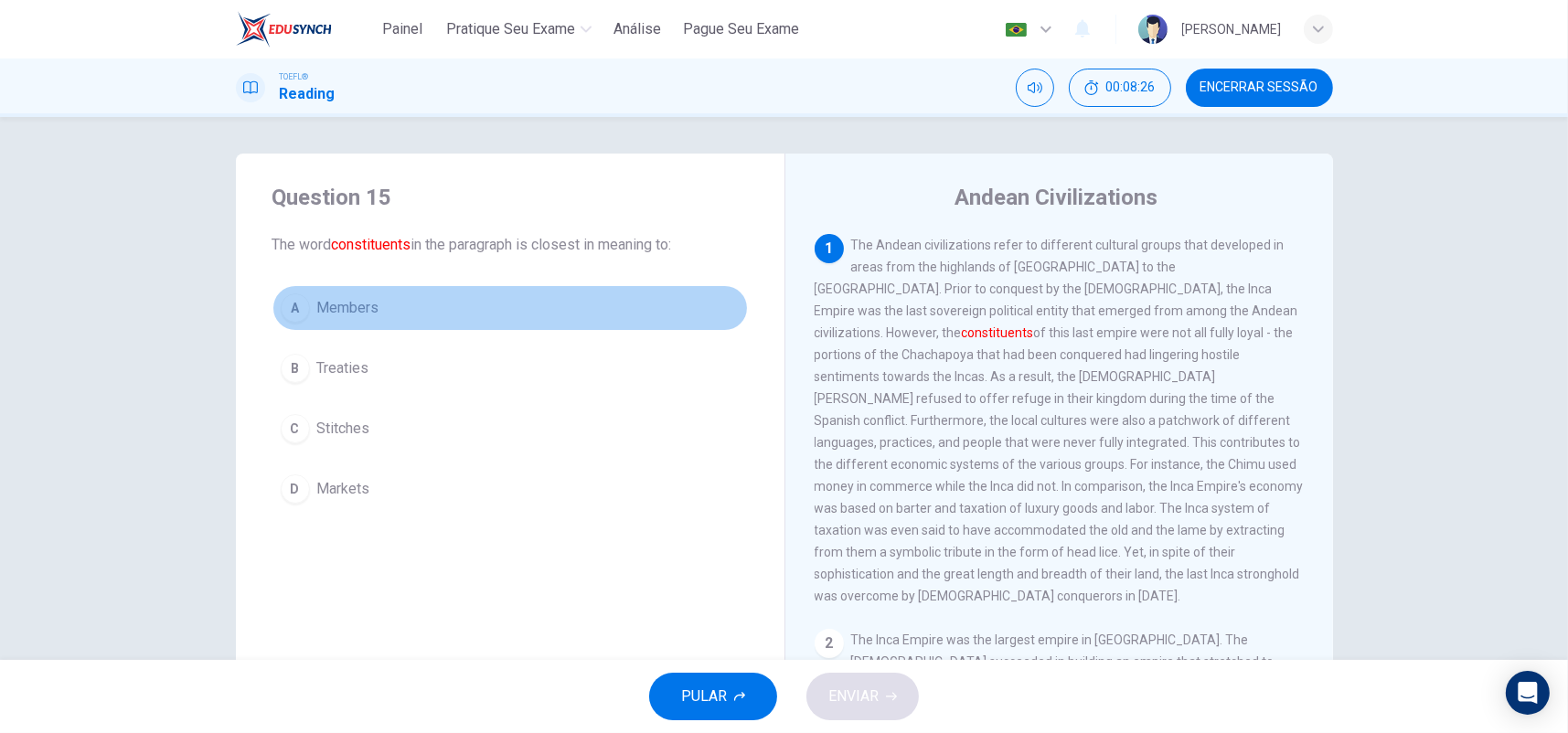
click at [373, 310] on span "Members" at bounding box center [348, 308] width 62 height 22
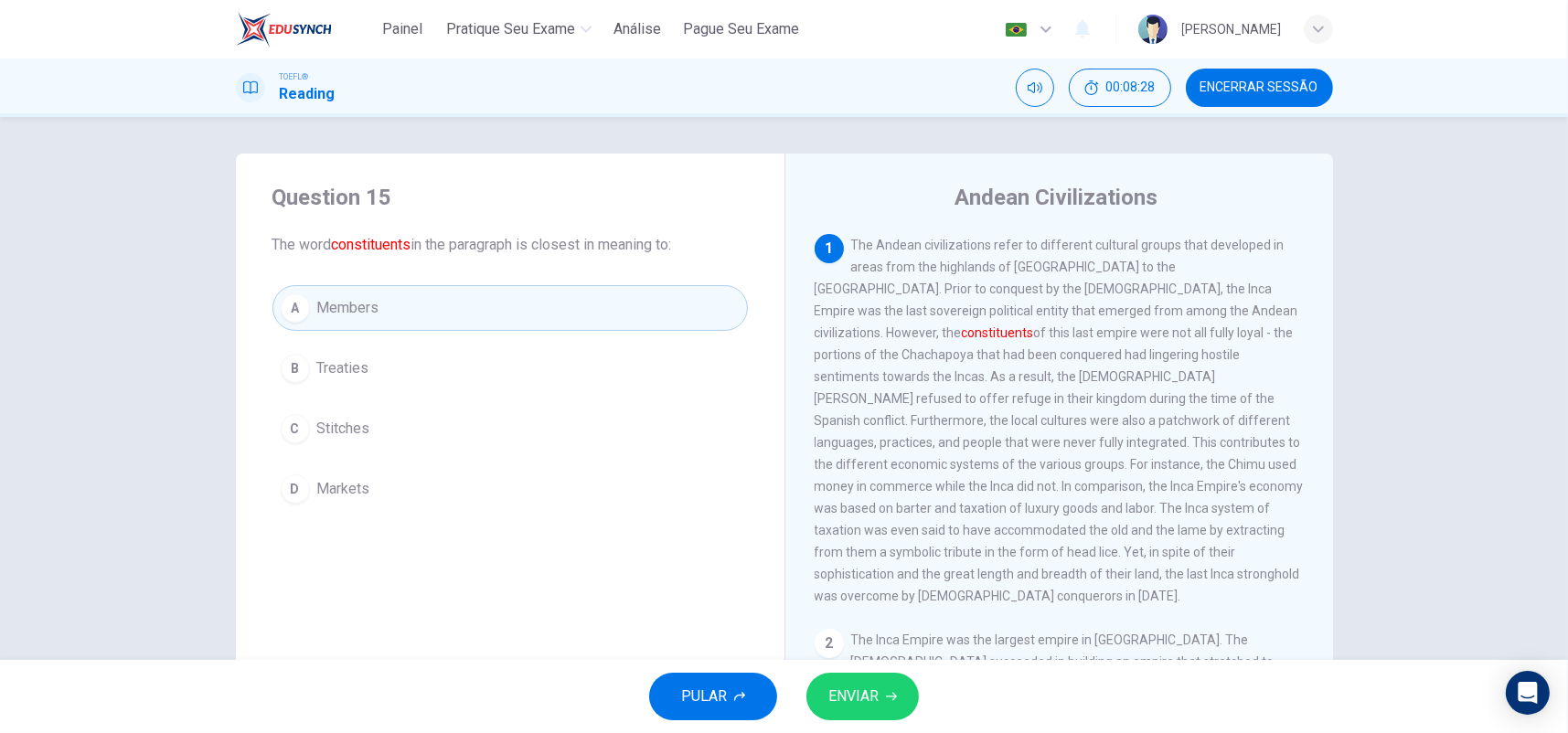
click at [903, 694] on button "ENVIAR" at bounding box center [862, 696] width 112 height 47
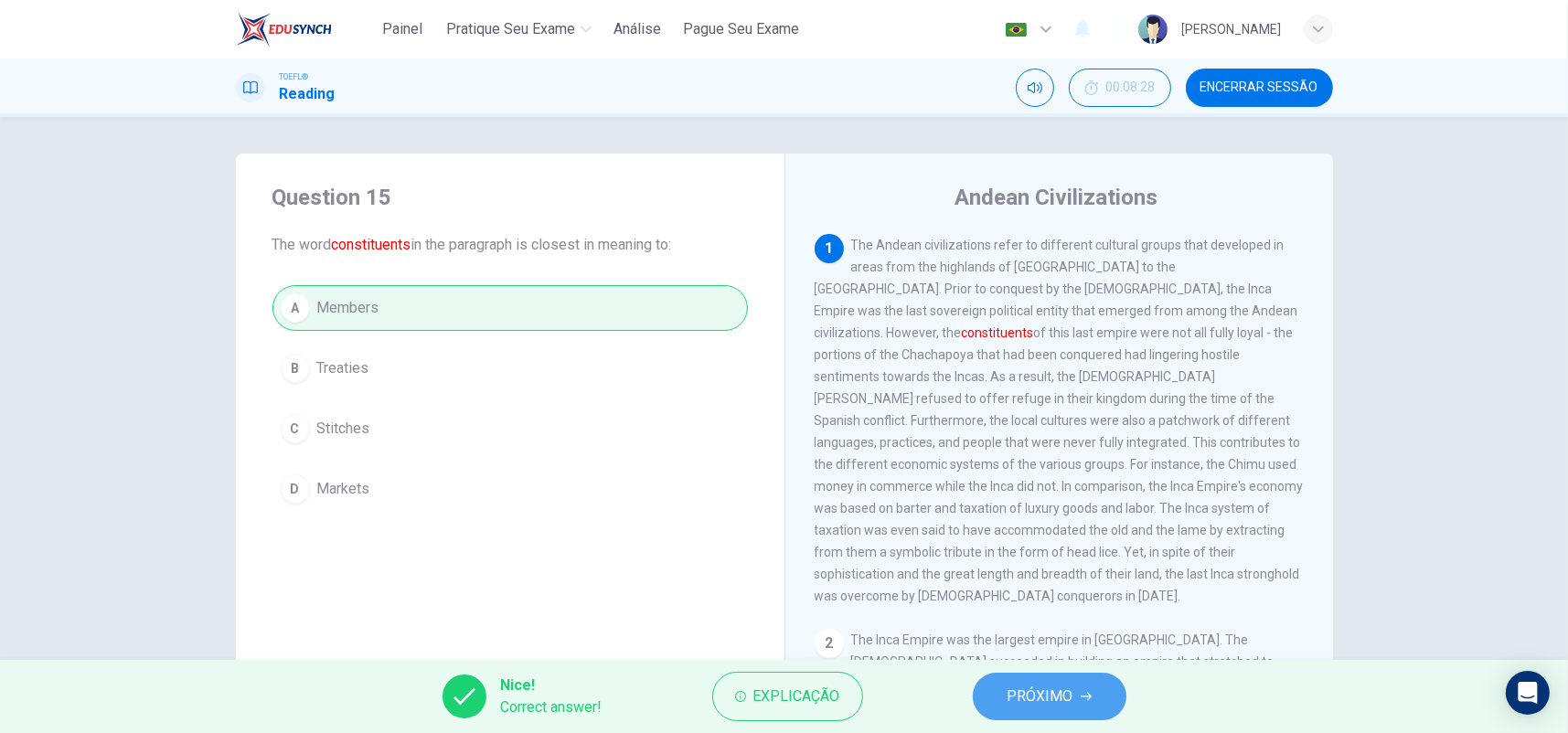
click at [1027, 689] on span "PRÓXIMO" at bounding box center [1040, 697] width 66 height 26
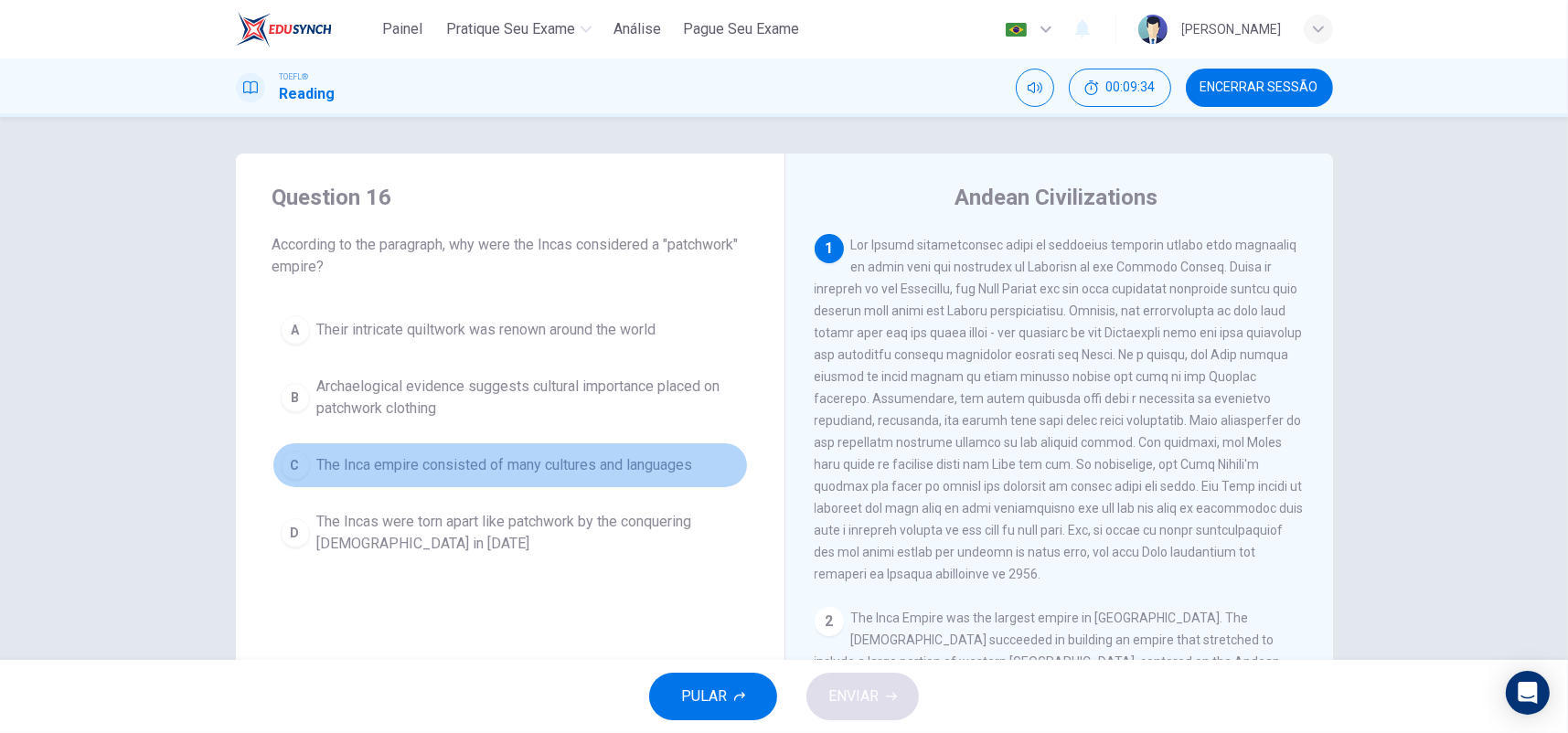
click at [449, 472] on span "The Inca empire consisted of many cultures and languages" at bounding box center [504, 465] width 376 height 22
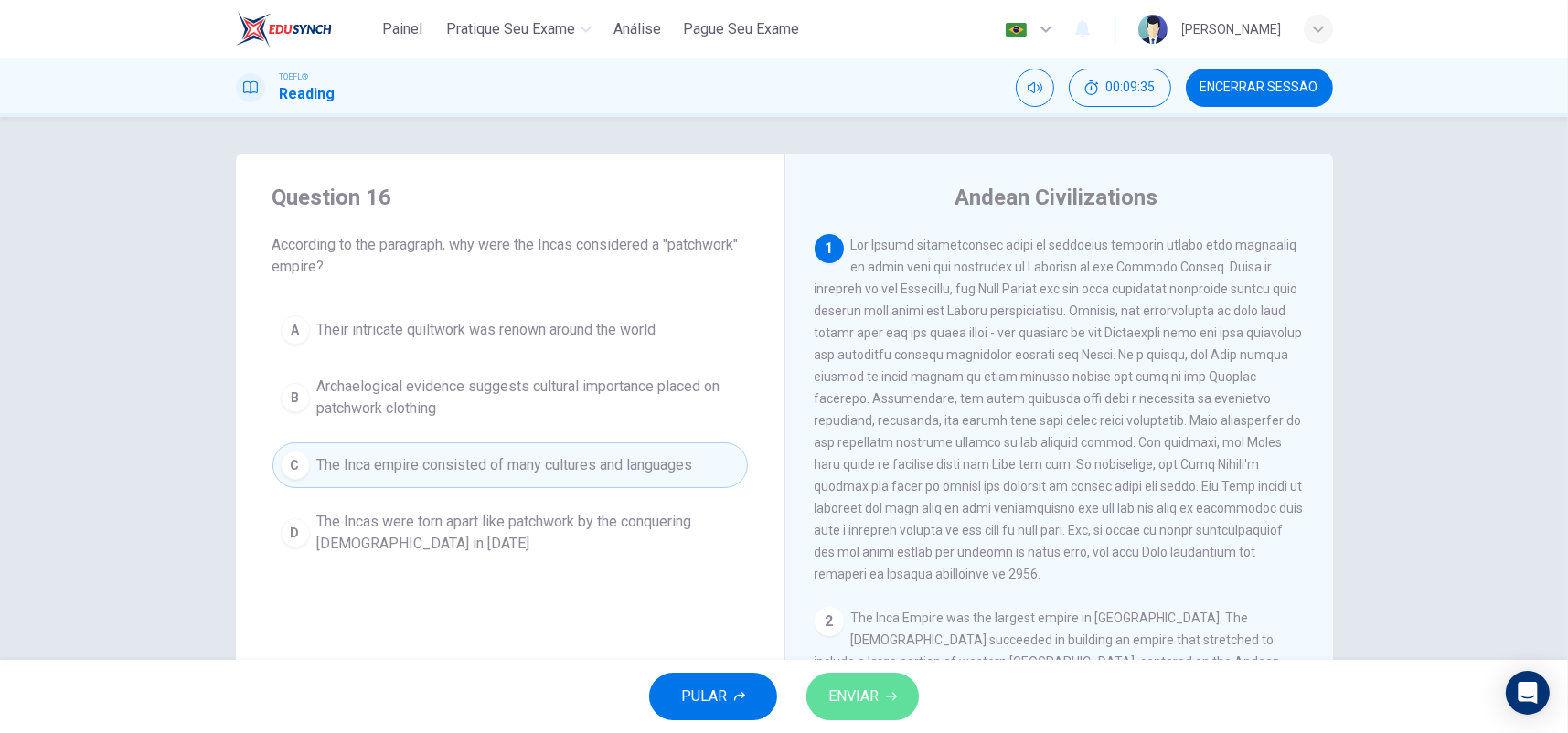
click at [872, 706] on span "ENVIAR" at bounding box center [853, 697] width 50 height 26
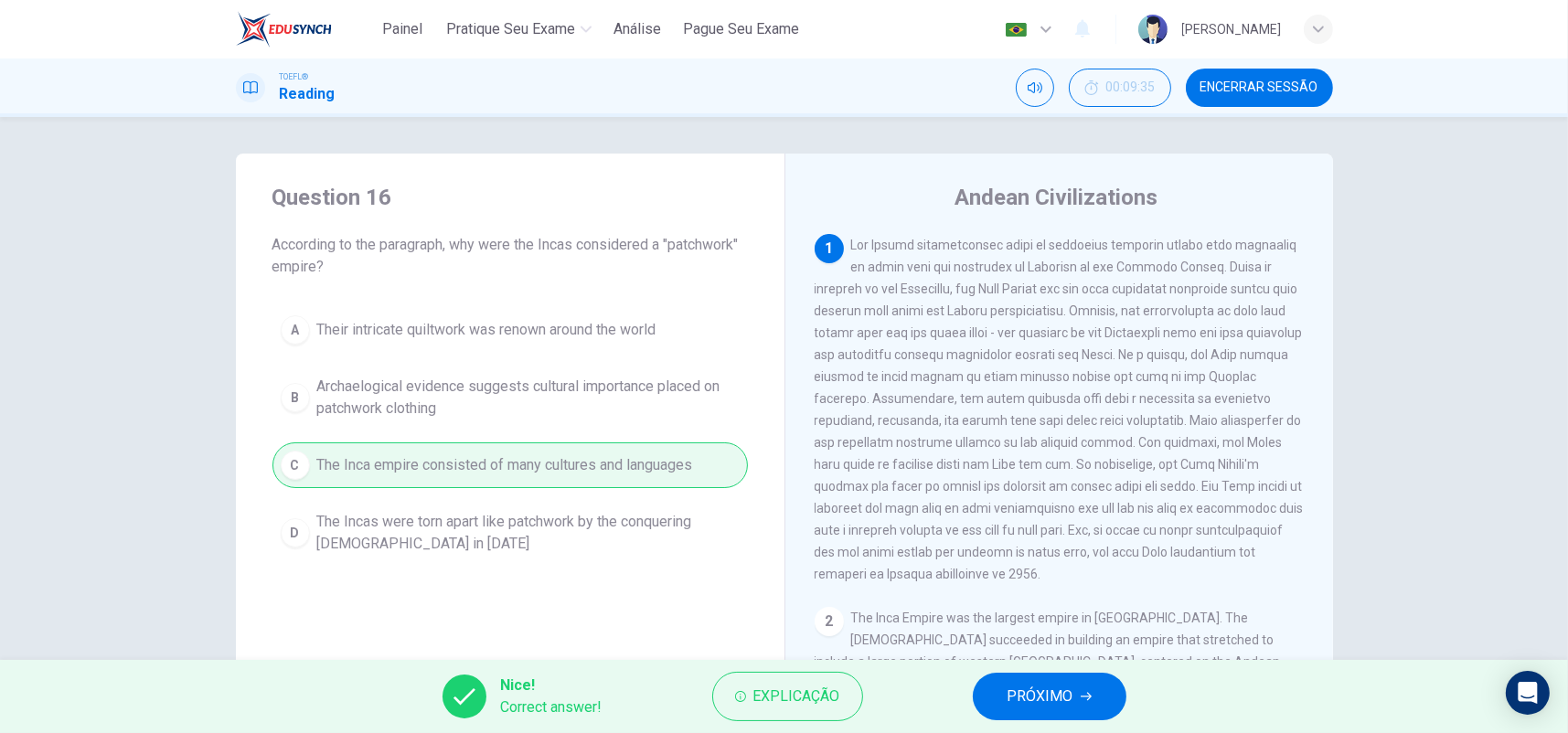
click at [1013, 686] on span "PRÓXIMO" at bounding box center [1040, 697] width 66 height 26
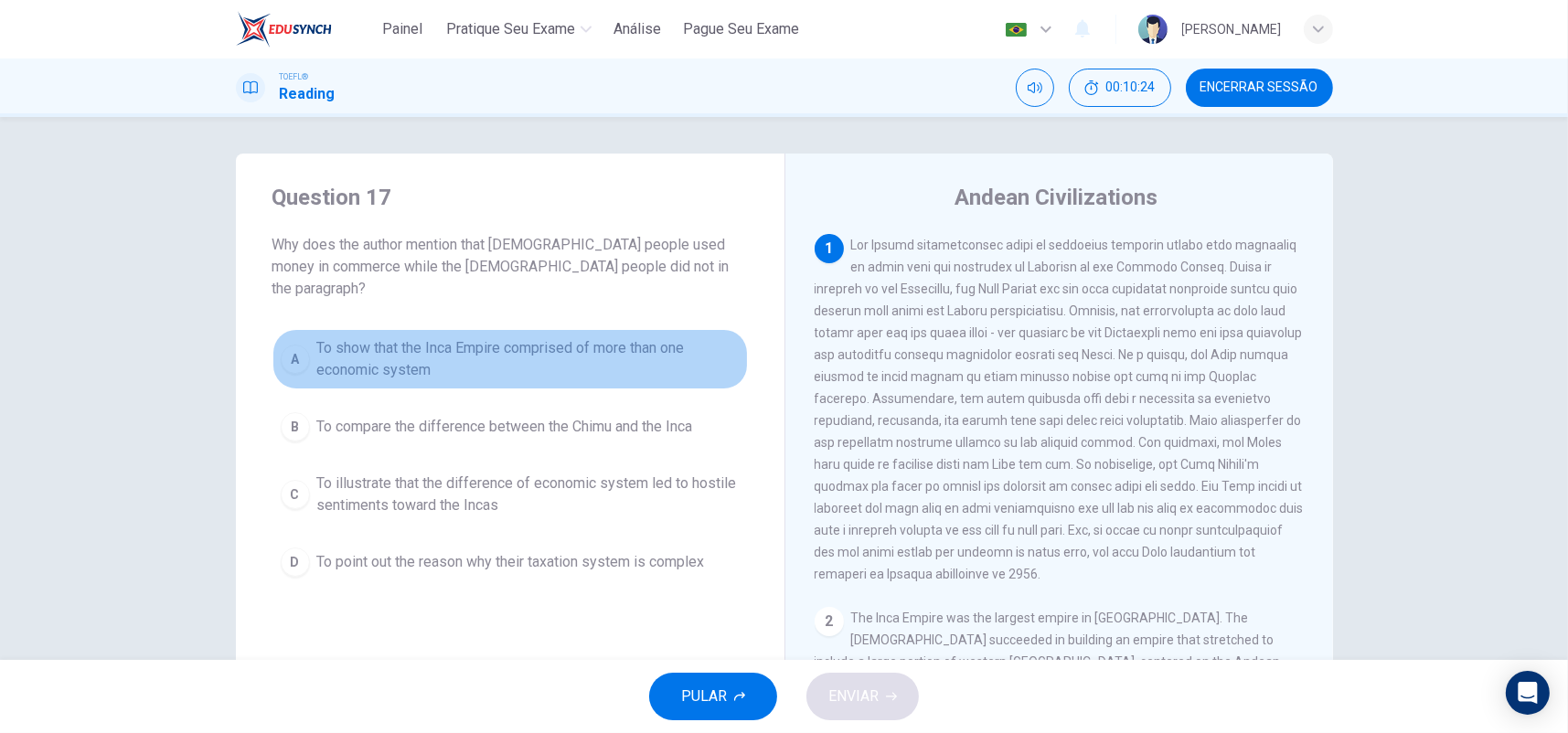
click at [466, 337] on span "To show that the Inca Empire comprised of more than one economic system" at bounding box center [529, 359] width 423 height 44
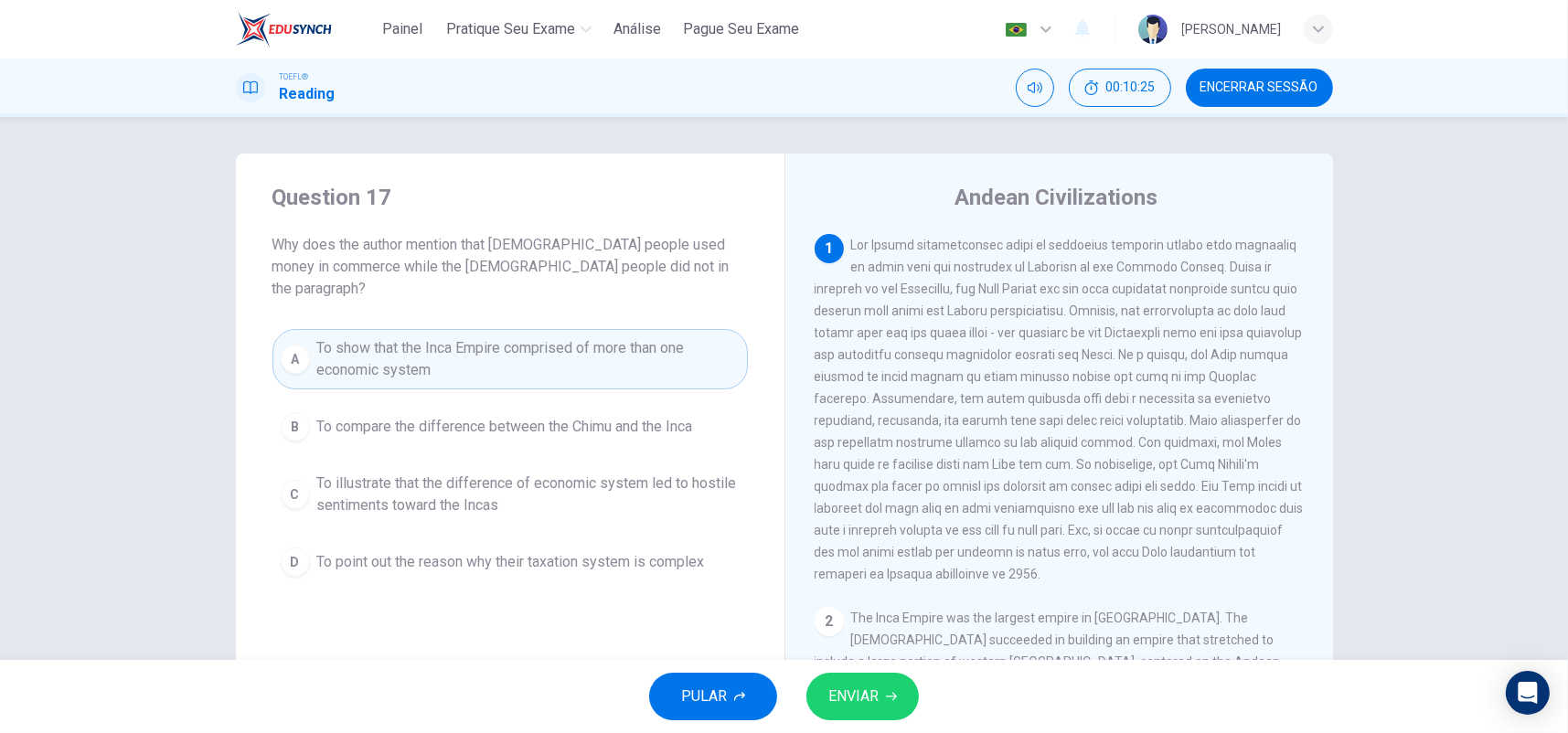
click at [873, 695] on span "ENVIAR" at bounding box center [853, 697] width 50 height 26
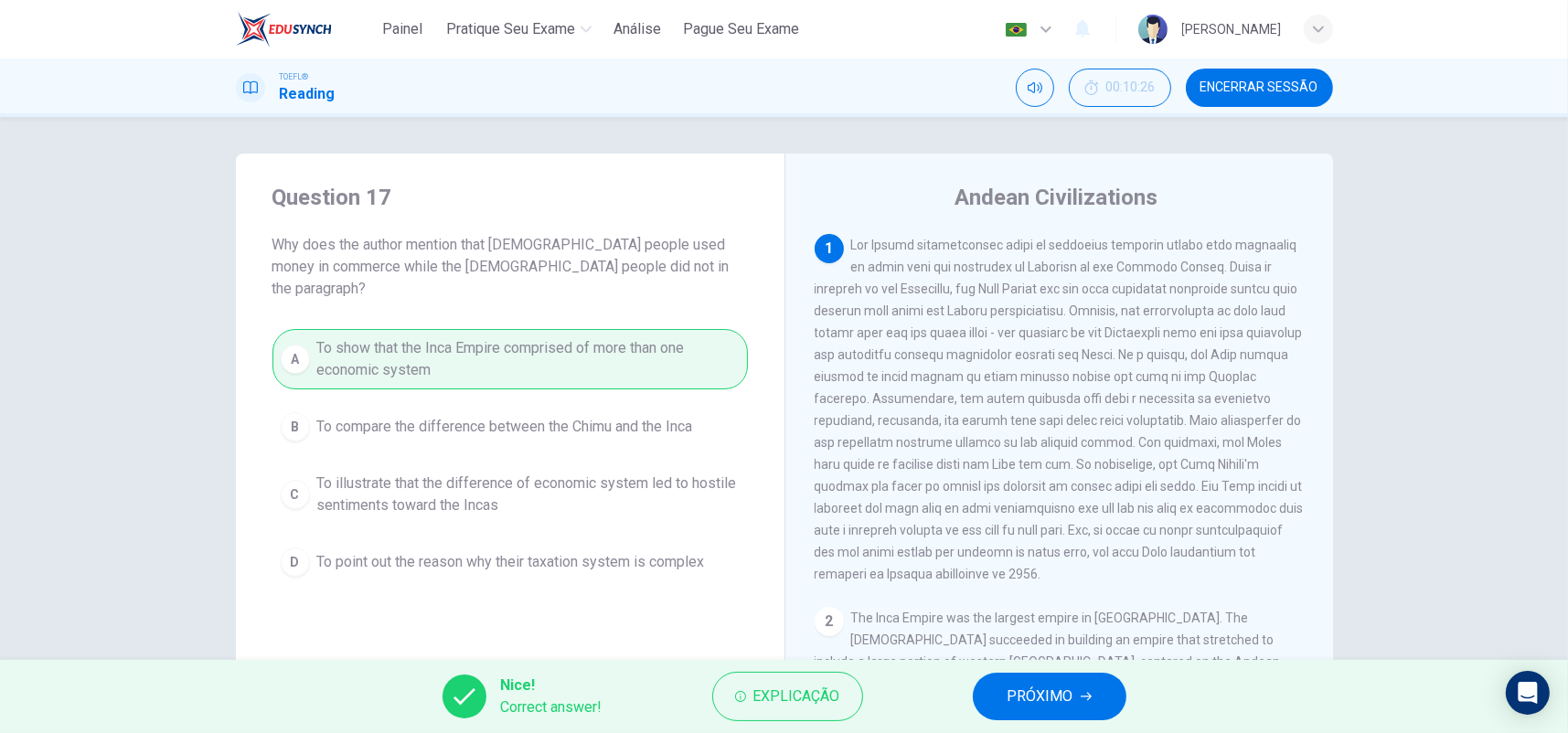
click at [1006, 700] on button "PRÓXIMO" at bounding box center [1050, 696] width 154 height 47
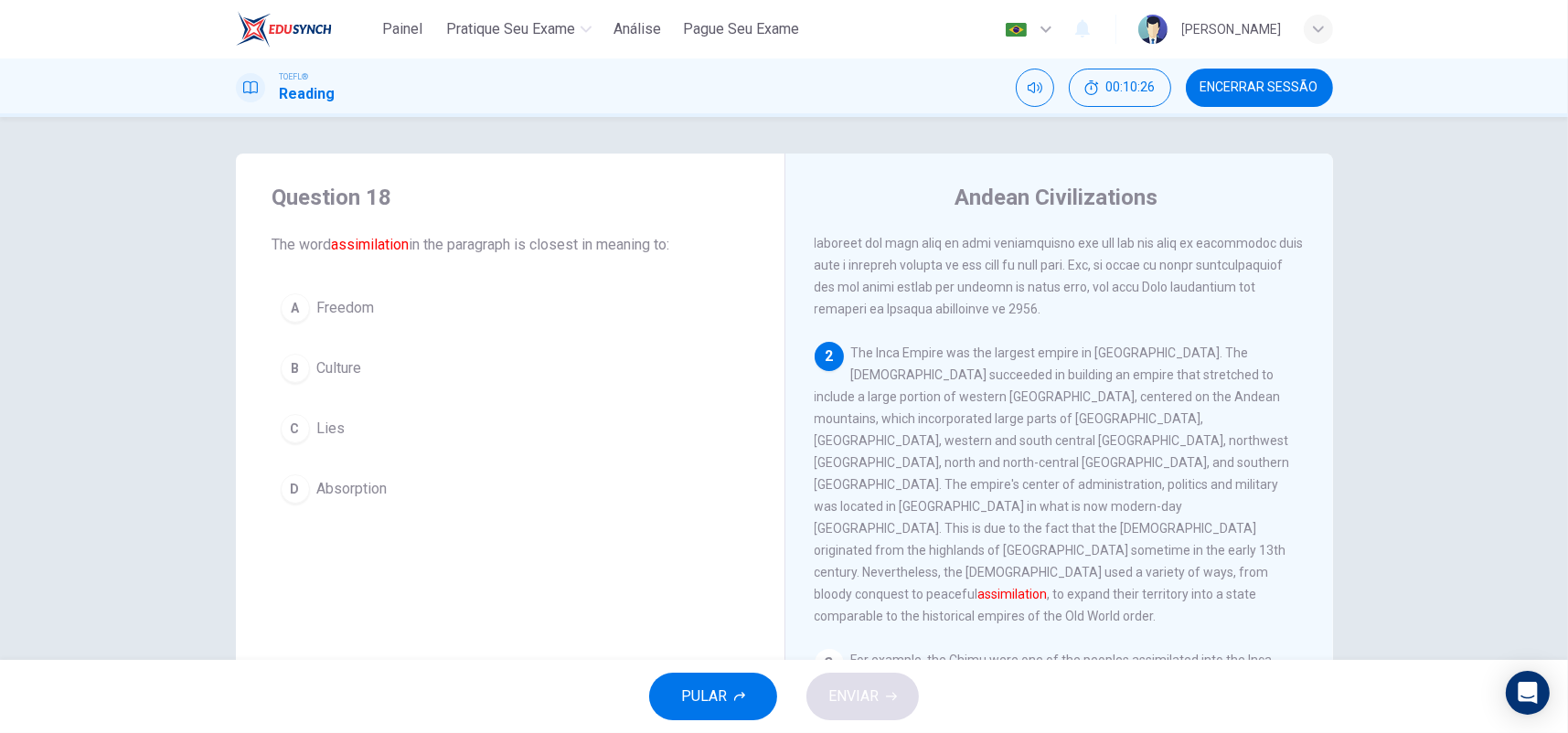
scroll to position [271, 0]
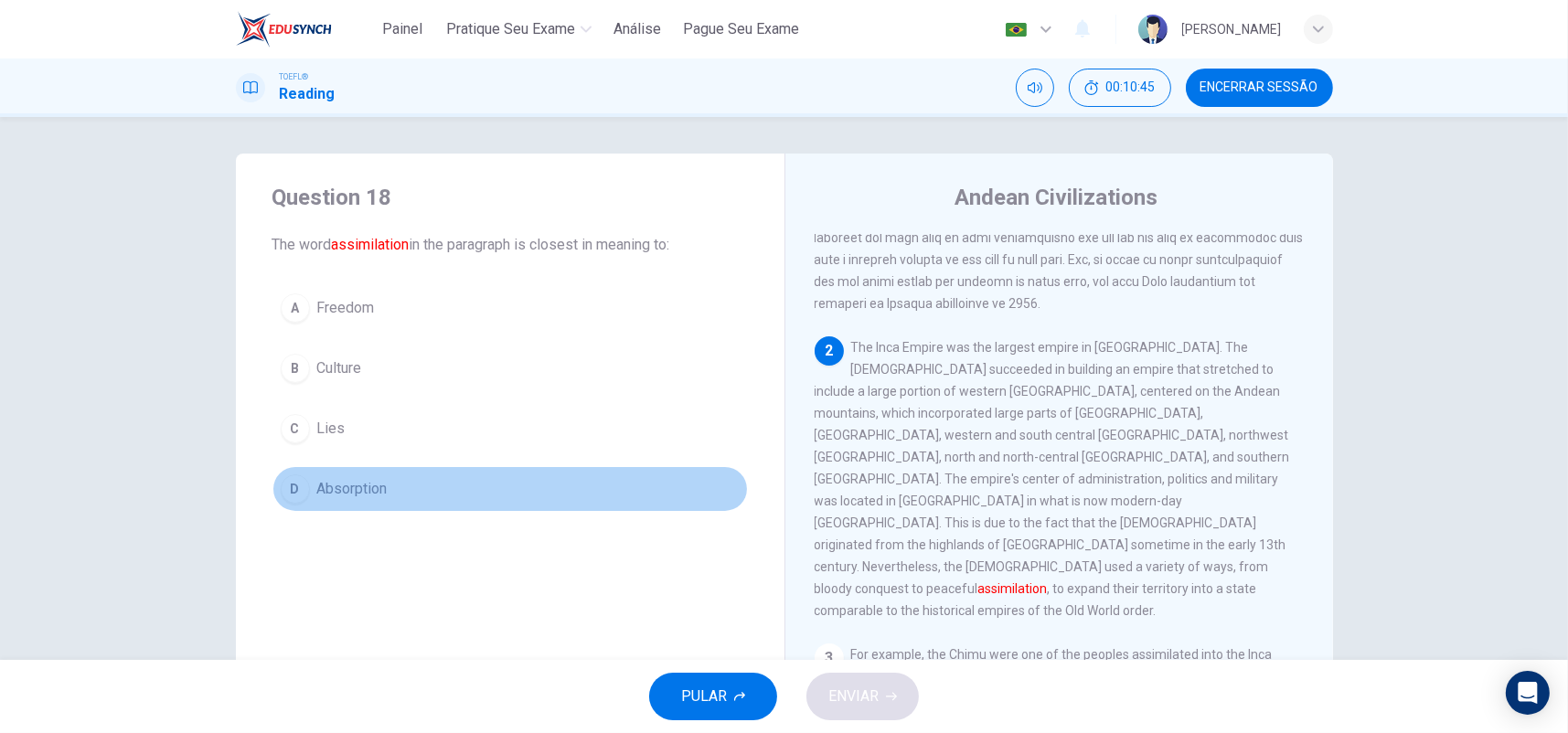
click at [343, 488] on span "Absorption" at bounding box center [352, 489] width 70 height 22
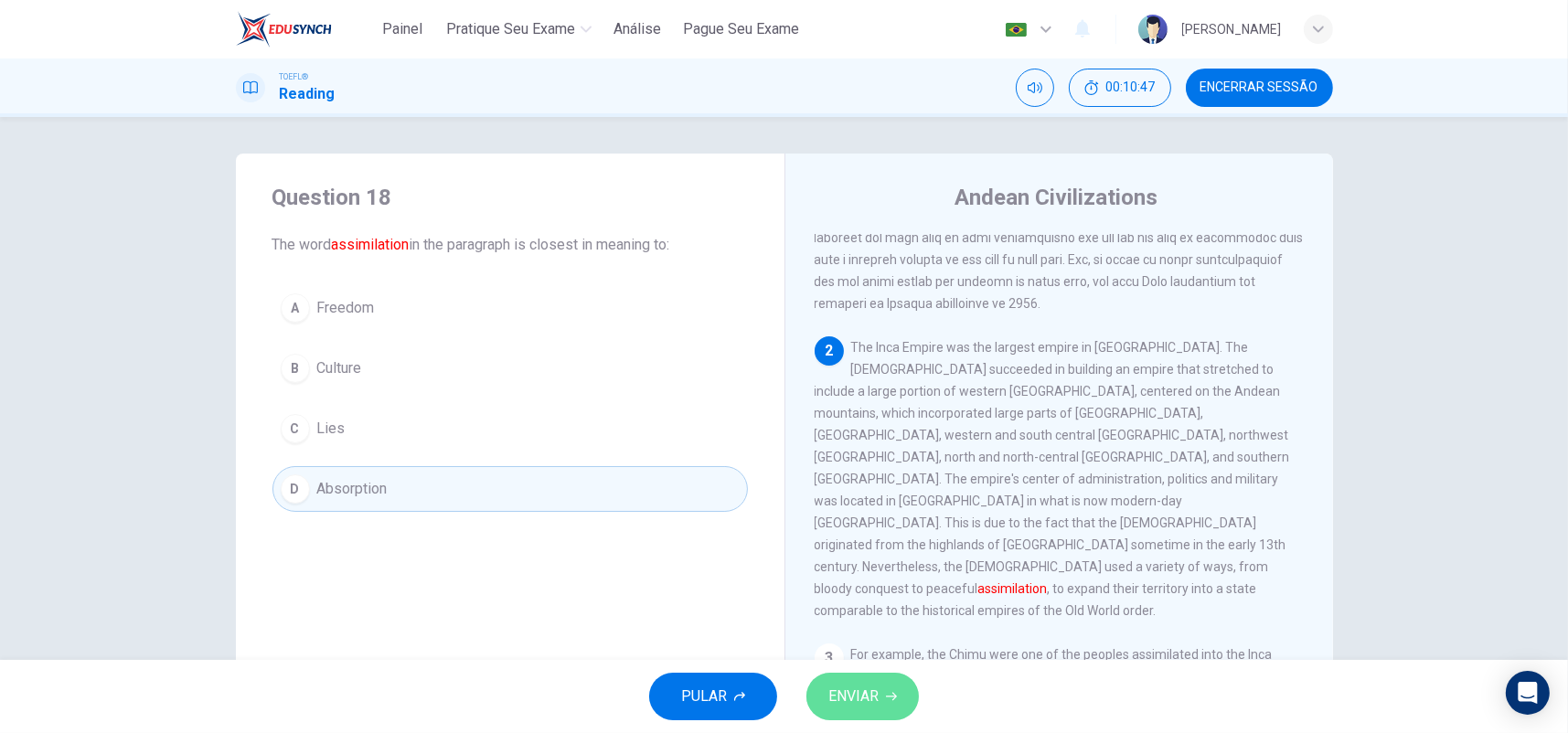
click at [874, 682] on button "ENVIAR" at bounding box center [862, 696] width 112 height 47
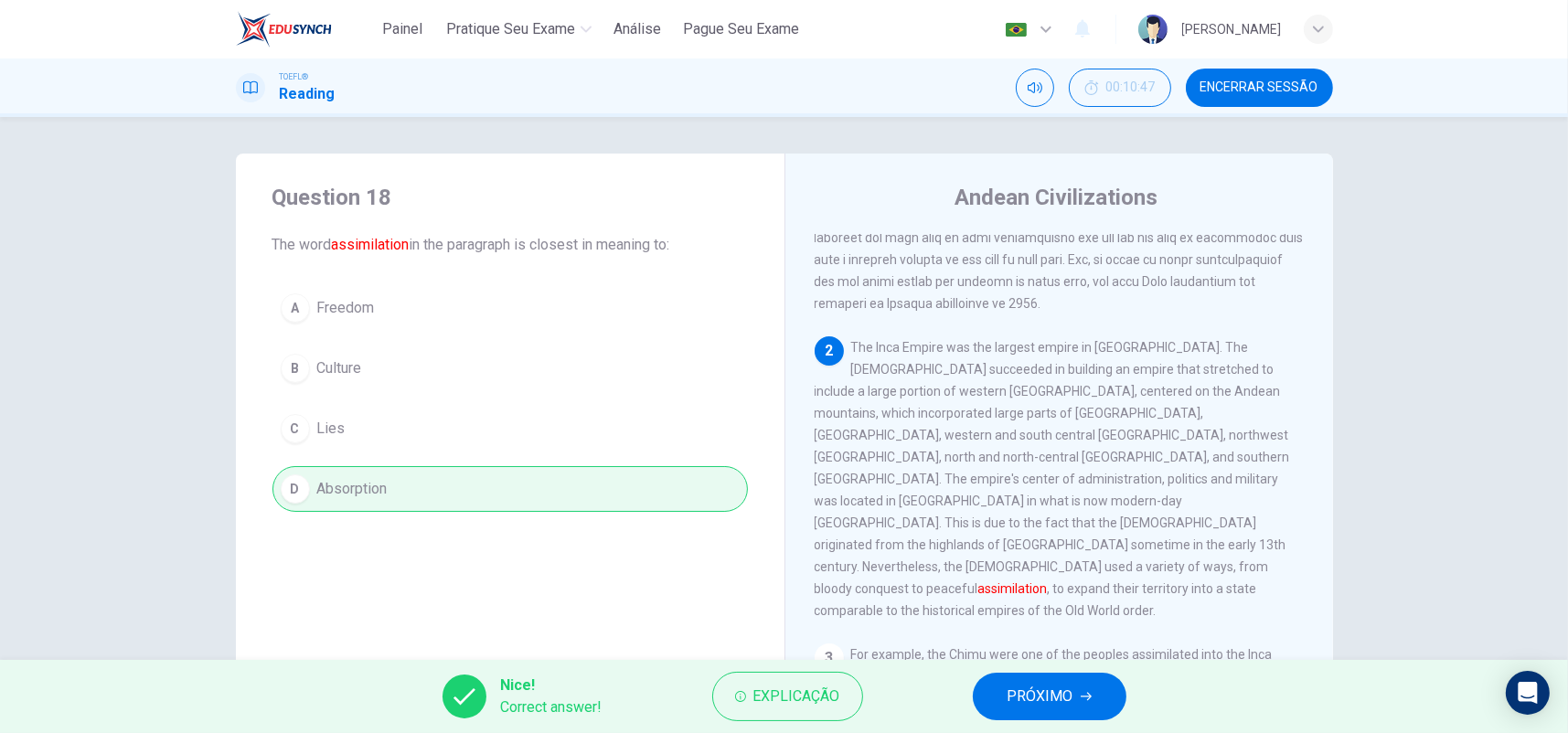
click at [1021, 698] on span "PRÓXIMO" at bounding box center [1040, 697] width 66 height 26
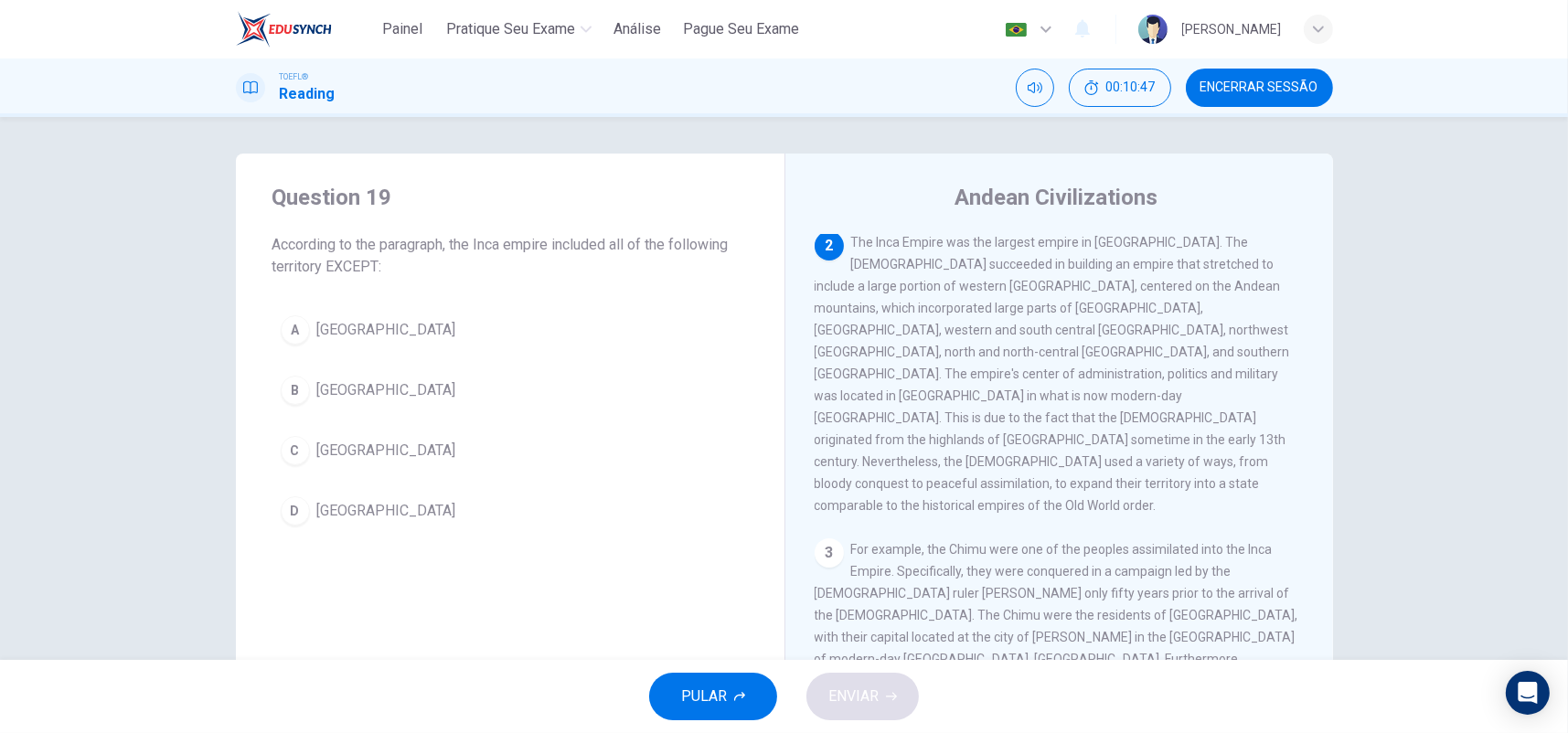
scroll to position [385, 0]
click at [365, 382] on button "B [GEOGRAPHIC_DATA]" at bounding box center [510, 389] width 476 height 45
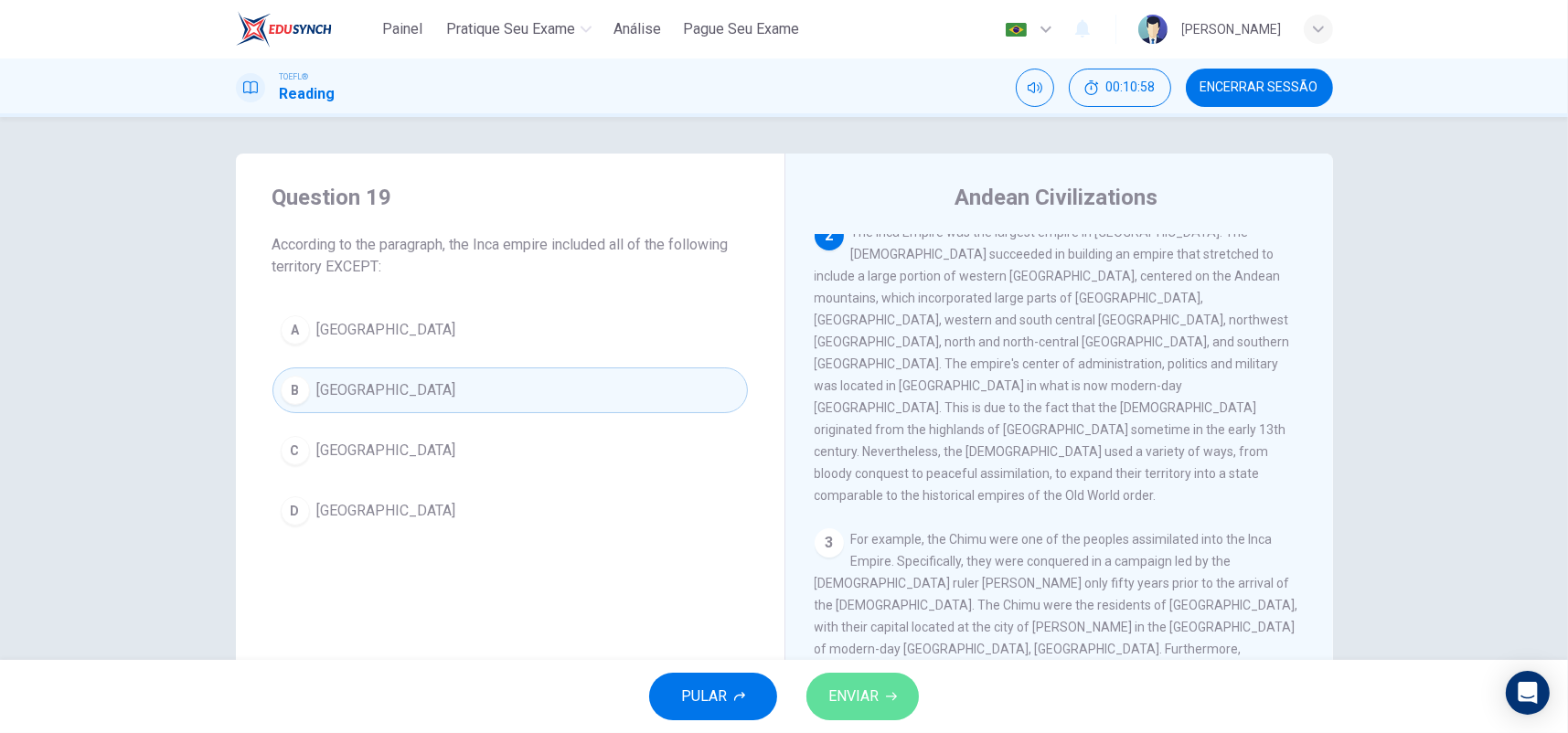
click at [899, 689] on button "ENVIAR" at bounding box center [862, 696] width 112 height 47
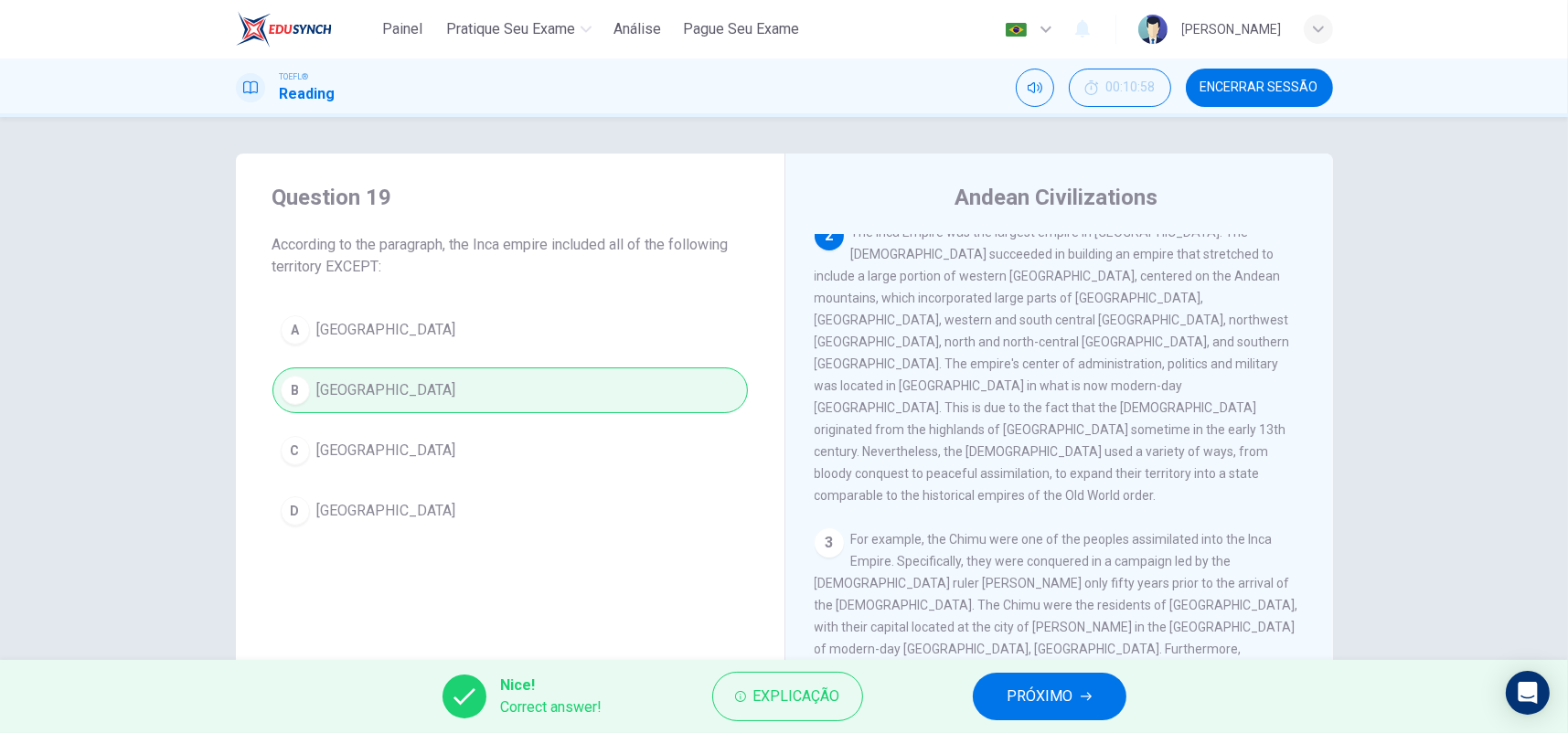
click at [1010, 696] on span "PRÓXIMO" at bounding box center [1040, 697] width 66 height 26
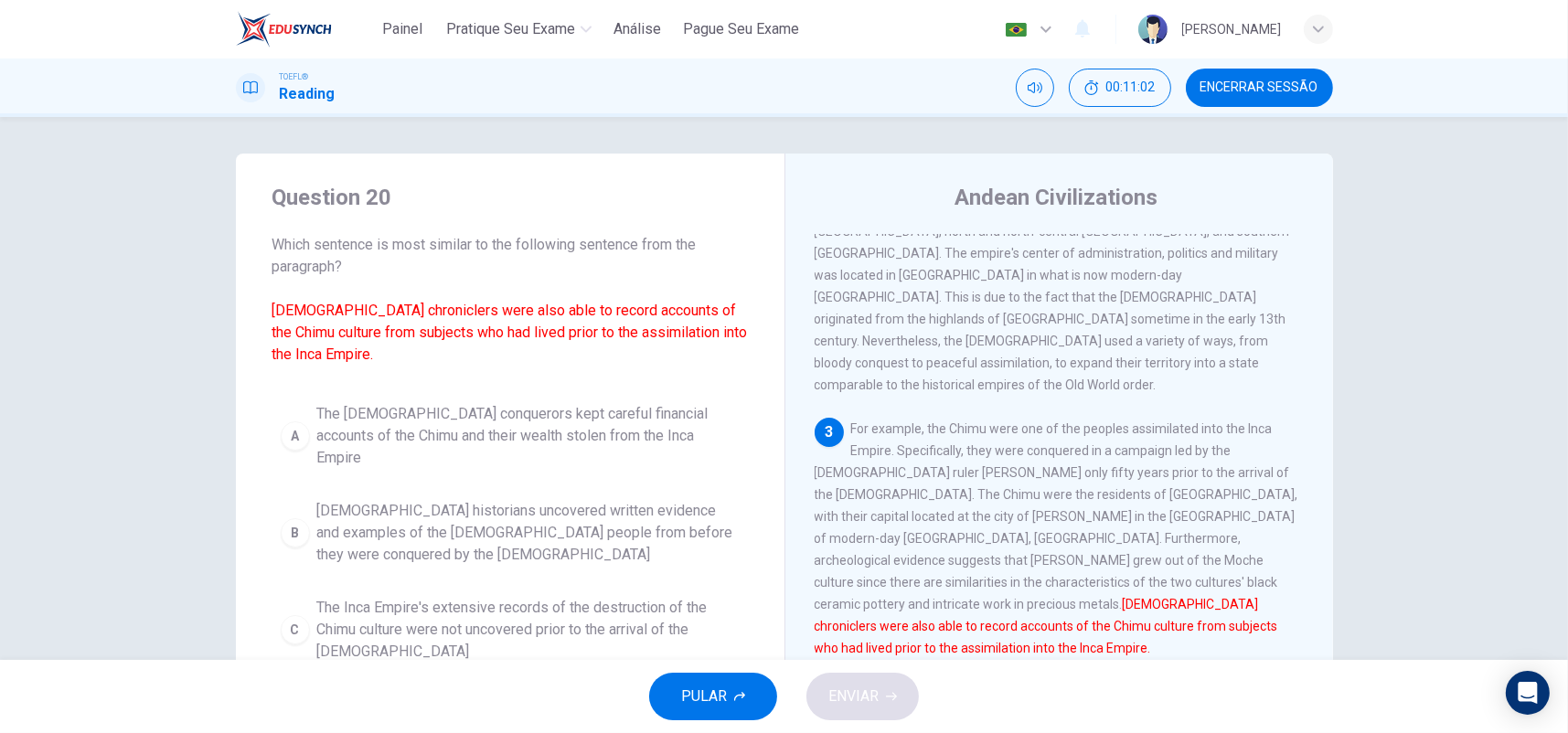
scroll to position [92, 0]
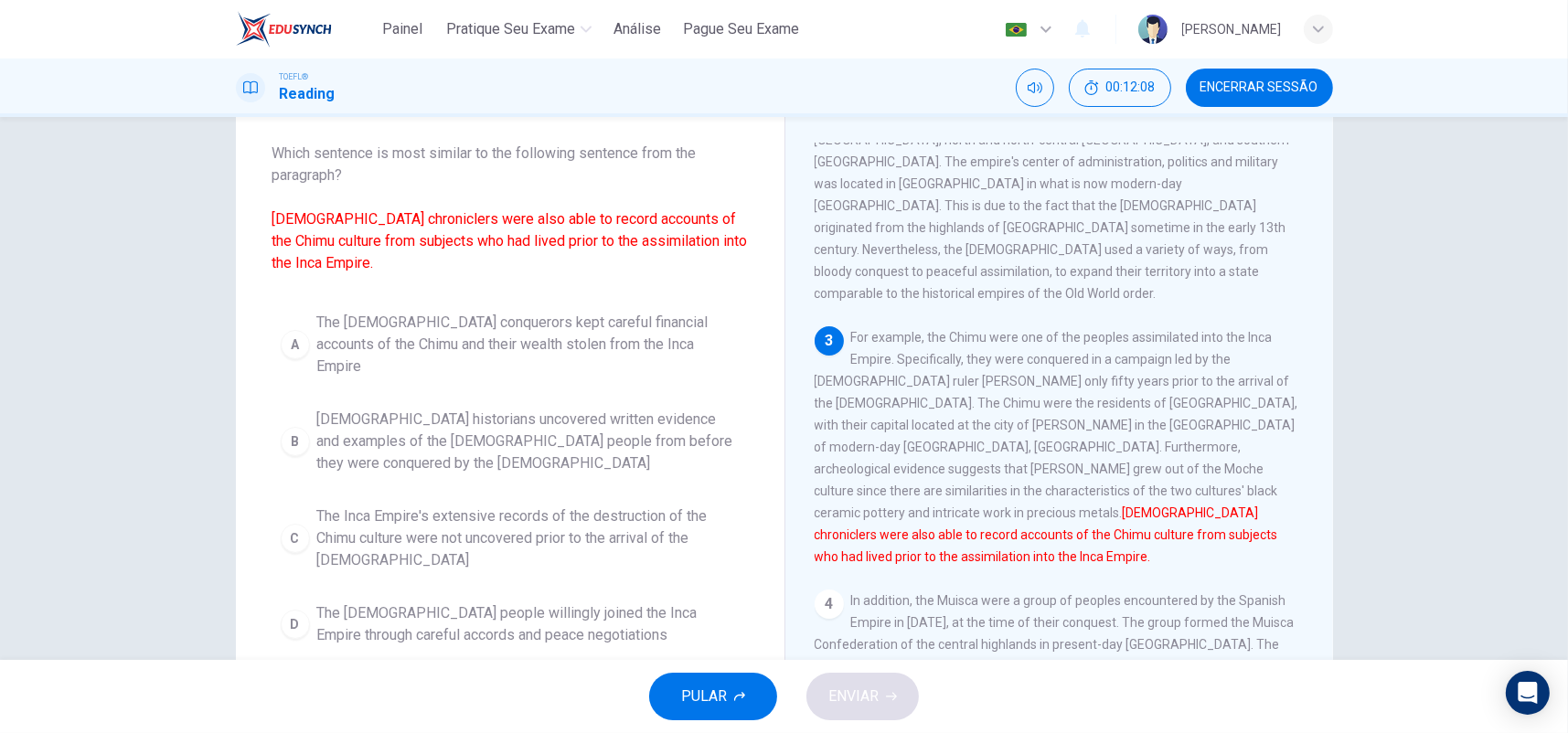
click at [695, 691] on span "PULAR" at bounding box center [704, 697] width 45 height 26
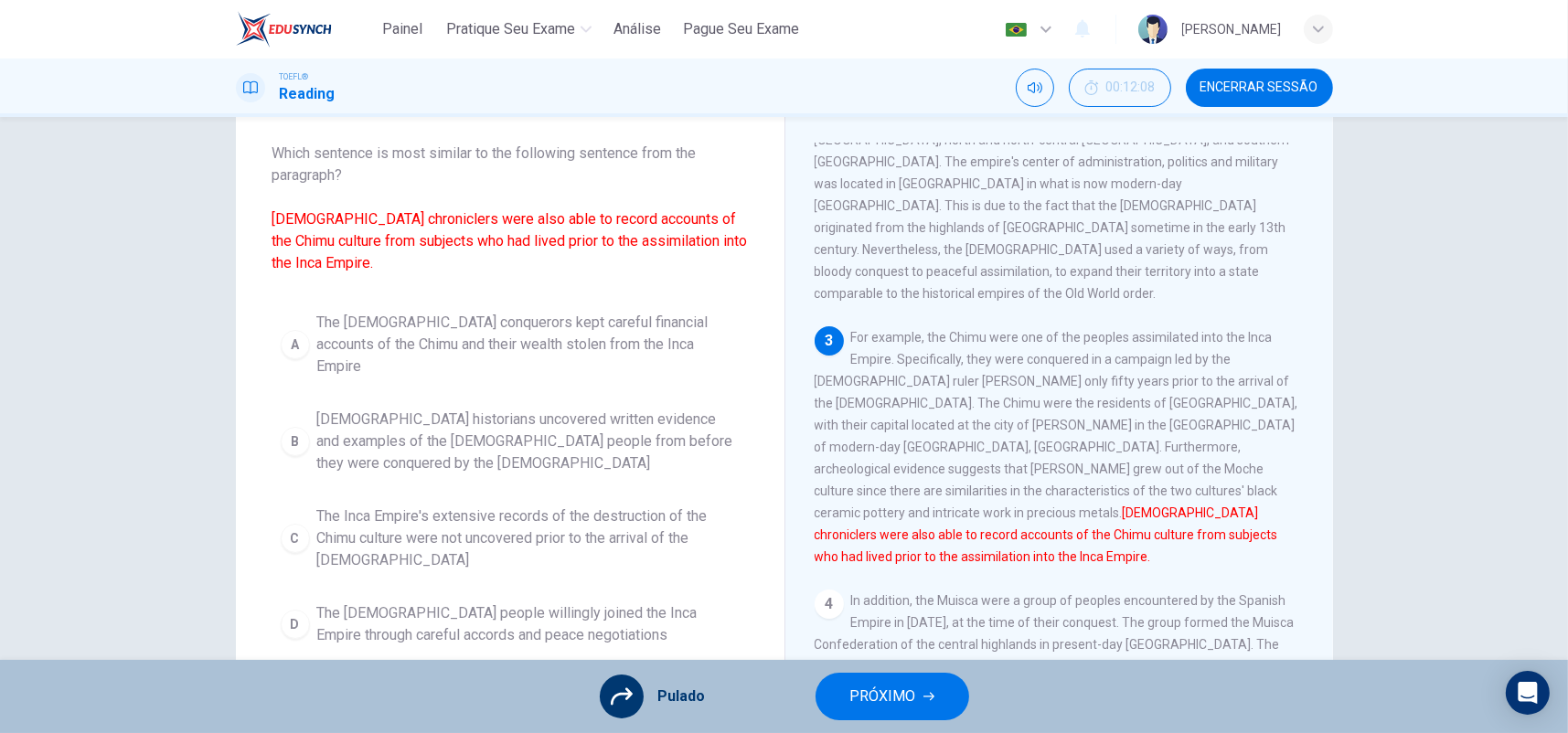
click at [861, 686] on span "PRÓXIMO" at bounding box center [883, 697] width 66 height 26
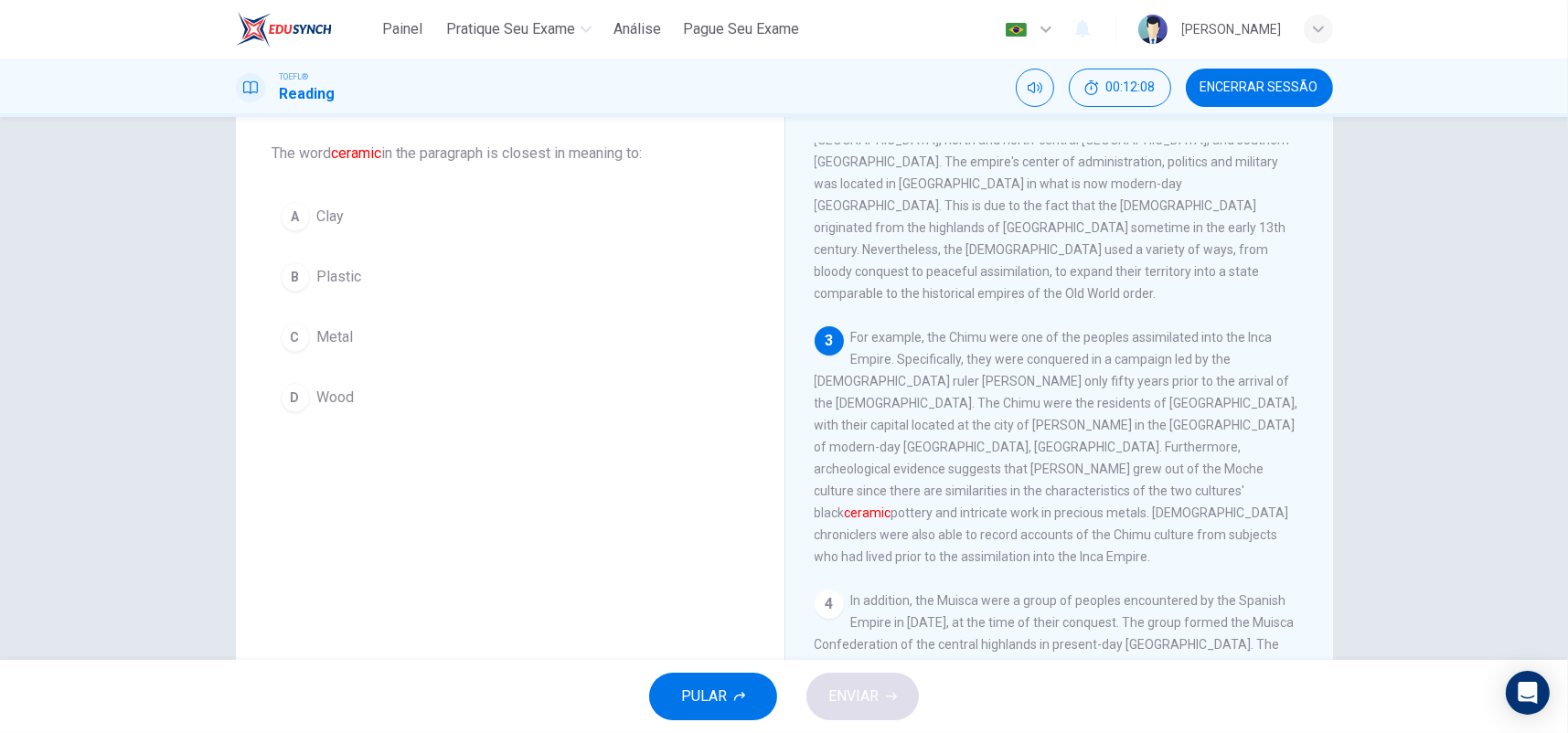
scroll to position [635, 0]
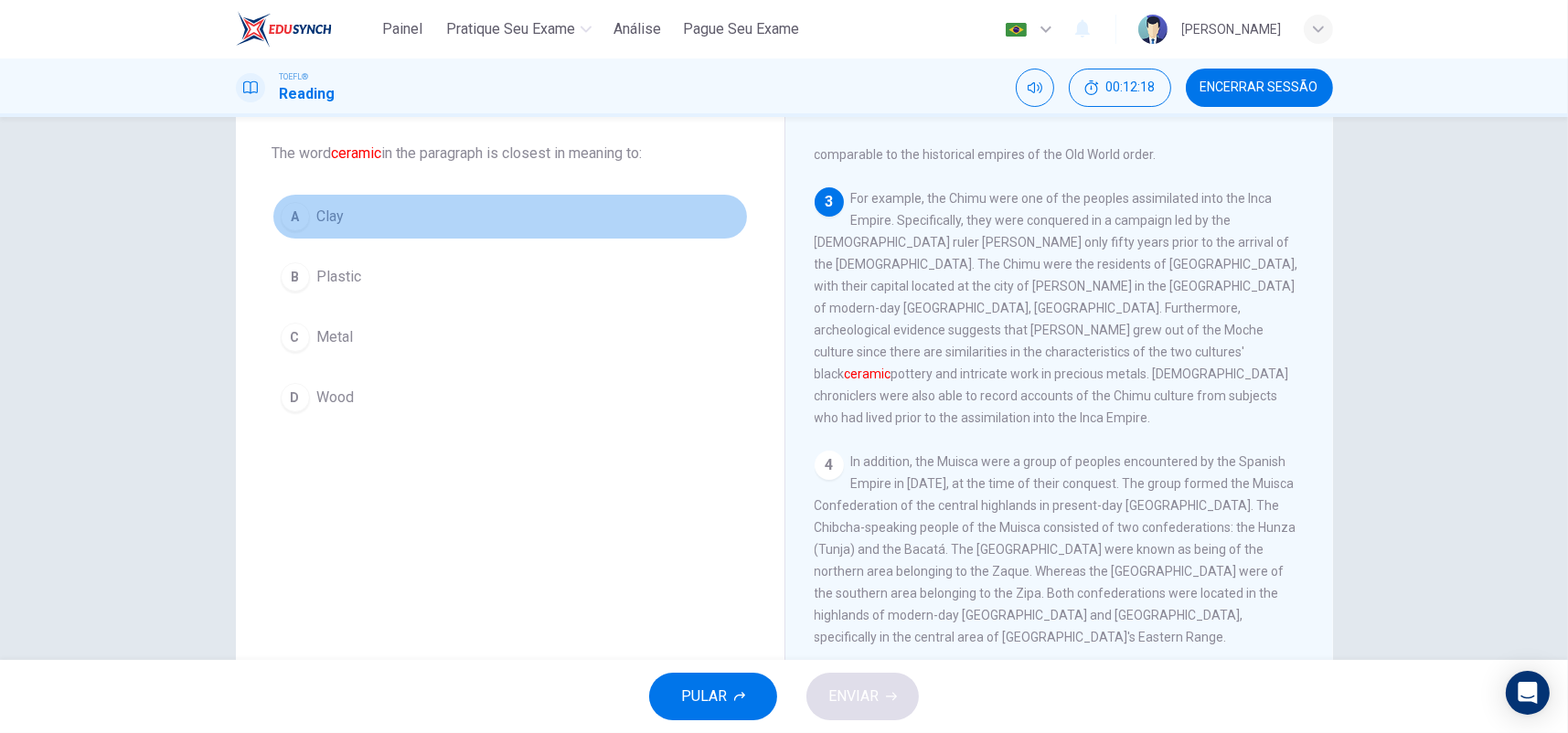
click at [322, 224] on span "Clay" at bounding box center [331, 217] width 28 height 22
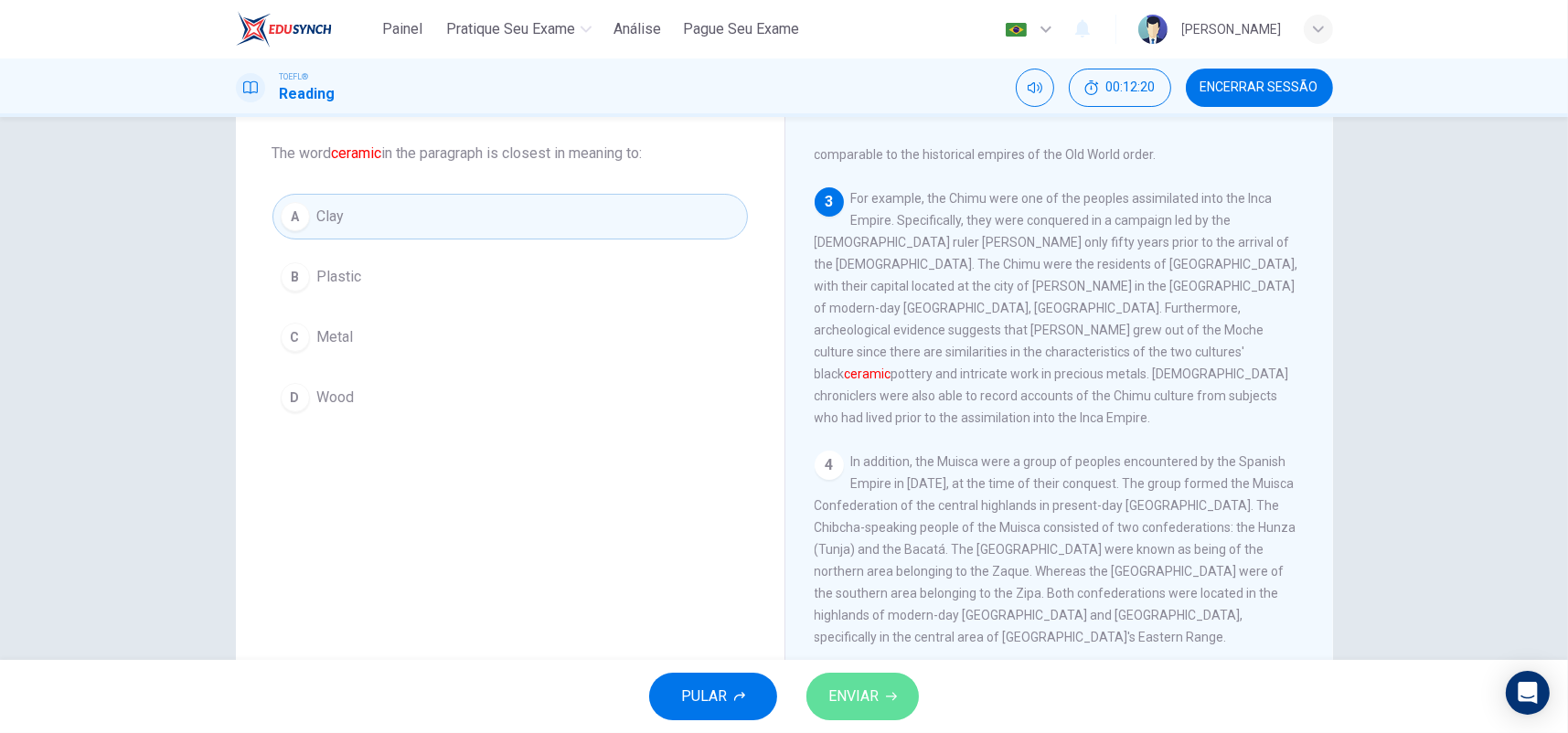
click at [886, 695] on icon "button" at bounding box center [891, 696] width 11 height 11
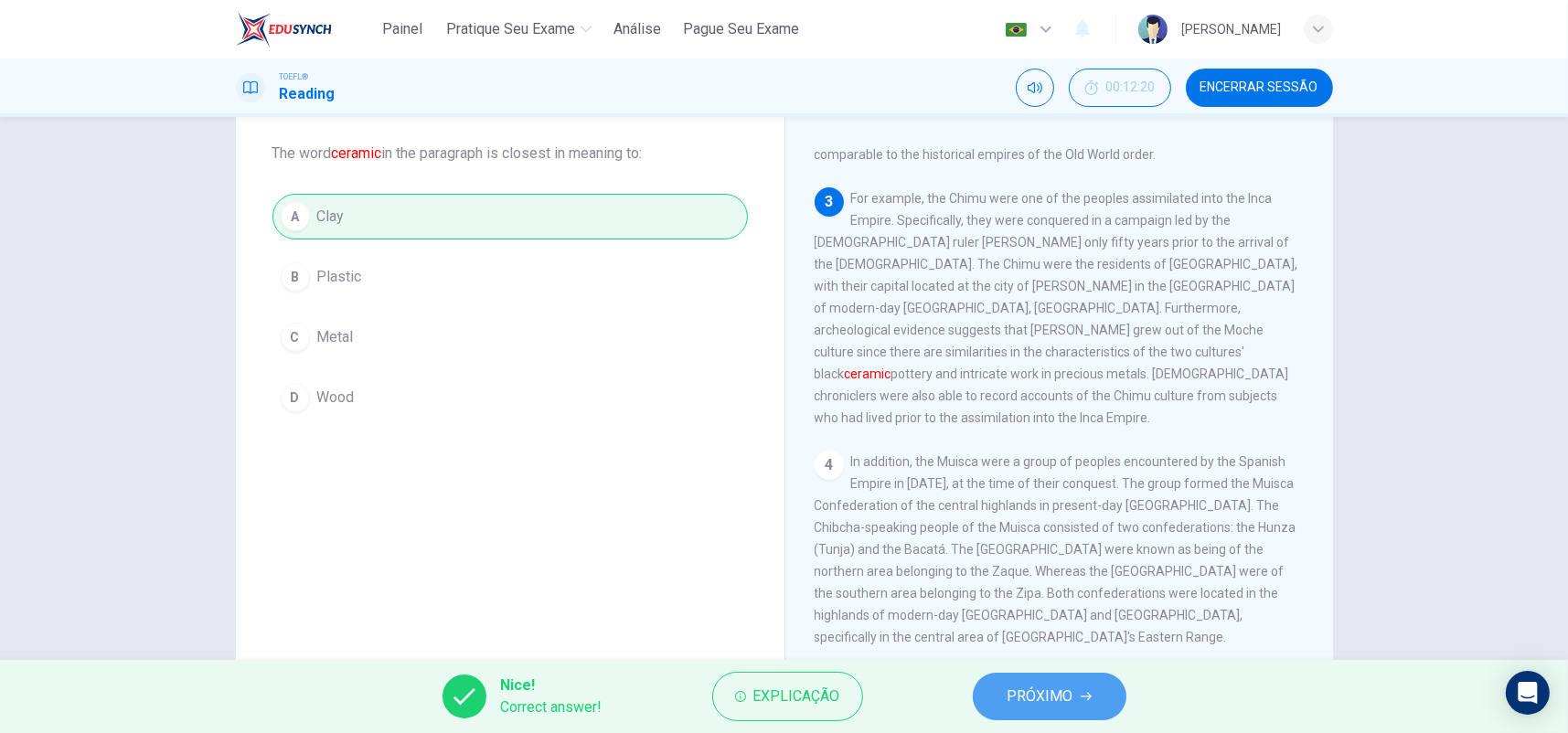
click at [1011, 688] on span "PRÓXIMO" at bounding box center [1040, 697] width 66 height 26
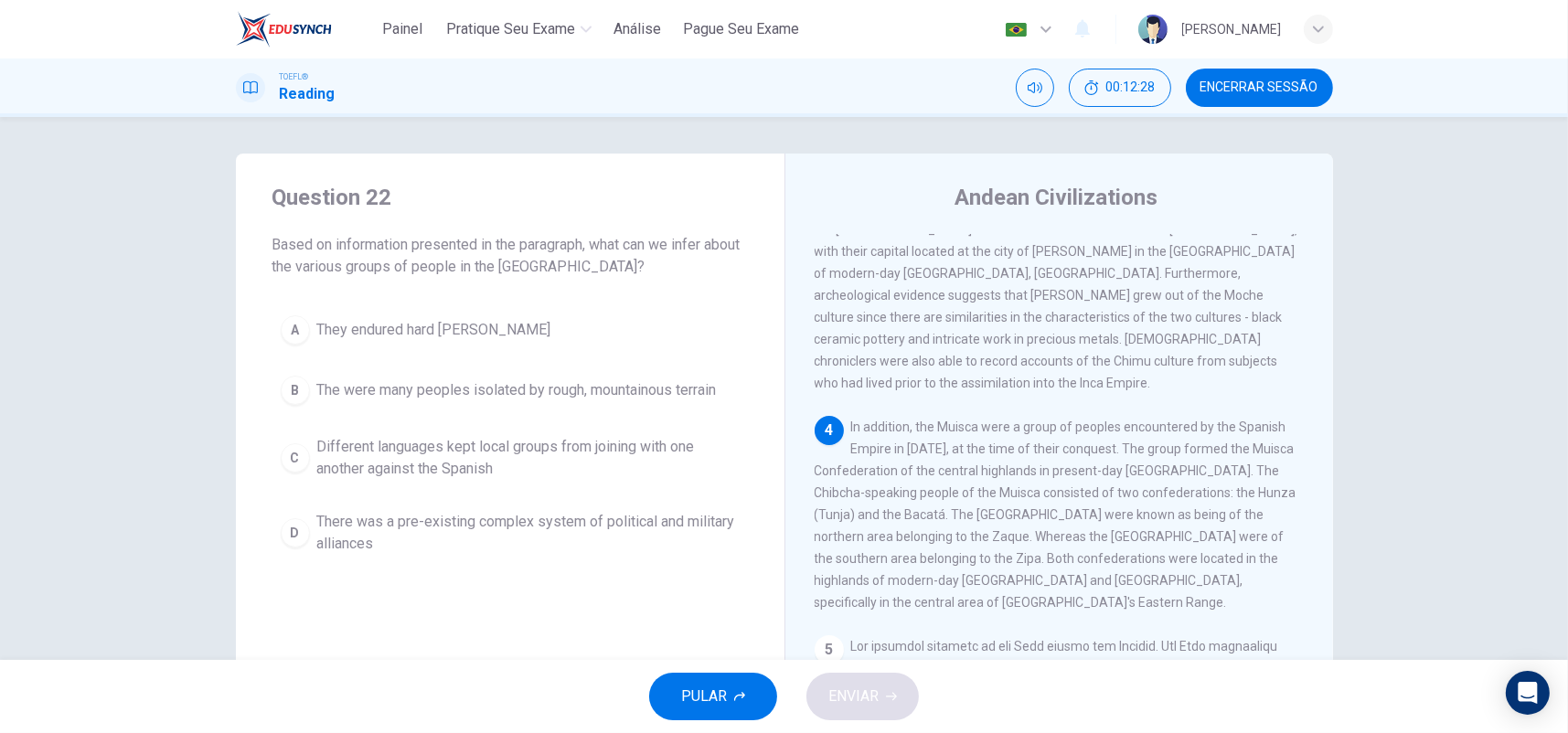
scroll to position [720, 0]
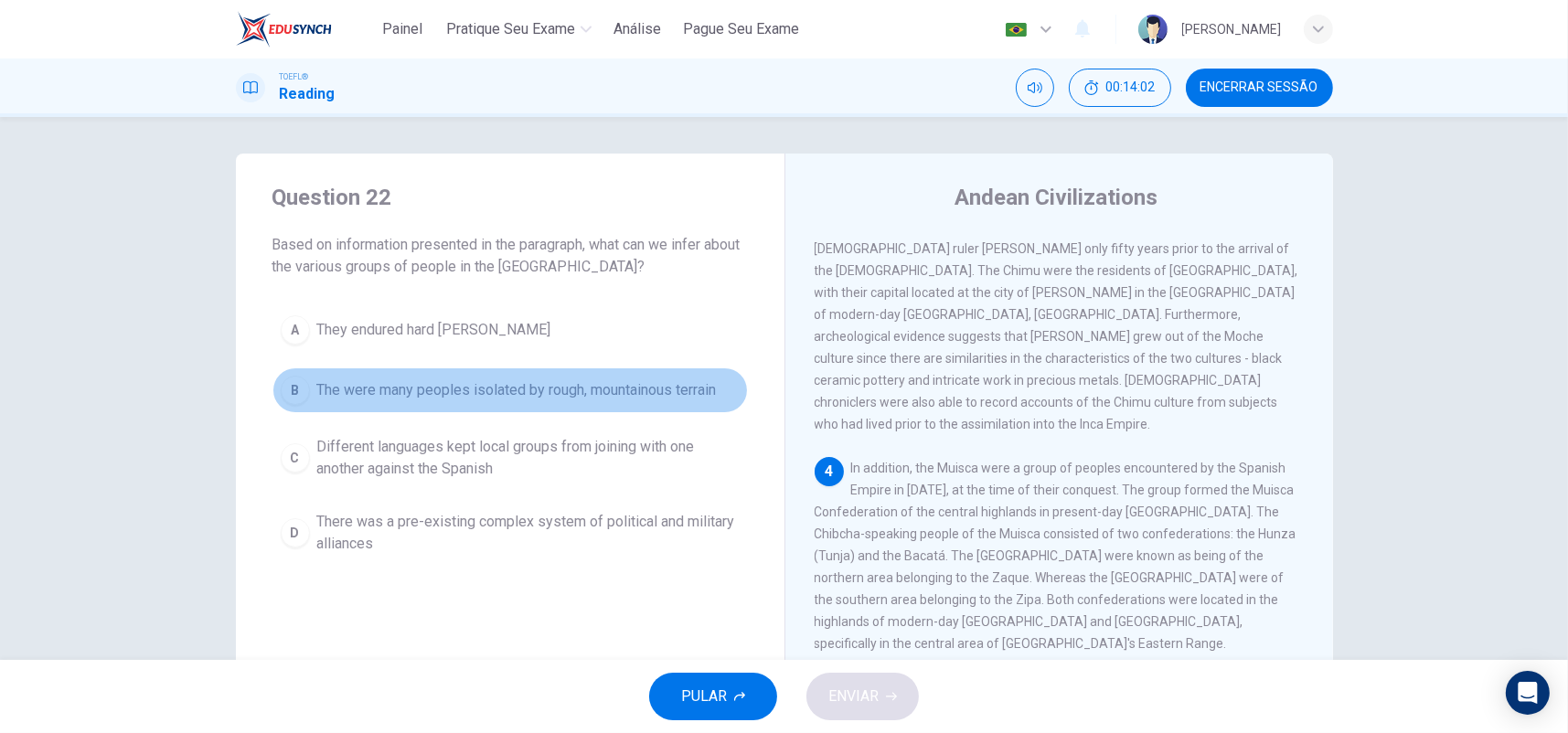
click at [429, 393] on span "The were many peoples isolated by rough, mountainous terrain" at bounding box center [516, 390] width 400 height 22
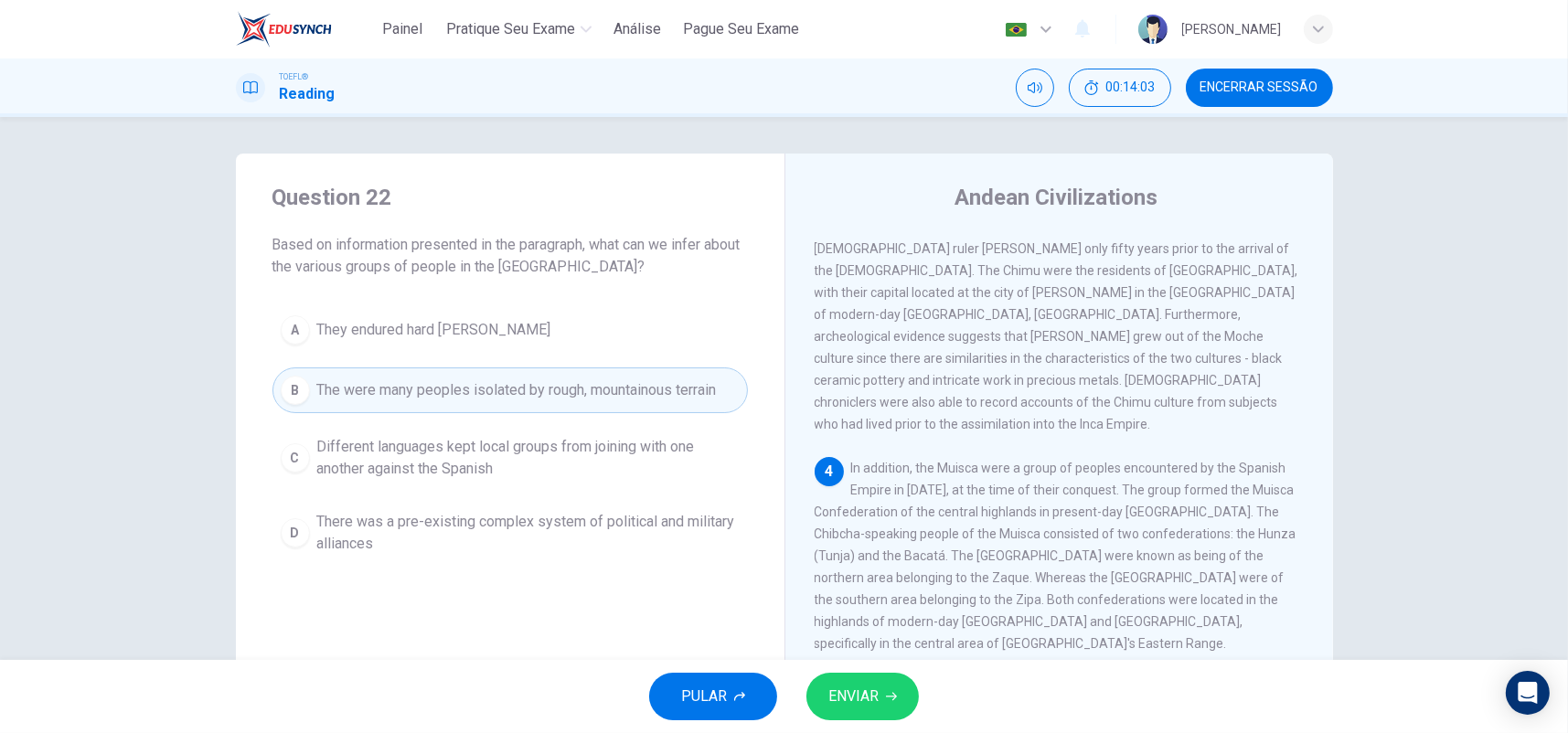
click at [867, 697] on span "ENVIAR" at bounding box center [853, 697] width 50 height 26
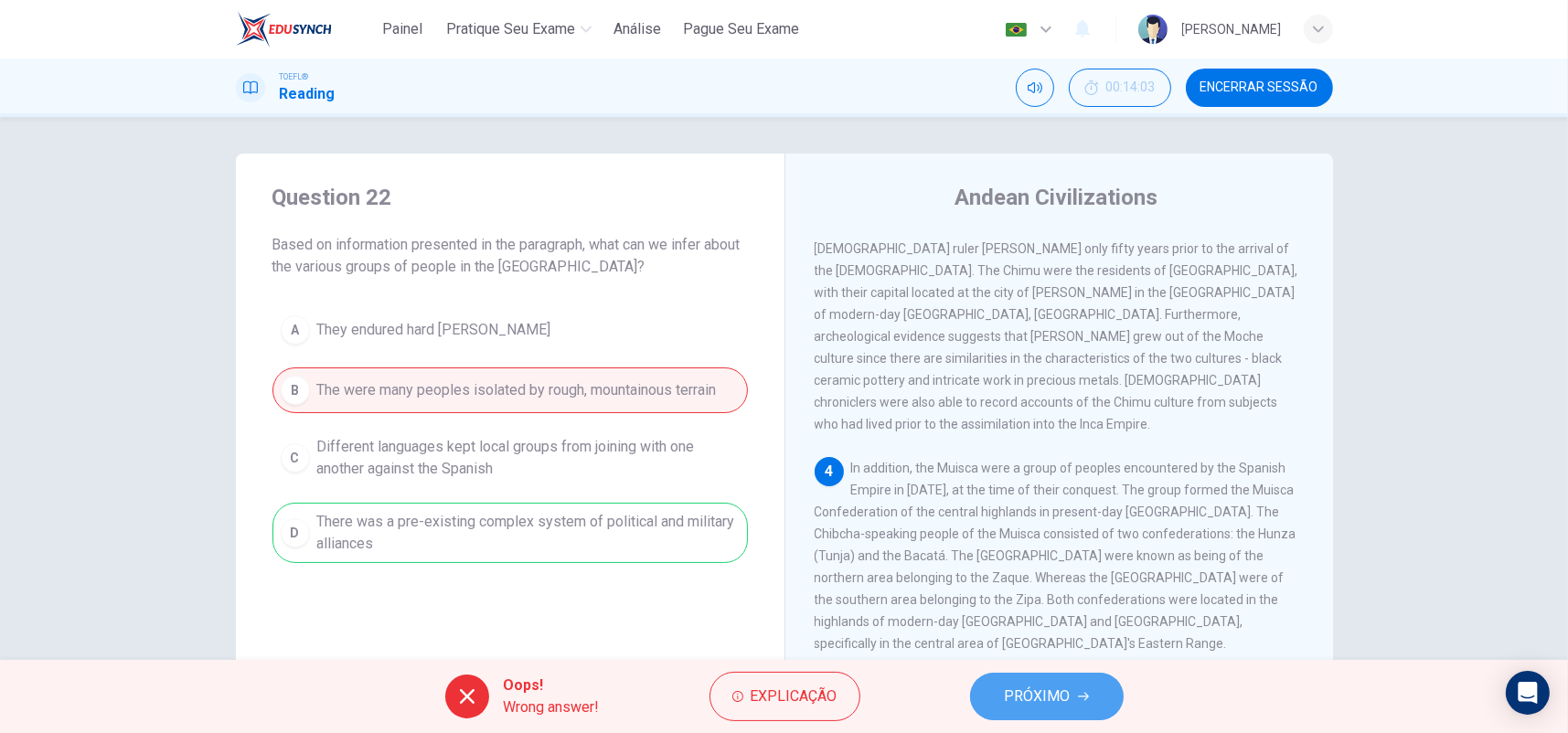
click at [1071, 697] on button "PRÓXIMO" at bounding box center [1047, 696] width 154 height 47
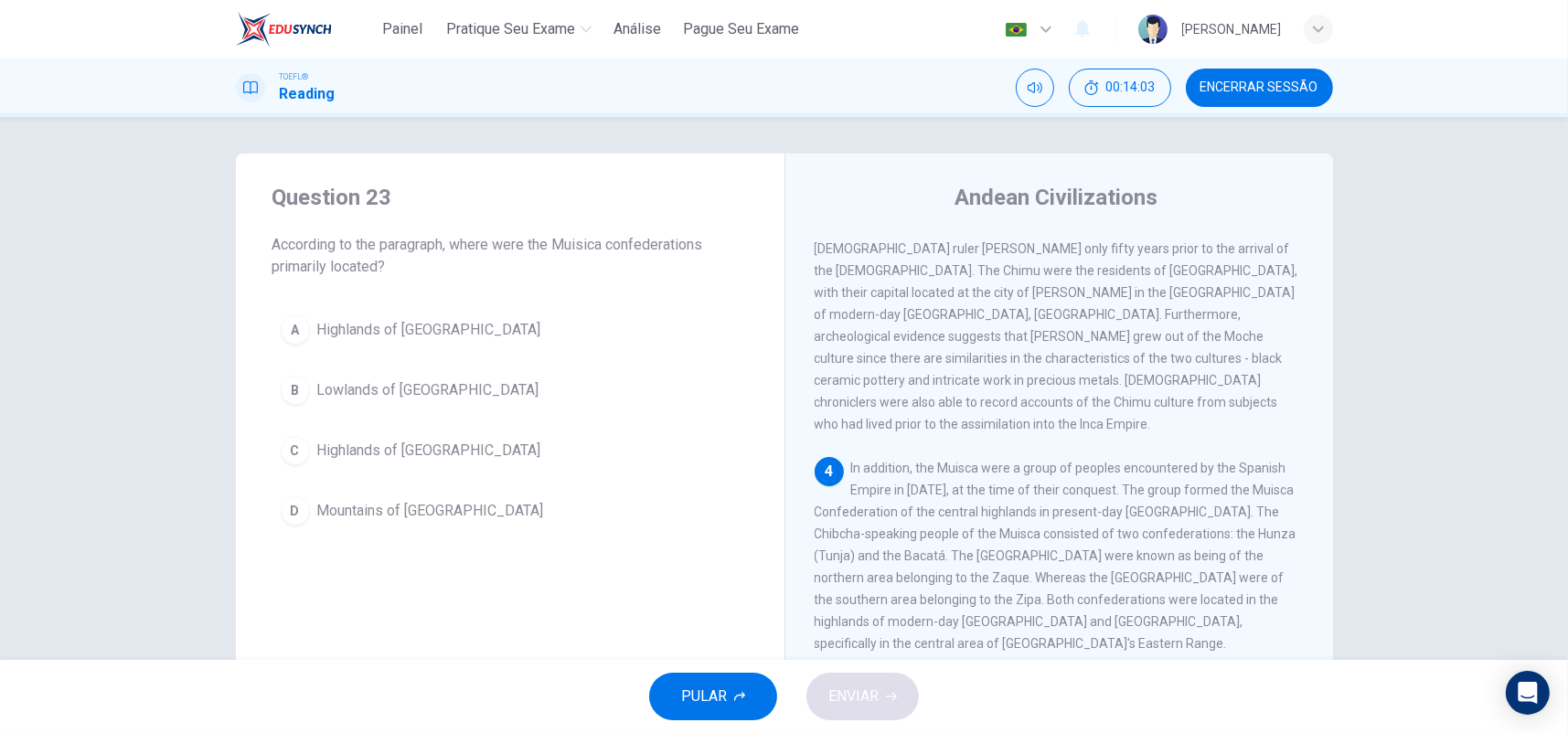
scroll to position [861, 0]
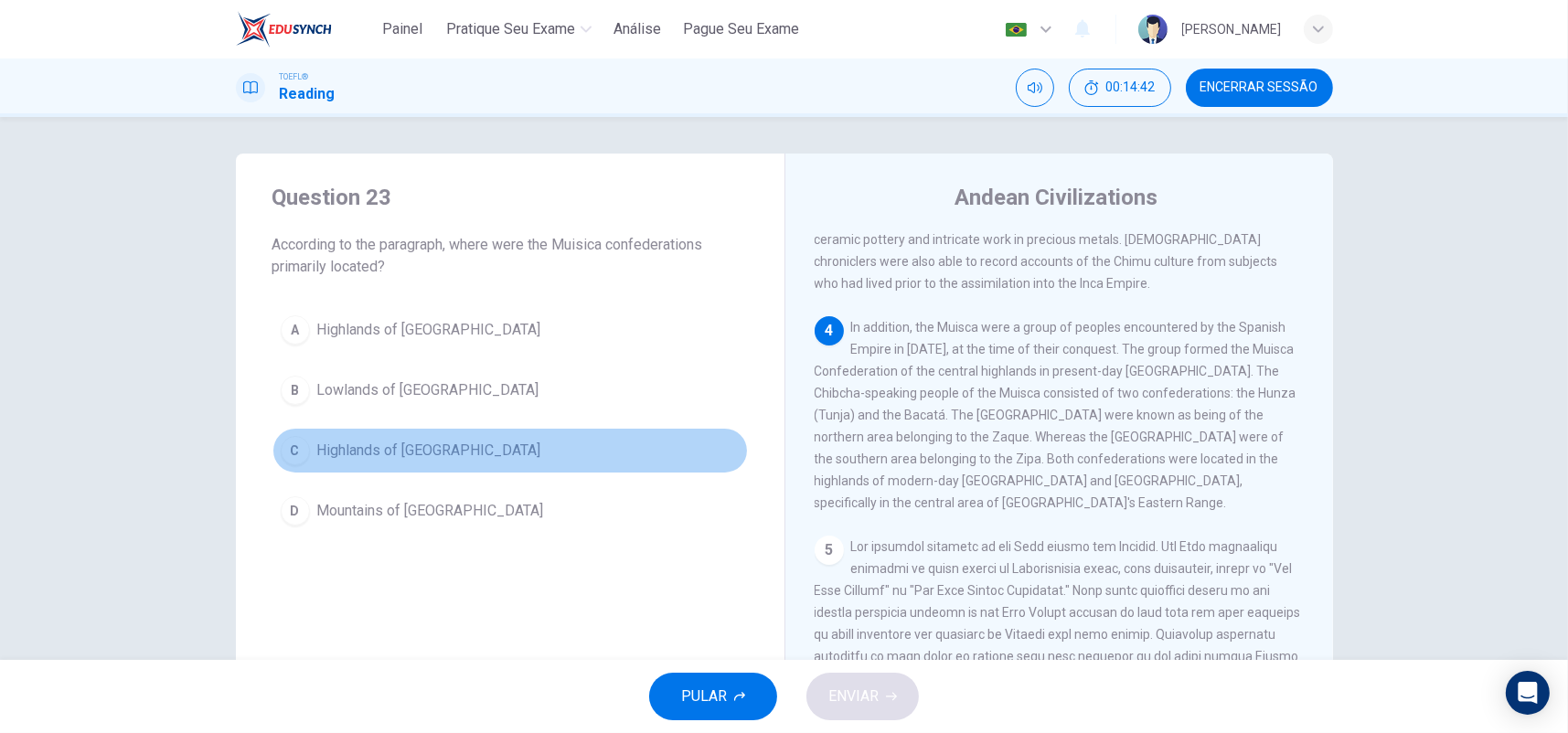
click at [449, 453] on span "Highlands of [GEOGRAPHIC_DATA]" at bounding box center [429, 450] width 224 height 22
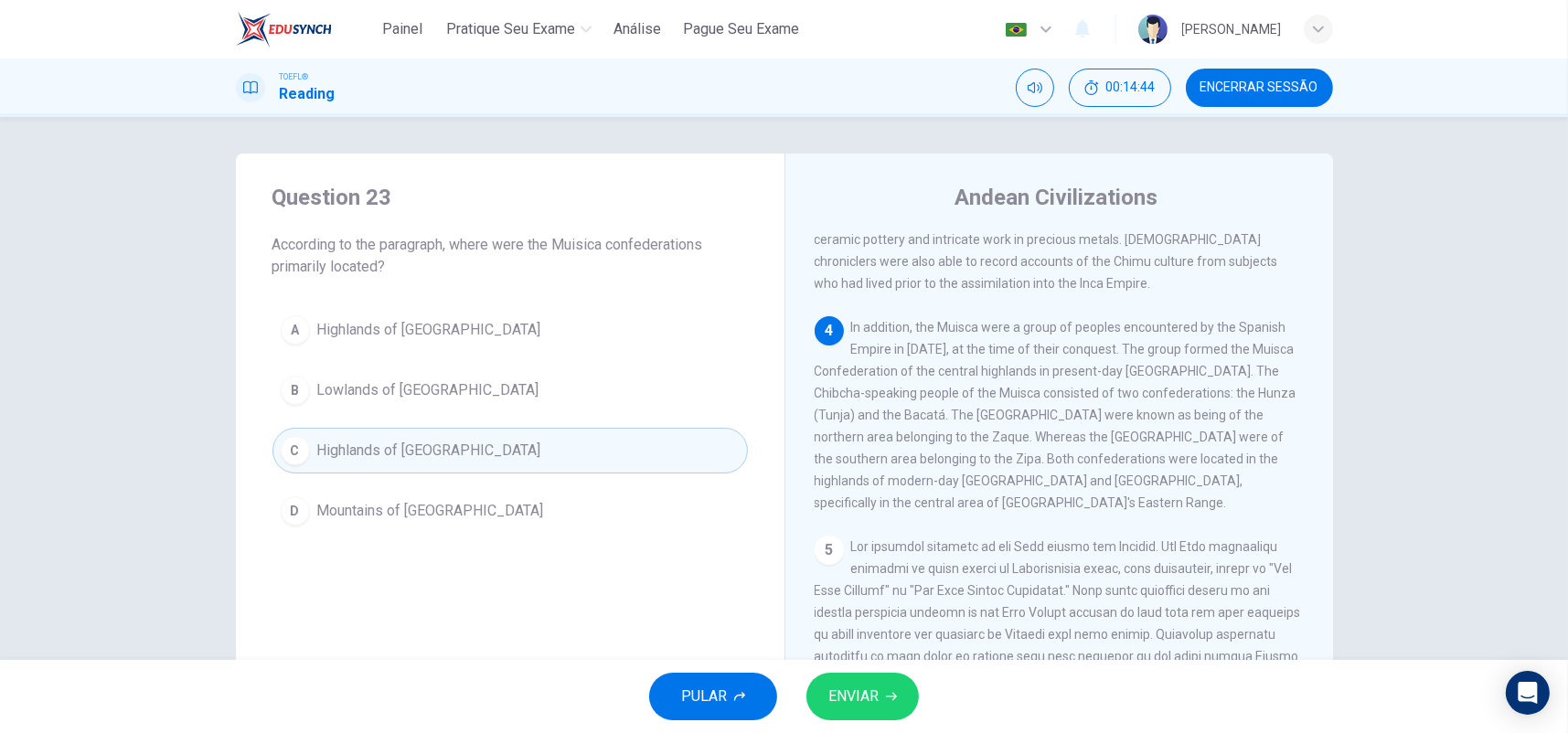
click at [885, 689] on button "ENVIAR" at bounding box center [862, 696] width 112 height 47
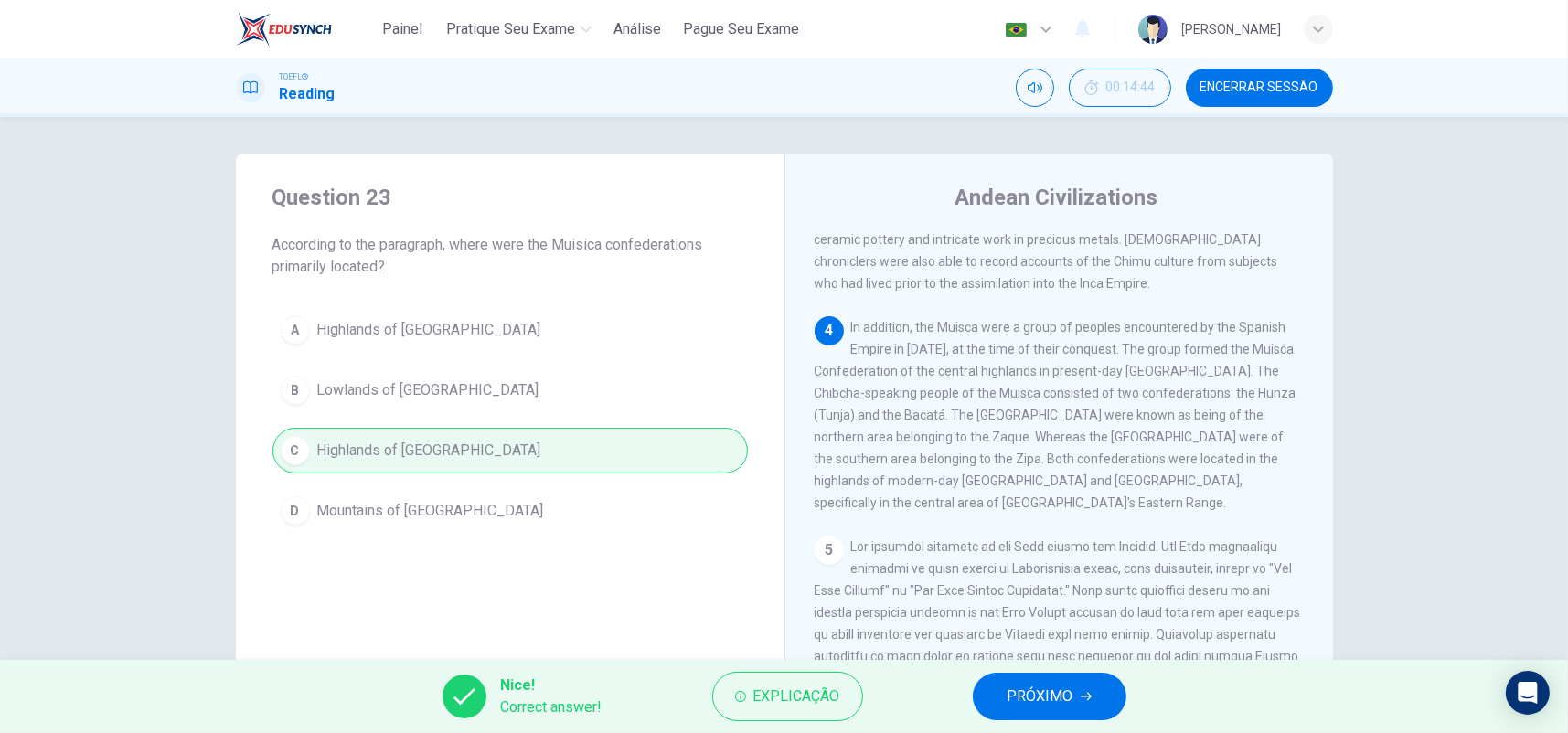
click at [1024, 684] on span "PRÓXIMO" at bounding box center [1040, 697] width 66 height 26
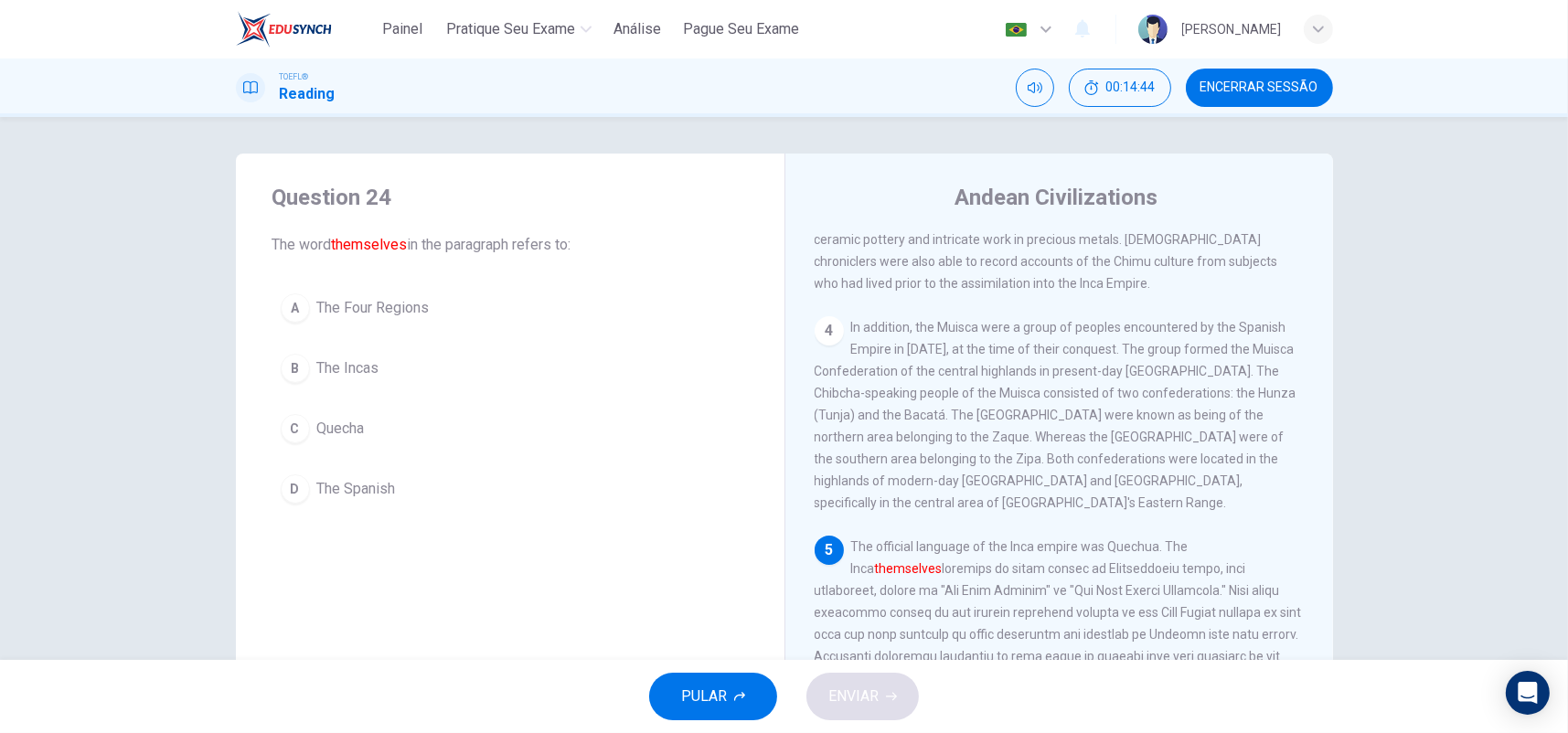
scroll to position [903, 0]
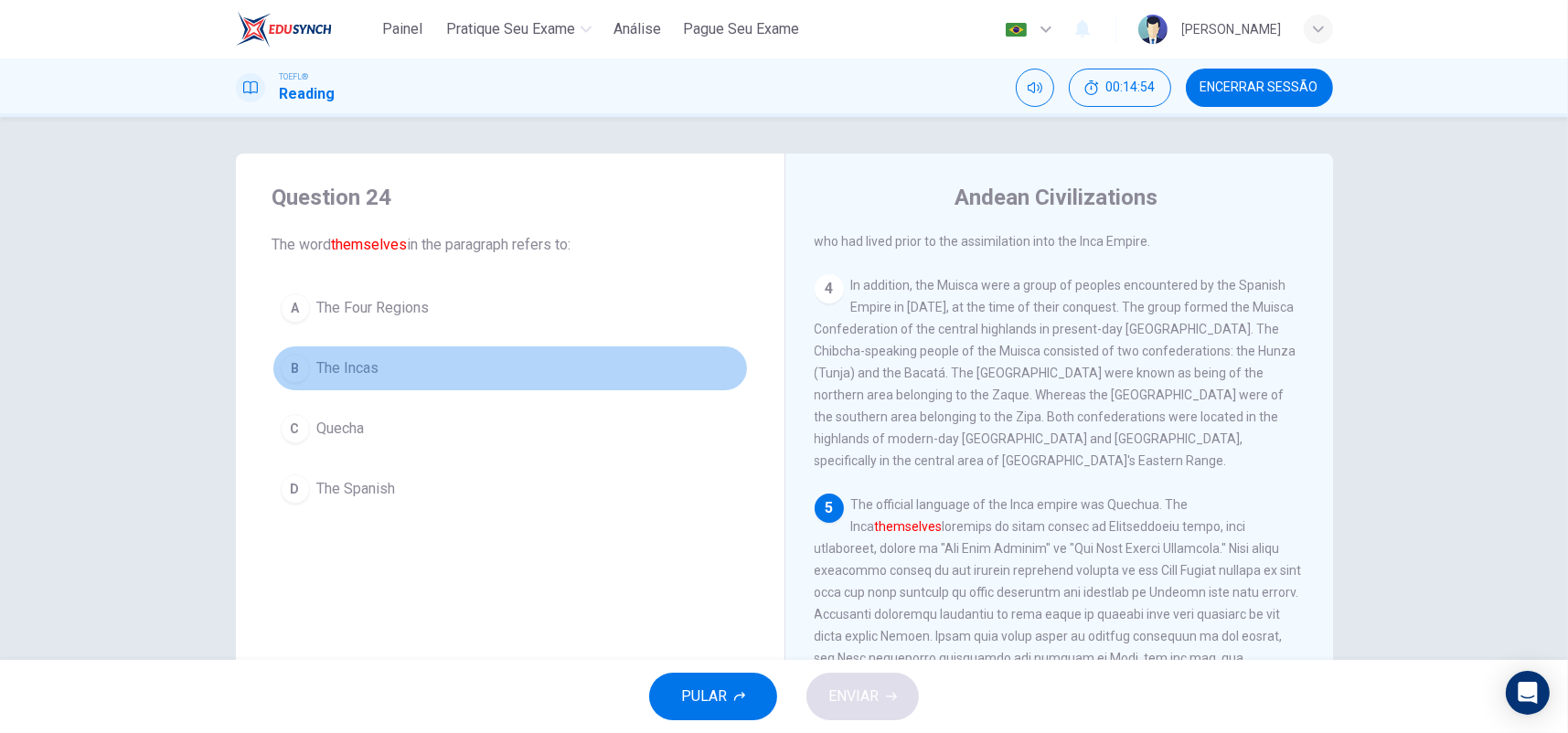
click at [361, 363] on span "The Incas" at bounding box center [348, 369] width 62 height 22
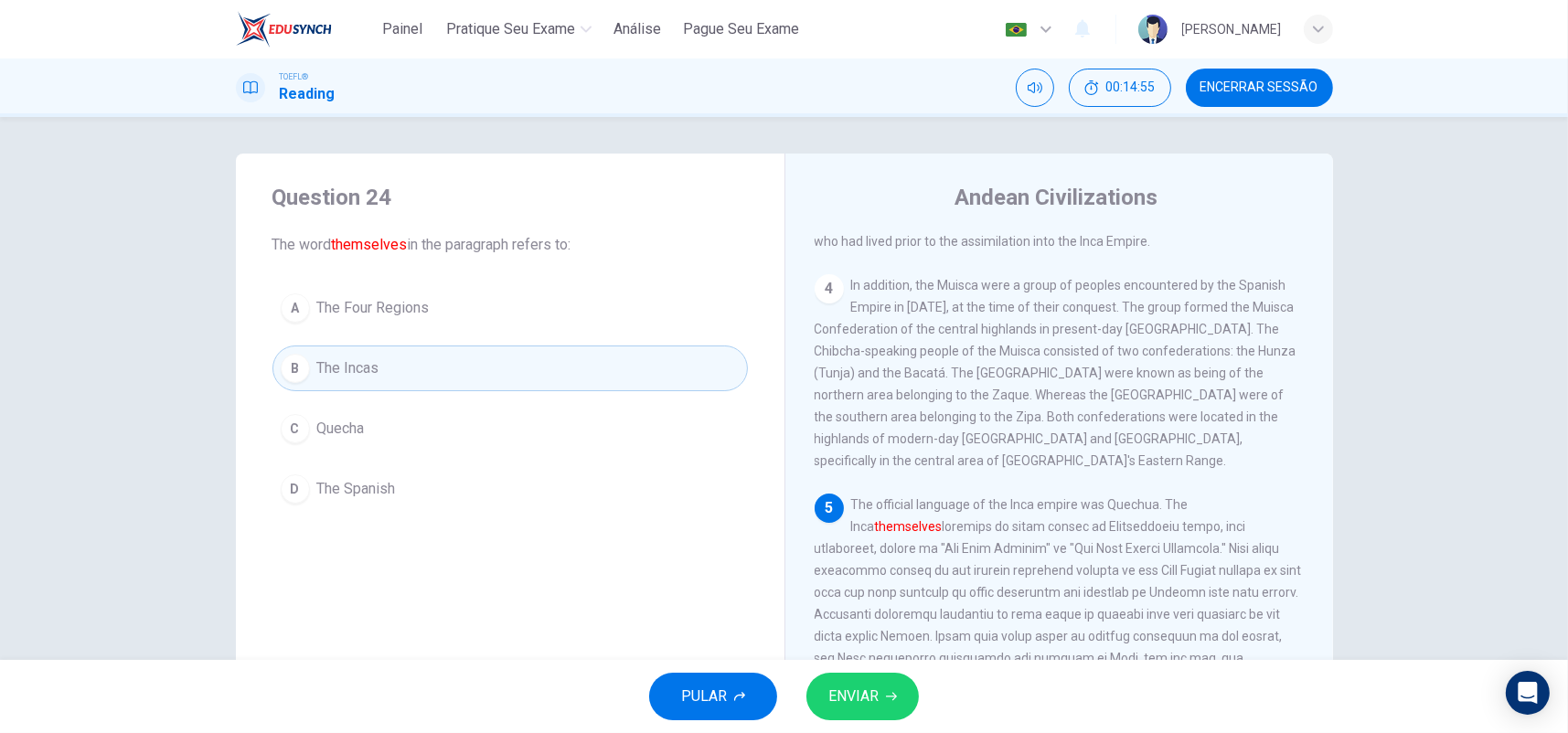
click at [873, 693] on span "ENVIAR" at bounding box center [853, 697] width 50 height 26
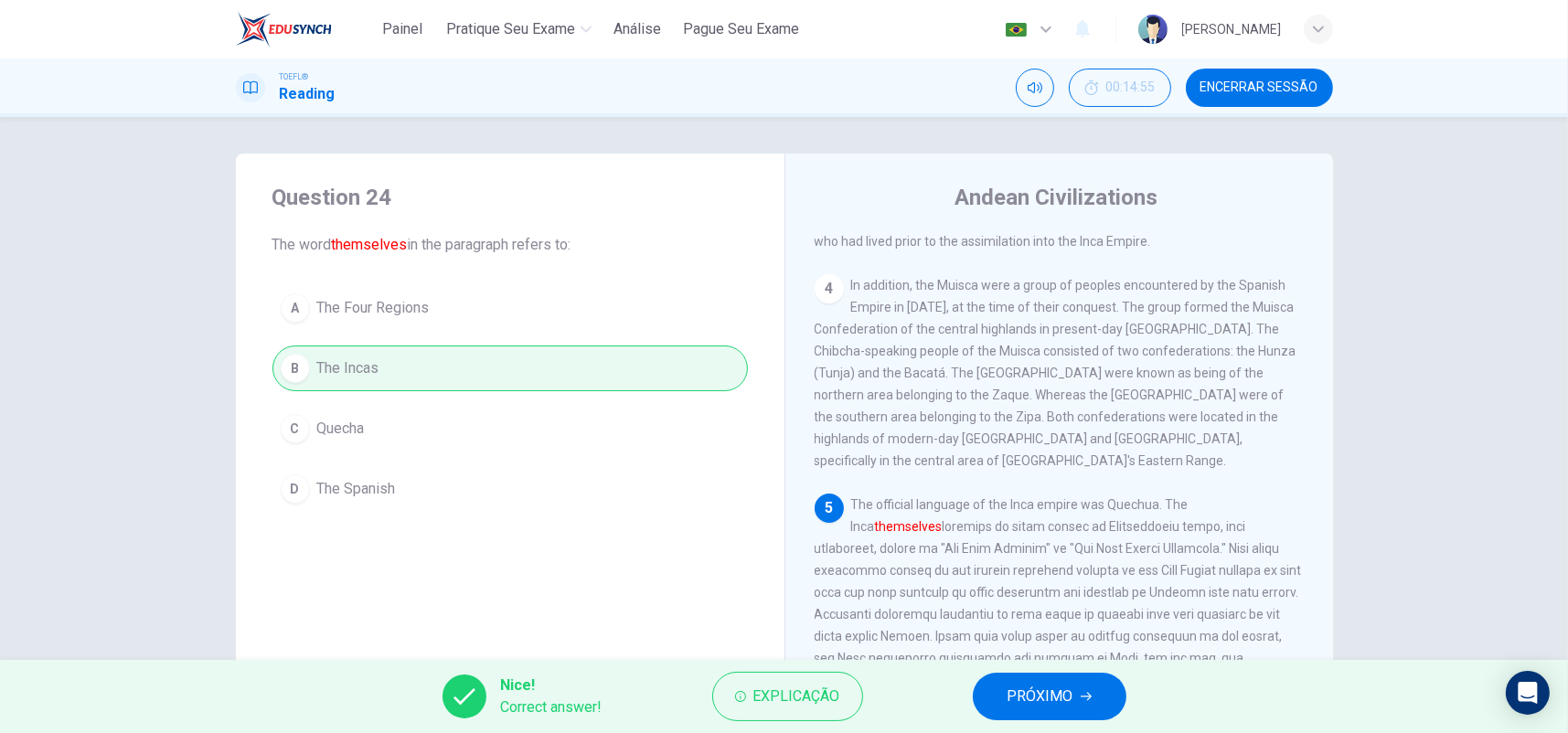
click at [1042, 694] on span "PRÓXIMO" at bounding box center [1040, 697] width 66 height 26
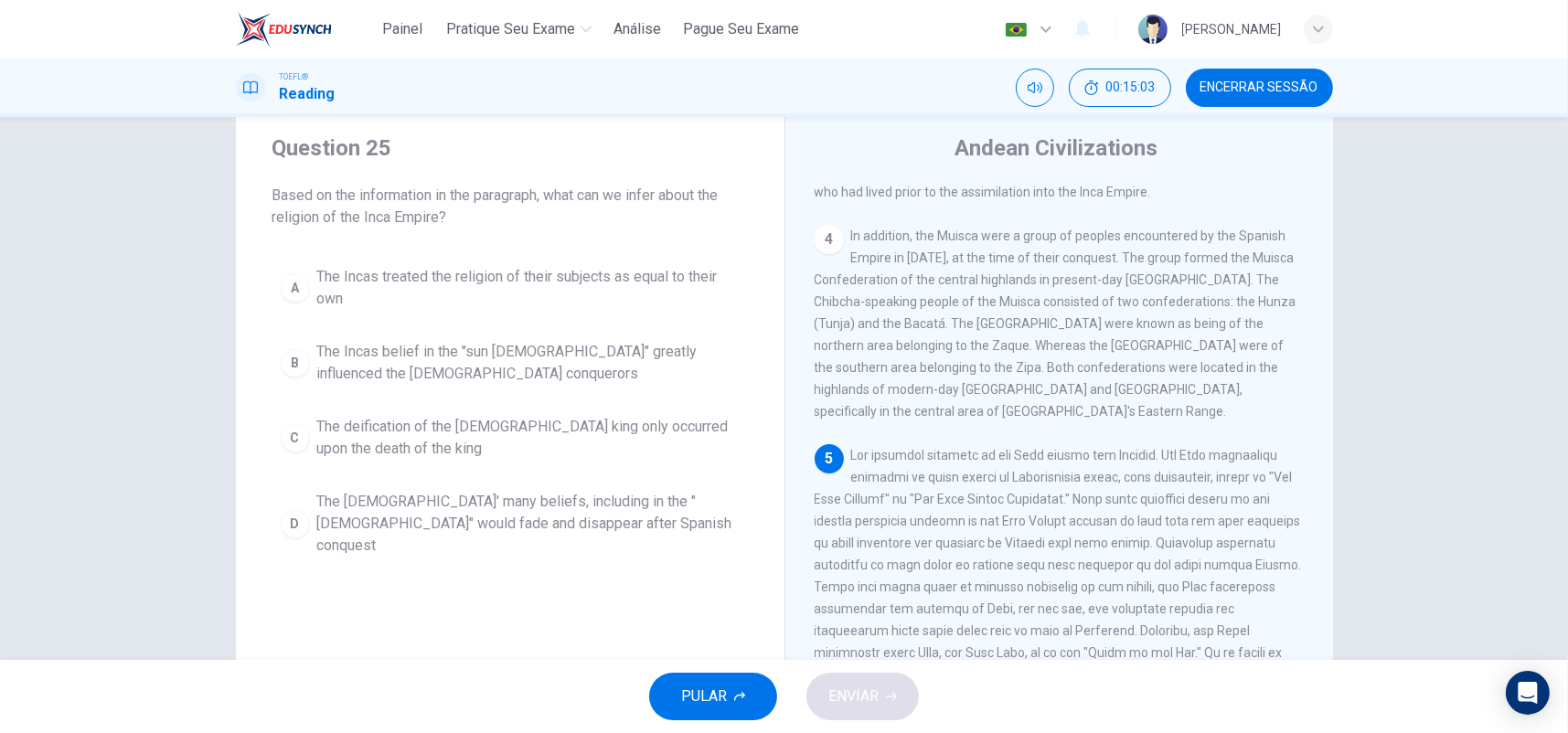
scroll to position [92, 0]
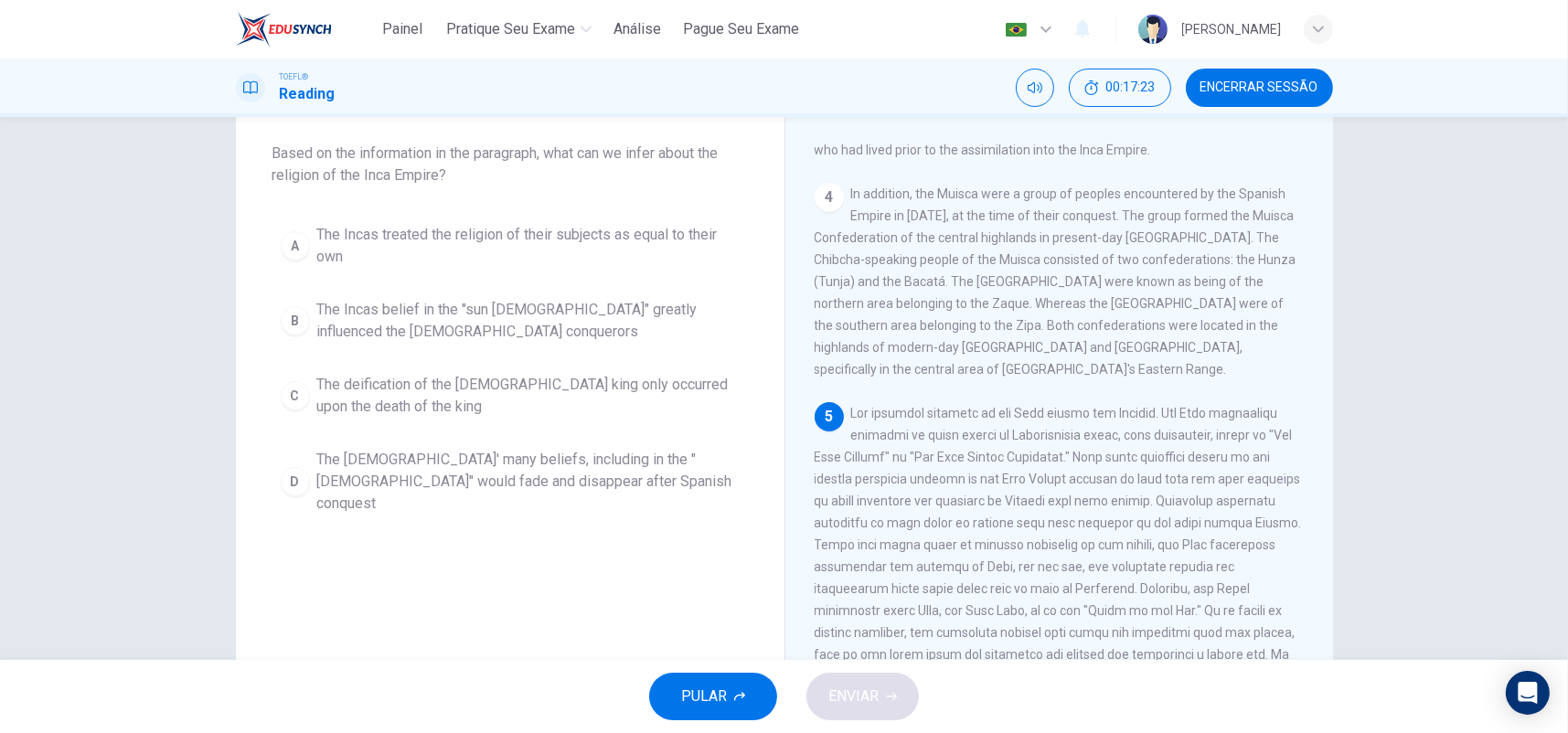
click at [542, 468] on span "The [DEMOGRAPHIC_DATA]' many beliefs, including in the "[DEMOGRAPHIC_DATA]" wou…" at bounding box center [529, 481] width 423 height 66
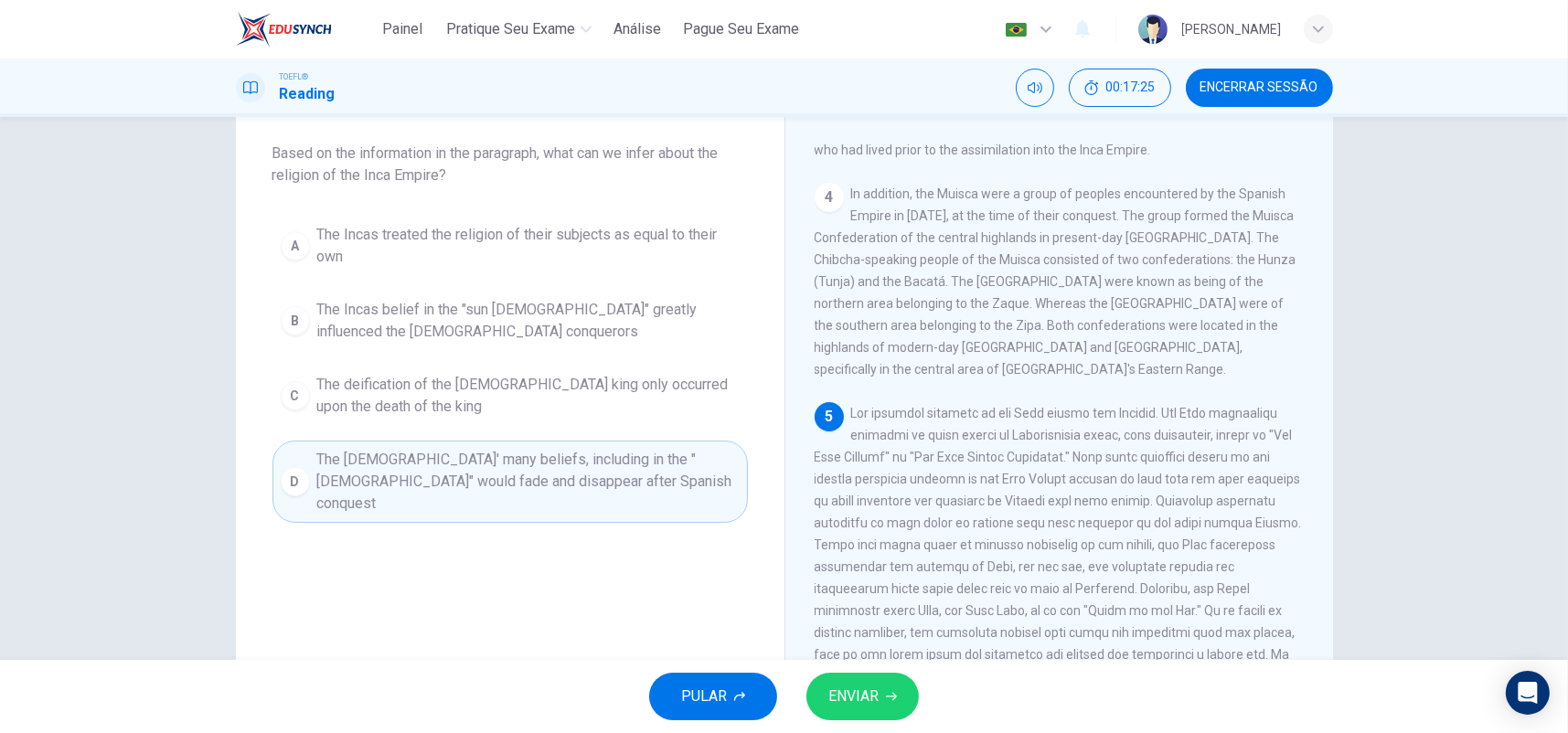
click at [886, 712] on button "ENVIAR" at bounding box center [862, 696] width 112 height 47
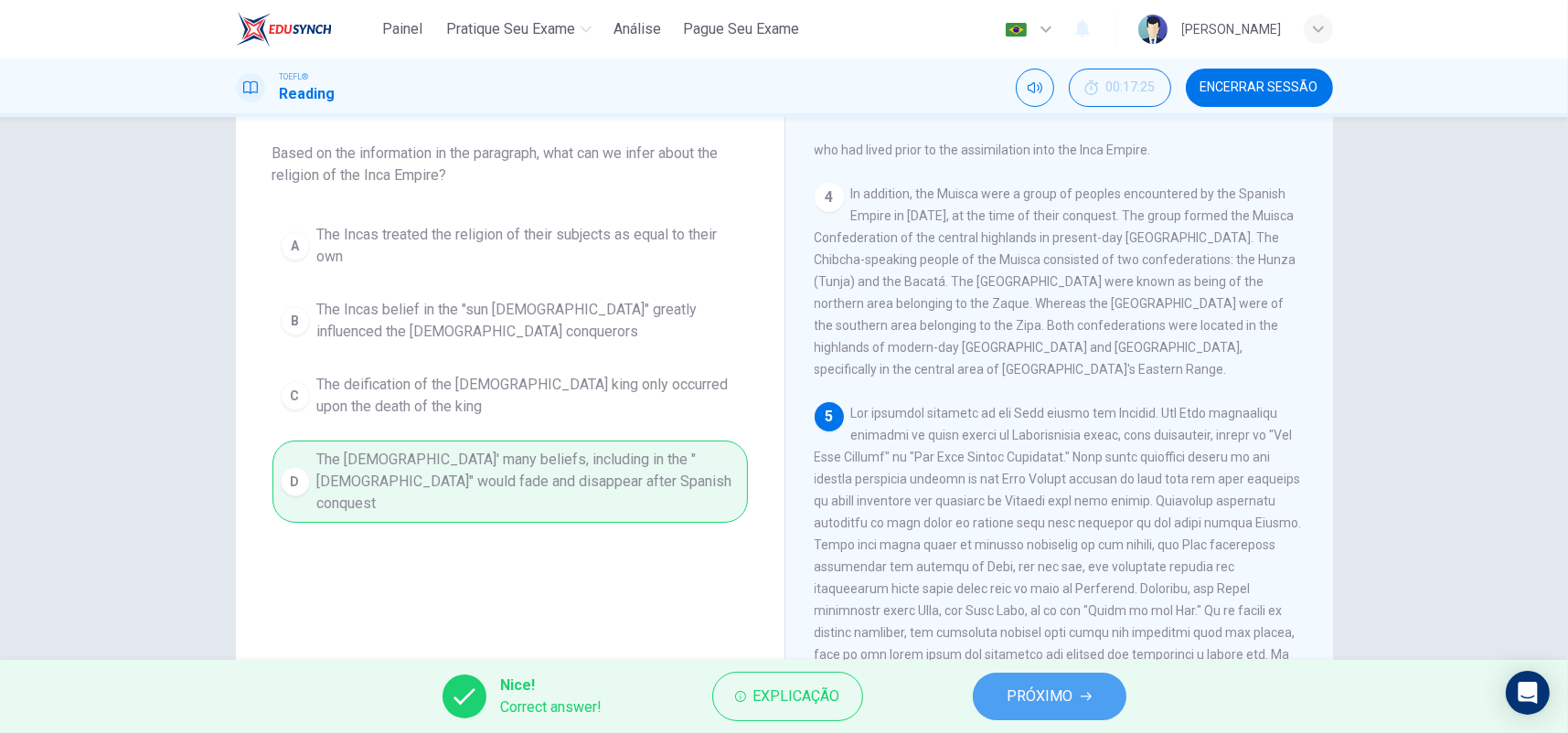
click at [1017, 688] on span "PRÓXIMO" at bounding box center [1040, 697] width 66 height 26
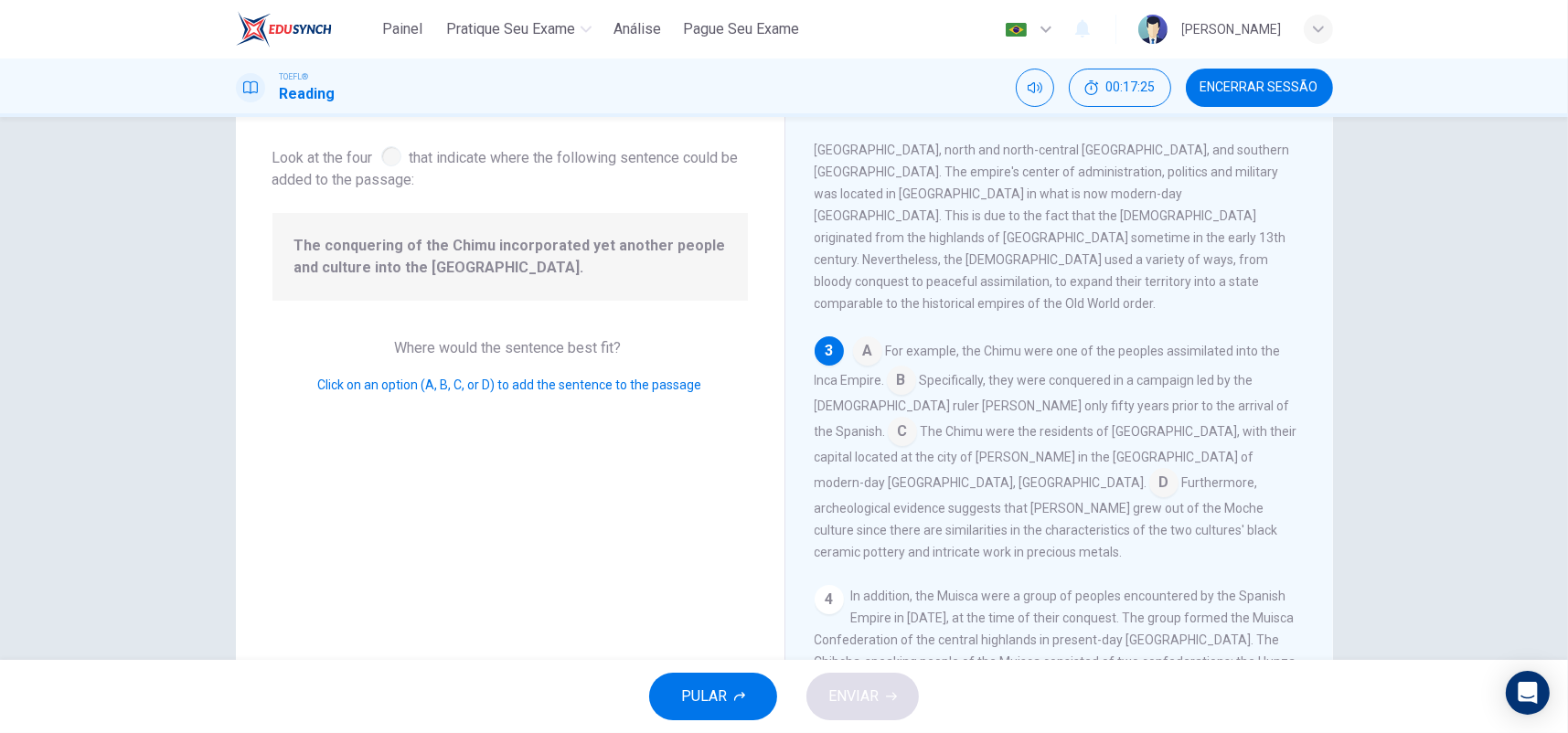
scroll to position [496, 0]
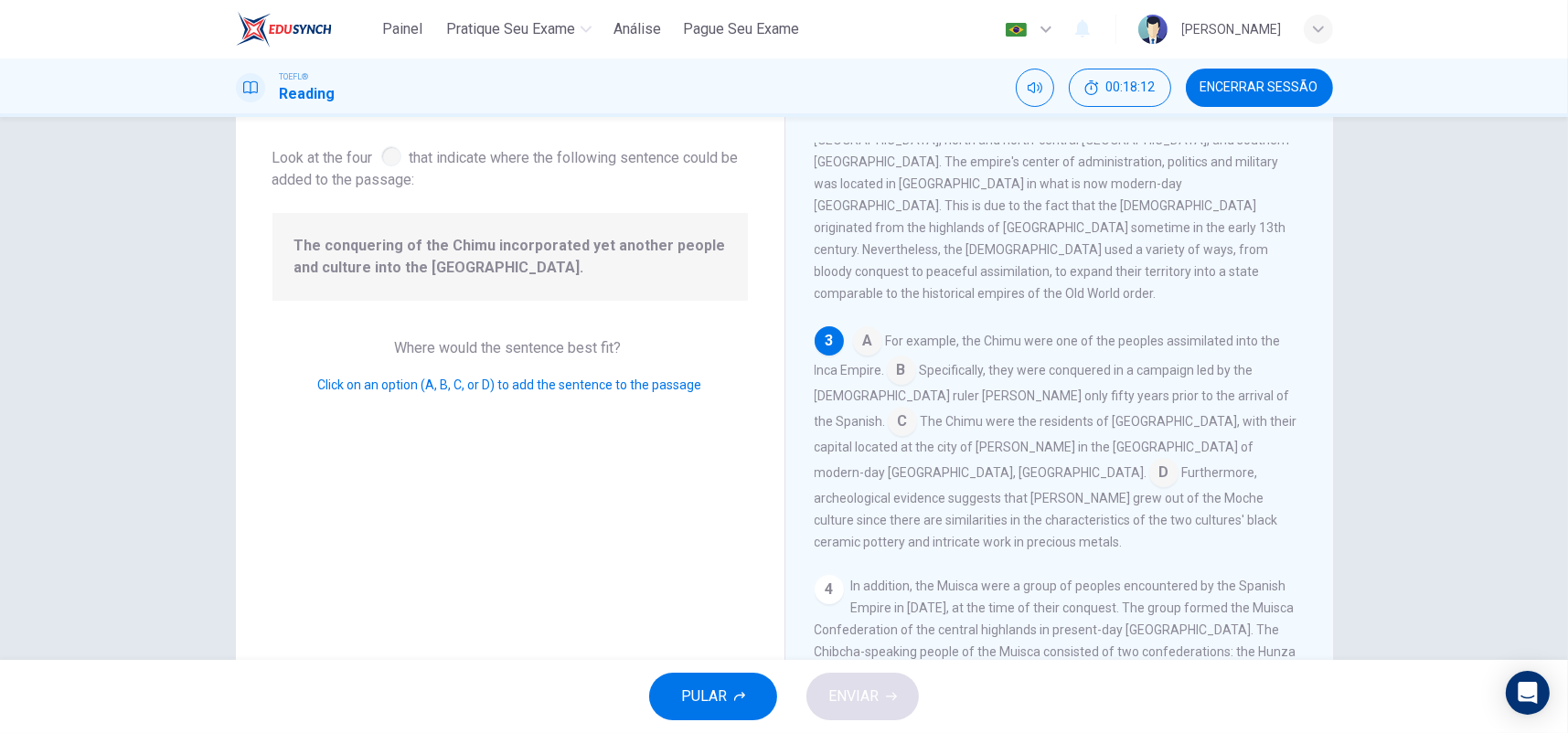
click at [1149, 460] on input at bounding box center [1164, 474] width 30 height 30
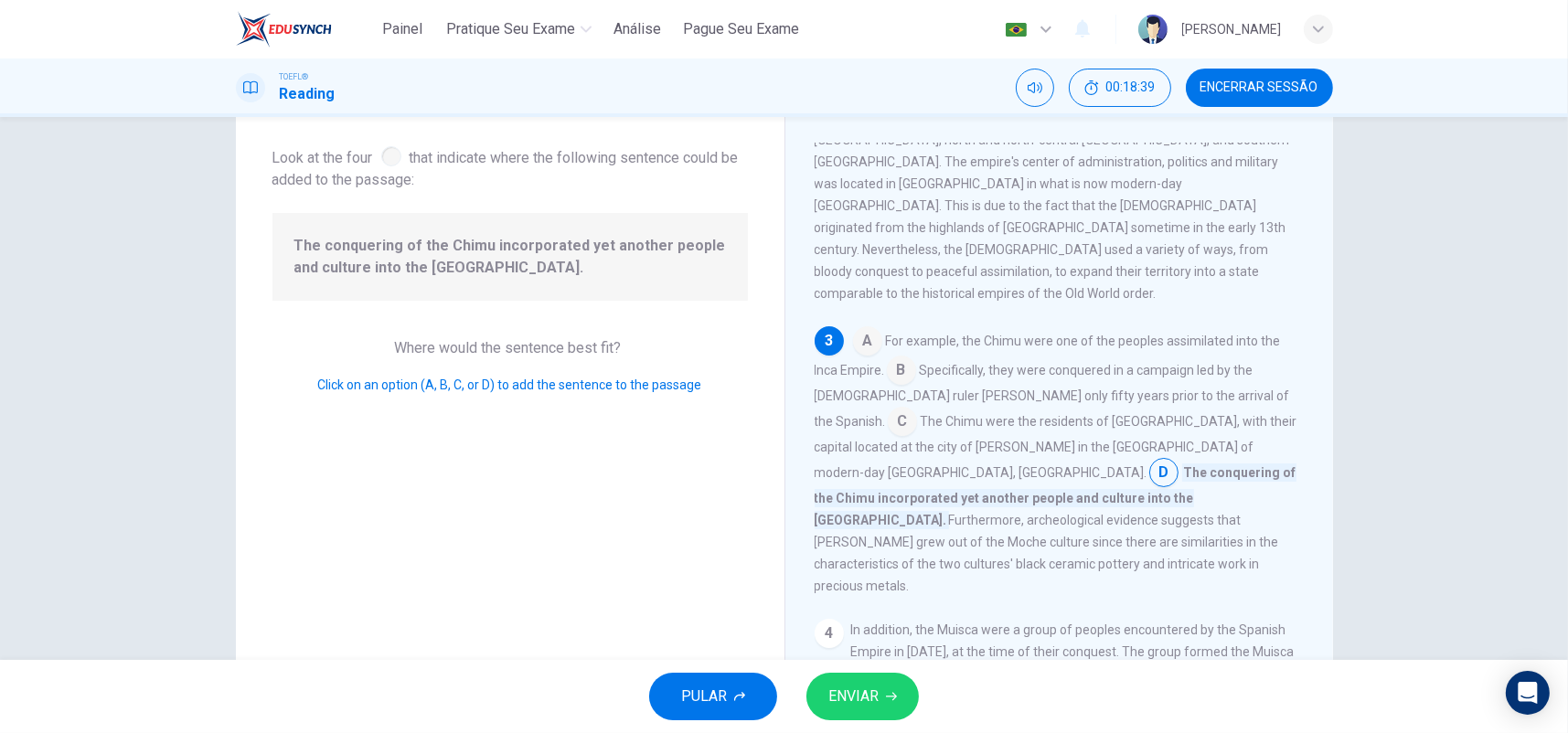
click at [898, 358] on input at bounding box center [901, 373] width 30 height 30
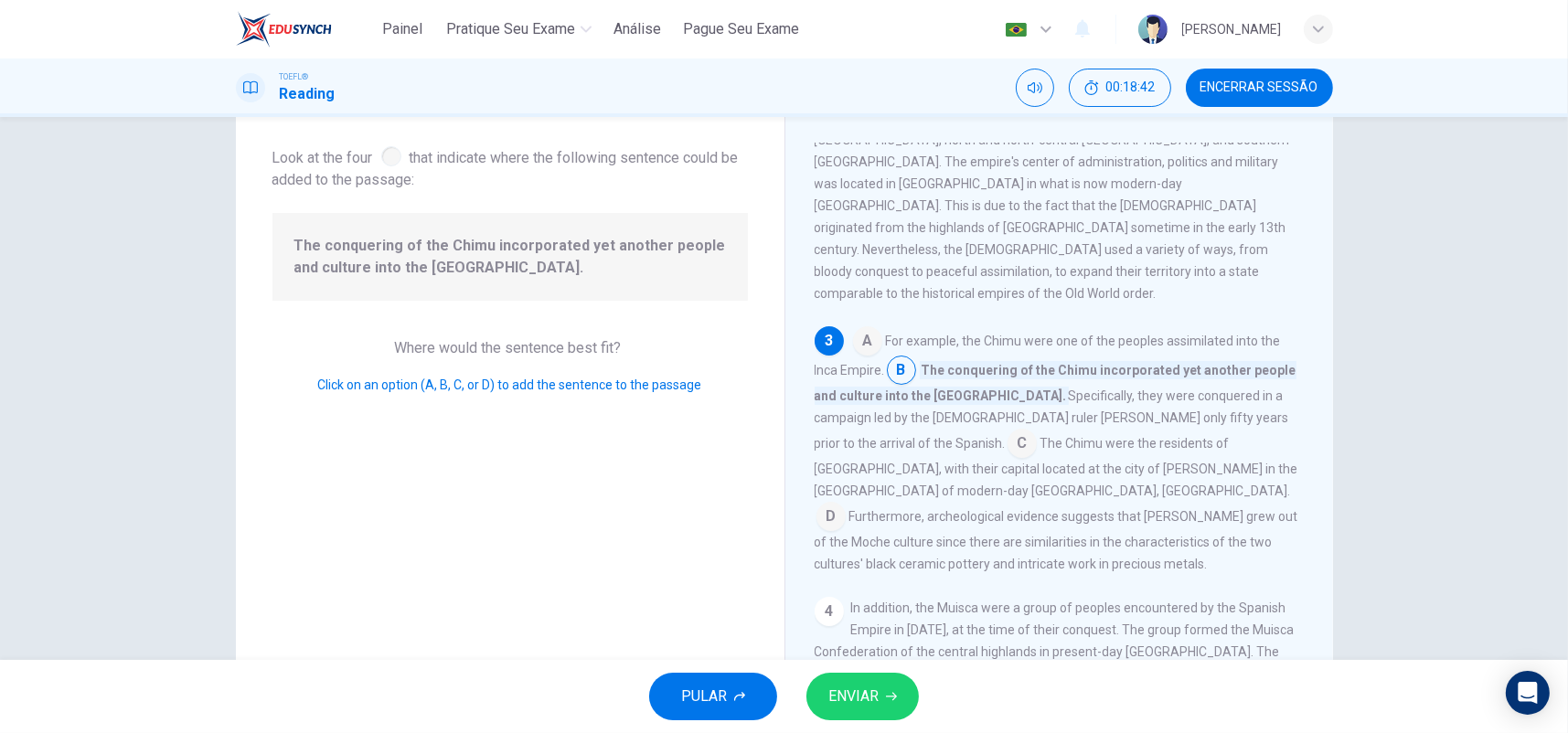
click at [893, 692] on icon "button" at bounding box center [891, 696] width 11 height 8
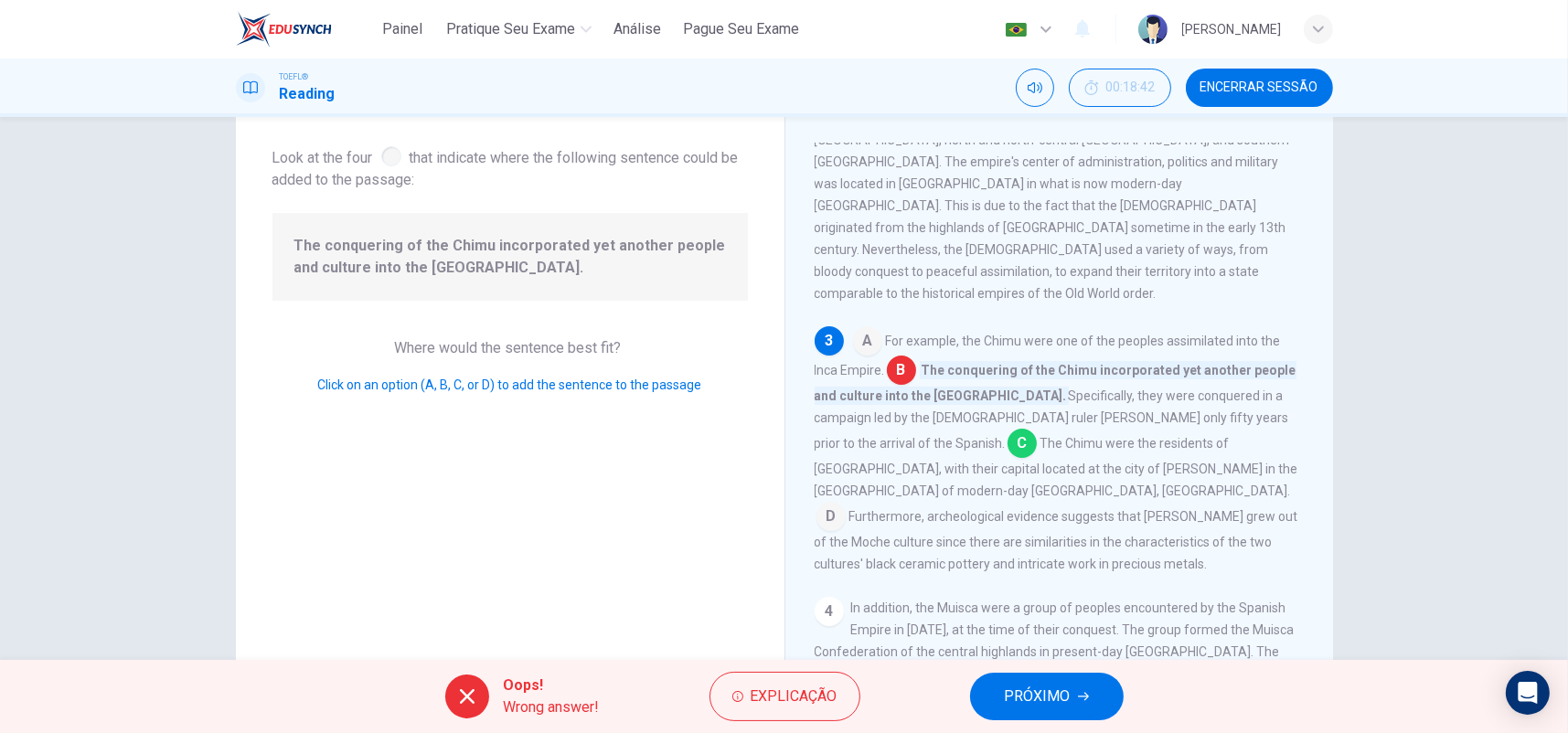
click at [1039, 689] on span "PRÓXIMO" at bounding box center [1038, 697] width 66 height 26
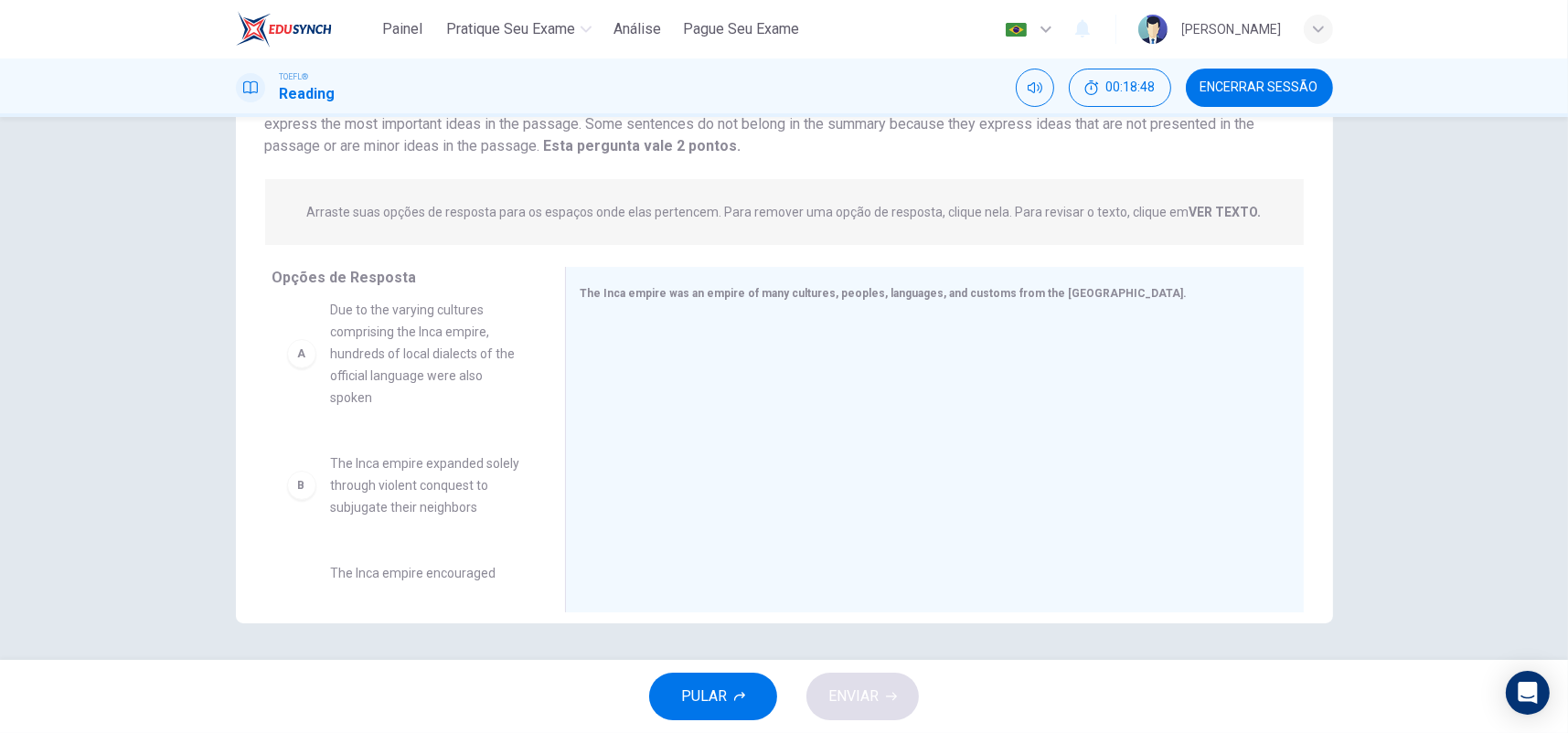
scroll to position [0, 0]
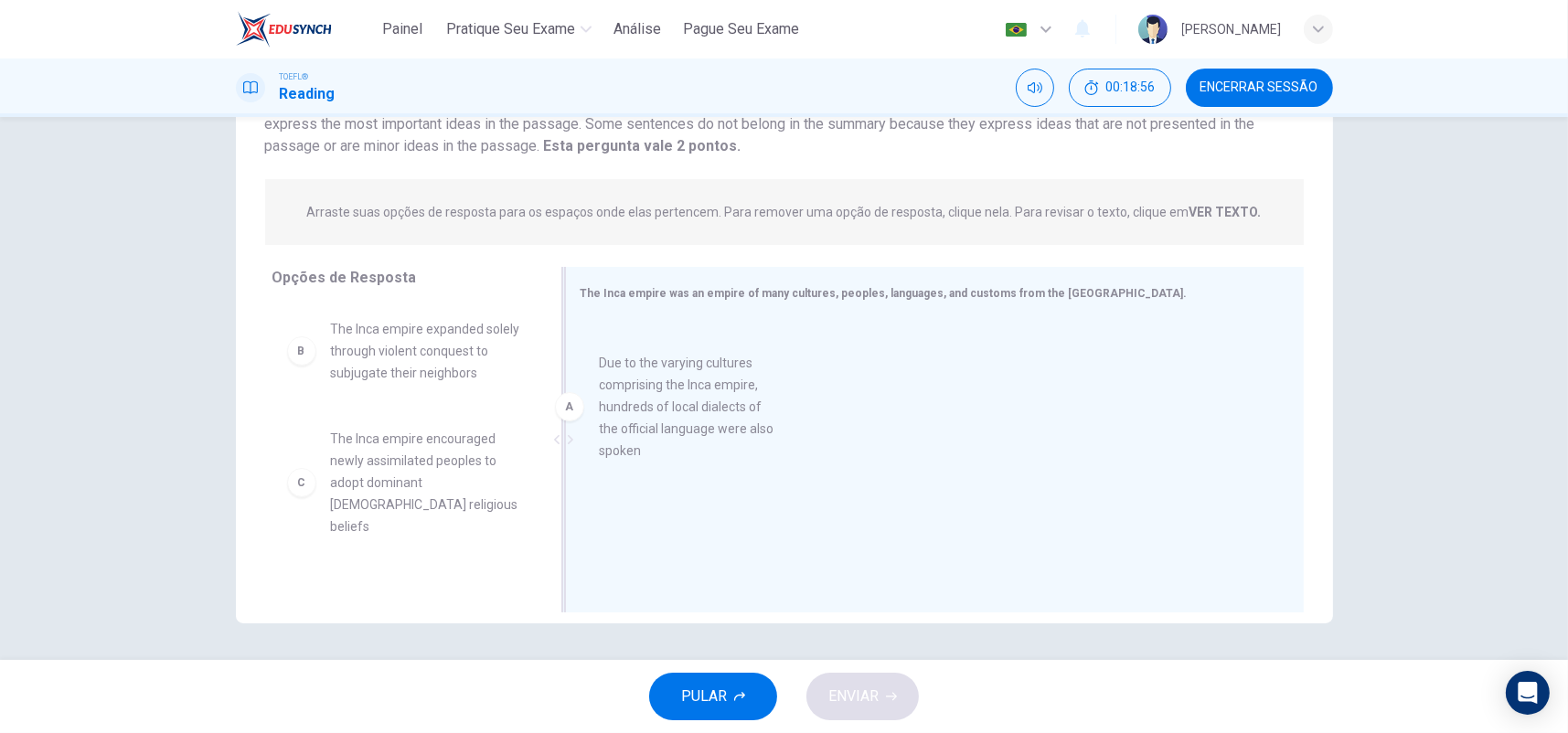
drag, startPoint x: 389, startPoint y: 376, endPoint x: 719, endPoint y: 411, distance: 331.9
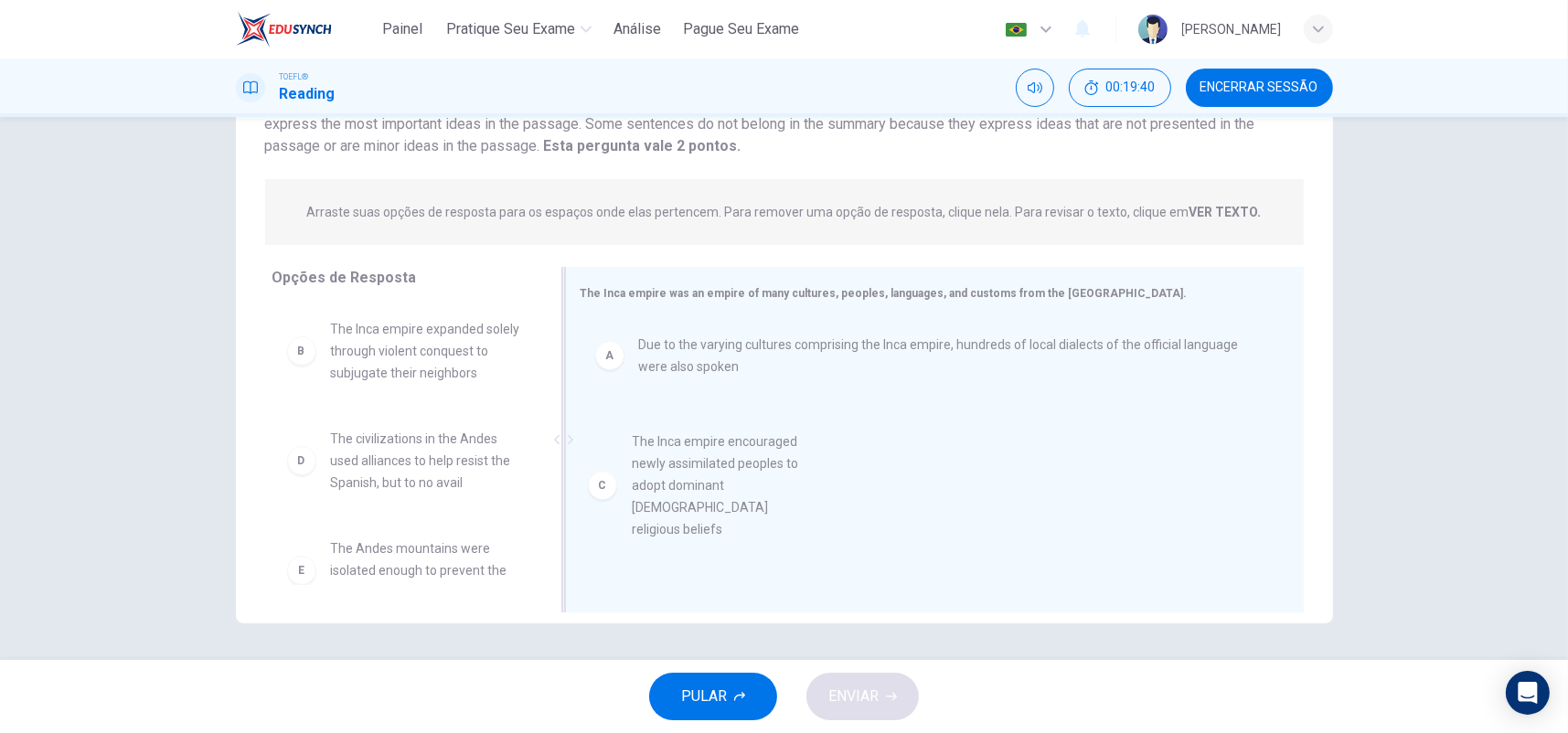
drag, startPoint x: 412, startPoint y: 465, endPoint x: 729, endPoint y: 469, distance: 317.0
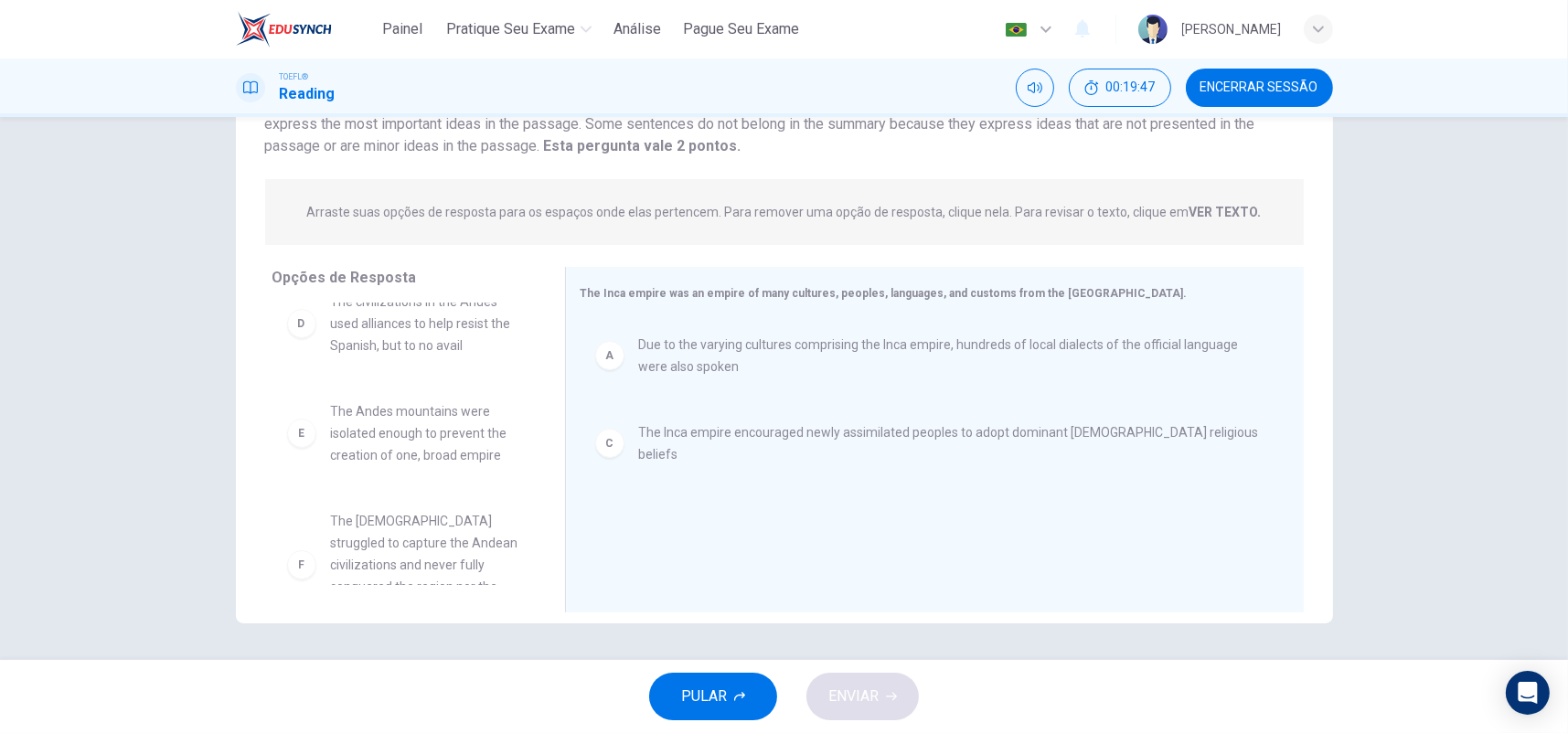
scroll to position [164, 0]
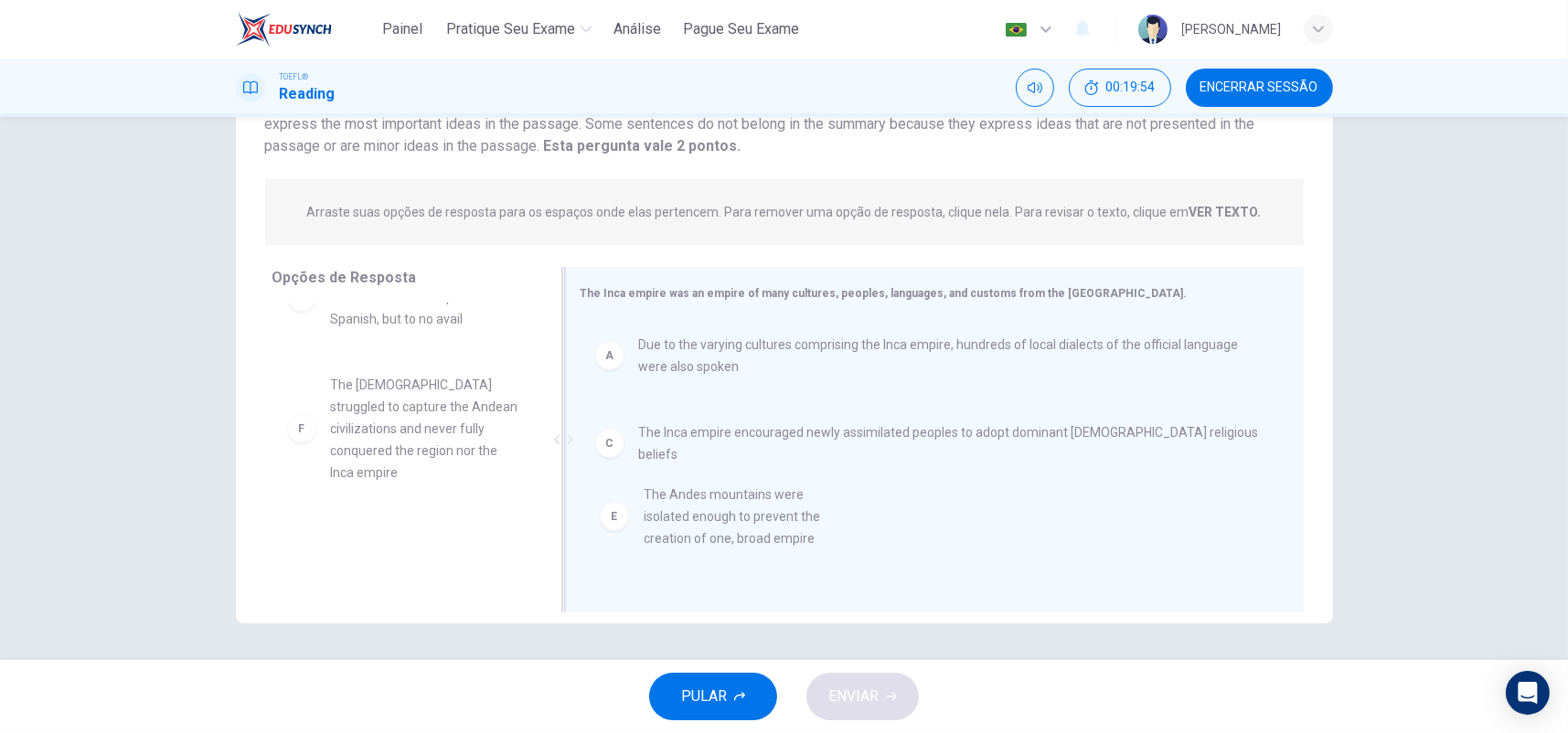
drag, startPoint x: 398, startPoint y: 398, endPoint x: 720, endPoint y: 514, distance: 342.3
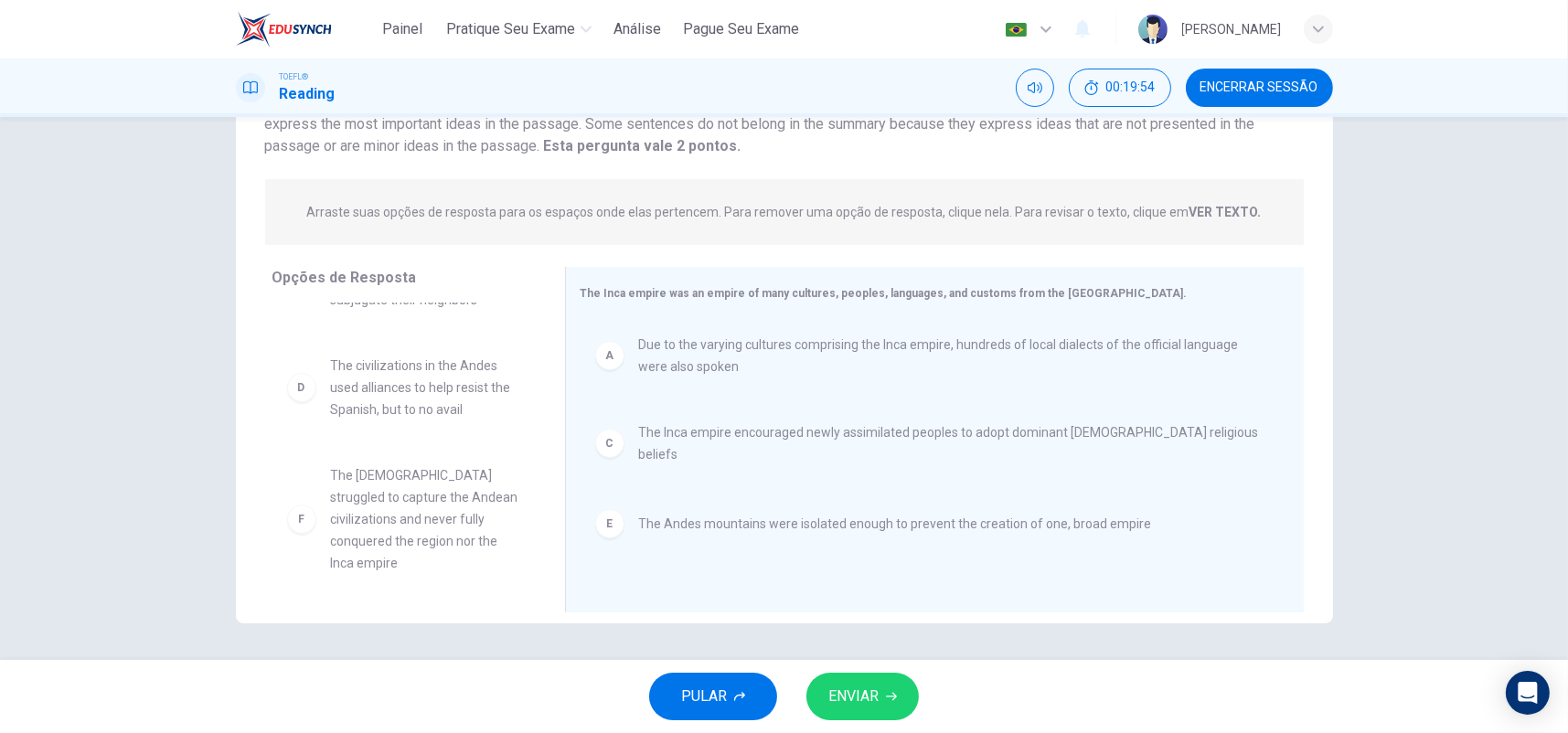
scroll to position [54, 0]
click at [899, 696] on button "ENVIAR" at bounding box center [862, 696] width 112 height 47
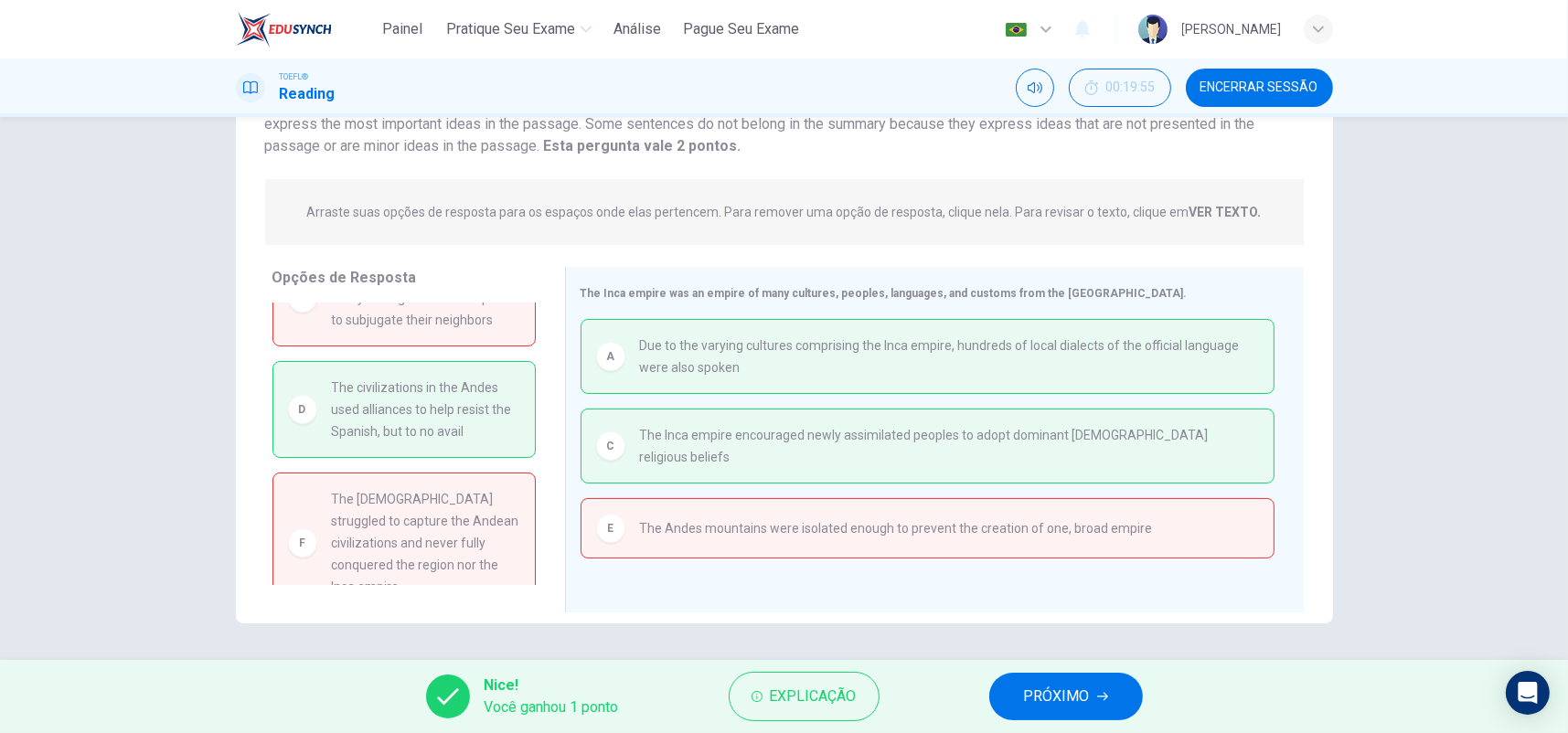
click at [1032, 706] on span "PRÓXIMO" at bounding box center [1056, 697] width 66 height 26
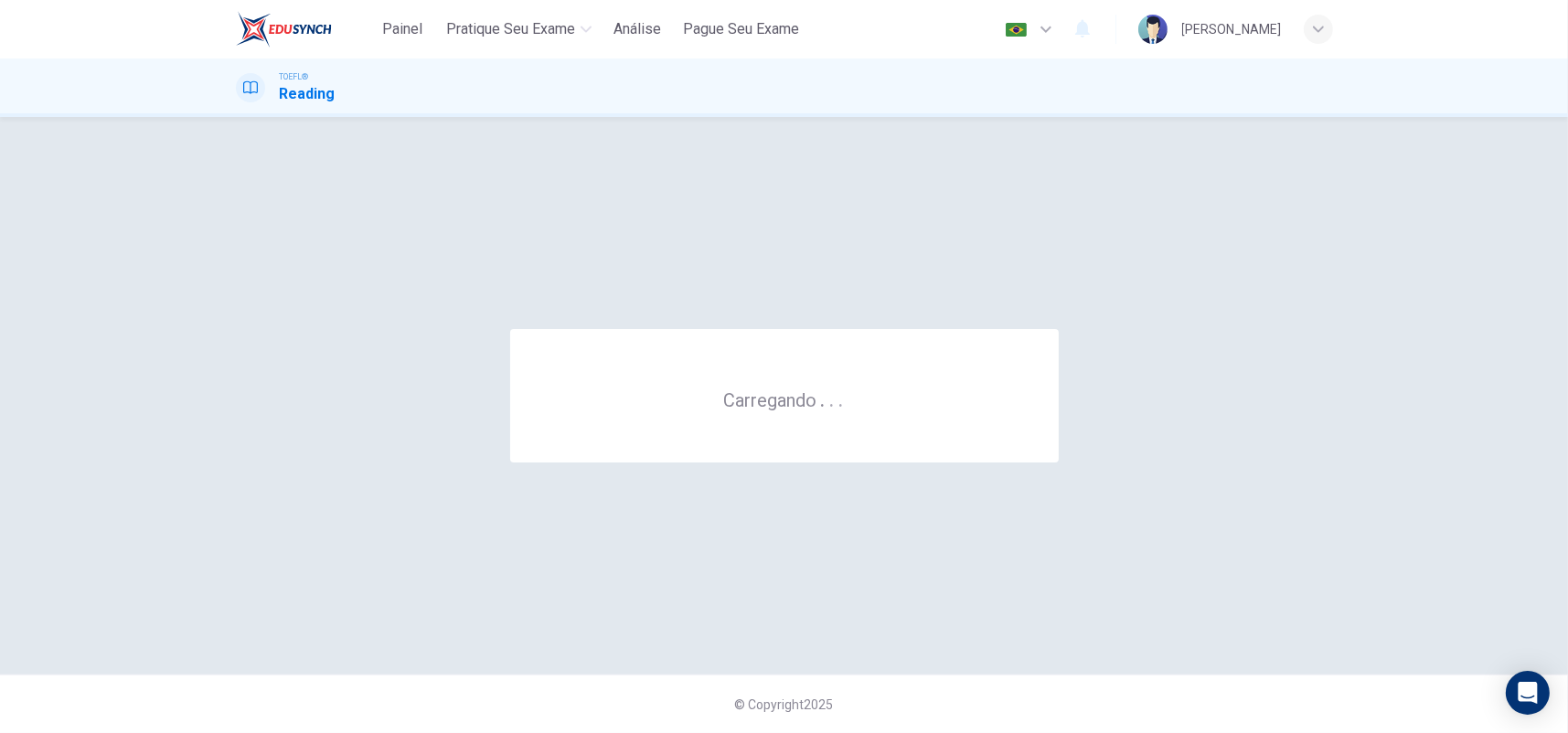
scroll to position [0, 0]
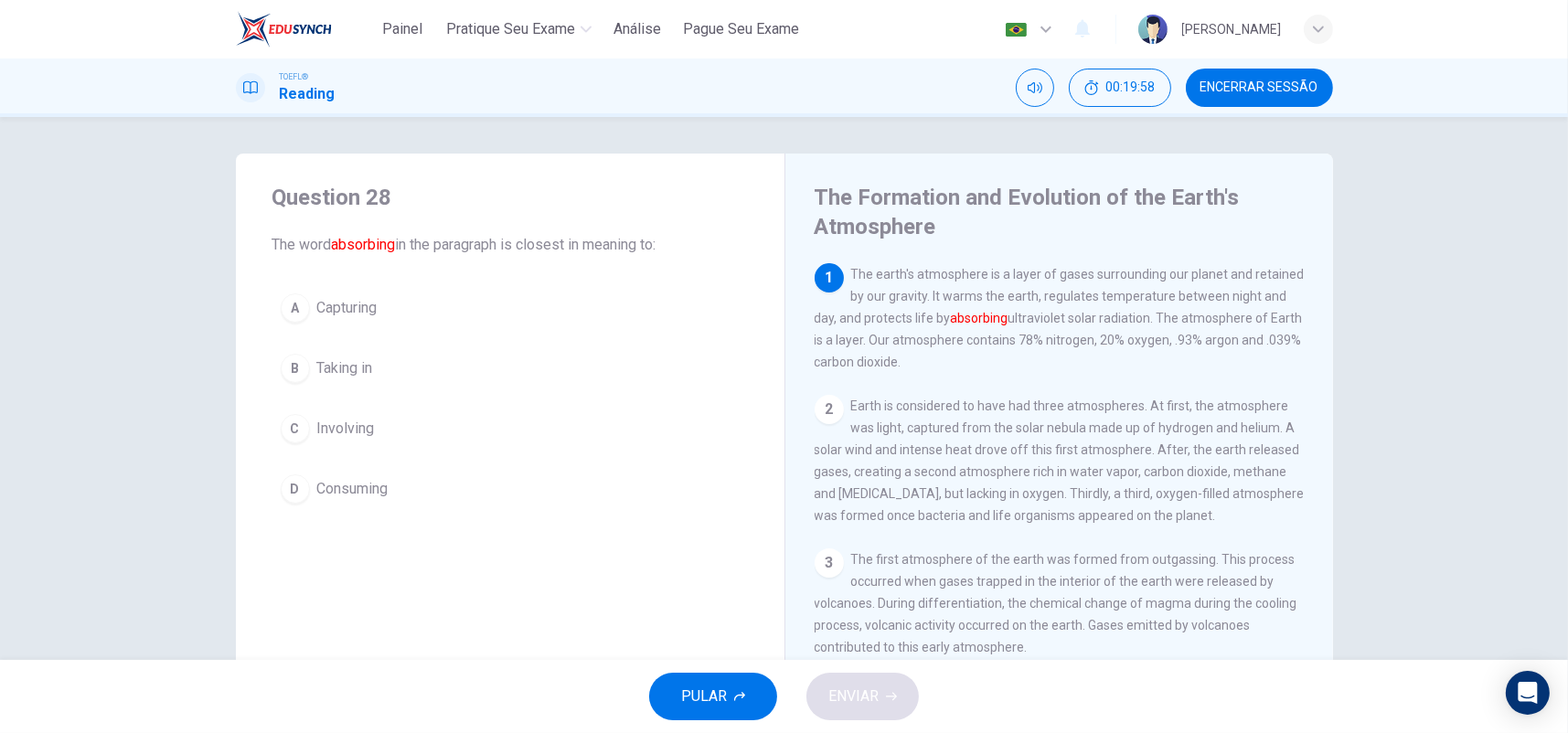
click at [1236, 95] on span "Encerrar Sessão" at bounding box center [1259, 88] width 118 height 15
